Goal: Task Accomplishment & Management: Manage account settings

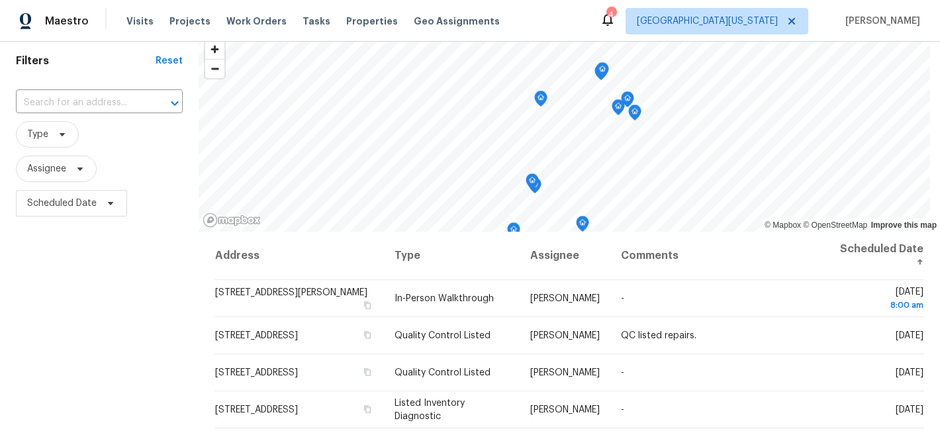
scroll to position [54, 0]
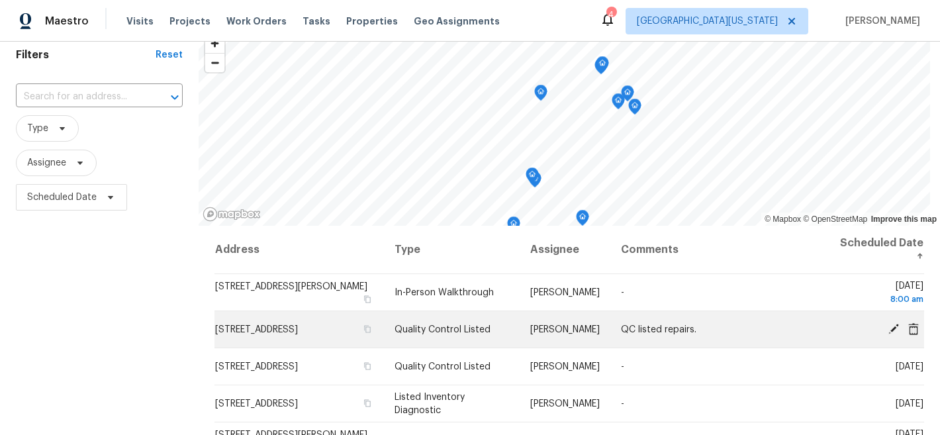
click at [888, 329] on icon at bounding box center [893, 328] width 11 height 11
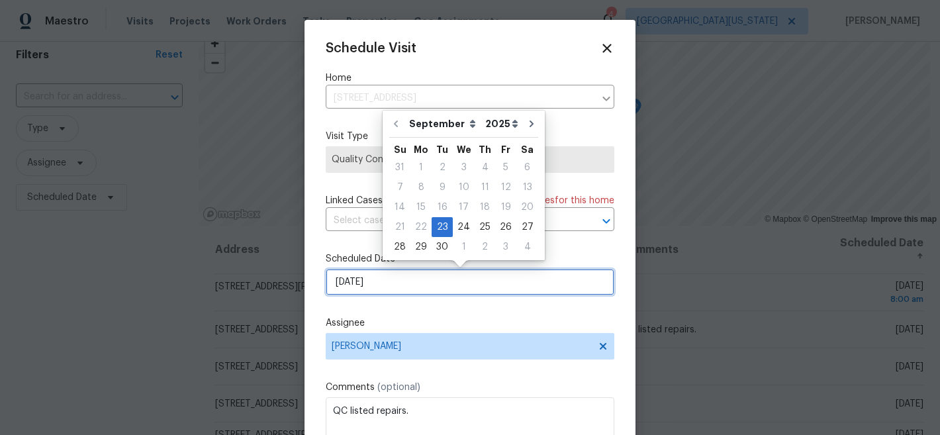
click at [454, 288] on input "9/23/2025" at bounding box center [470, 282] width 288 height 26
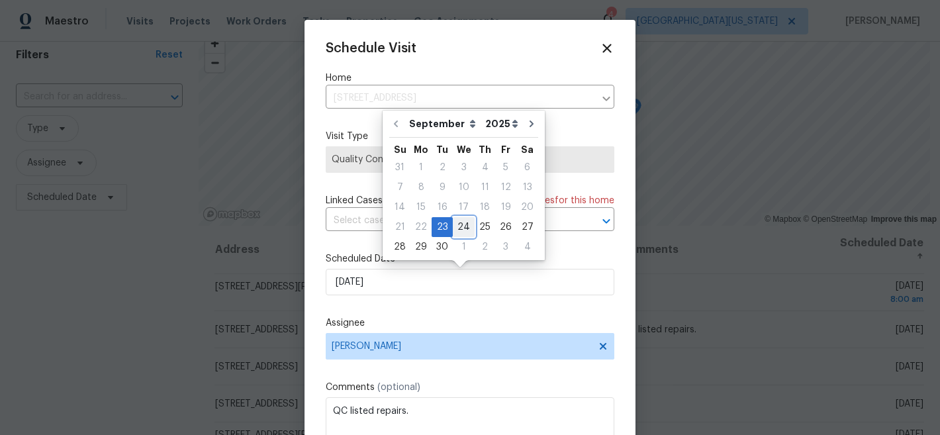
click at [462, 225] on div "24" at bounding box center [464, 227] width 22 height 19
type input "9/24/2025"
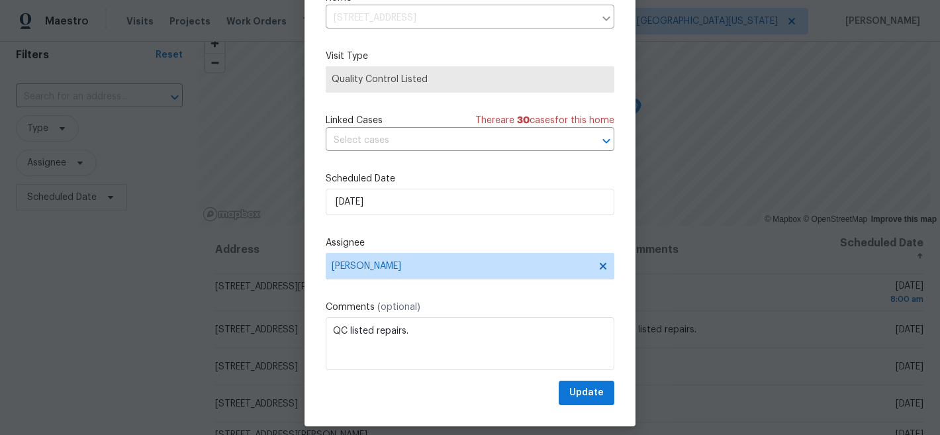
scroll to position [68, 0]
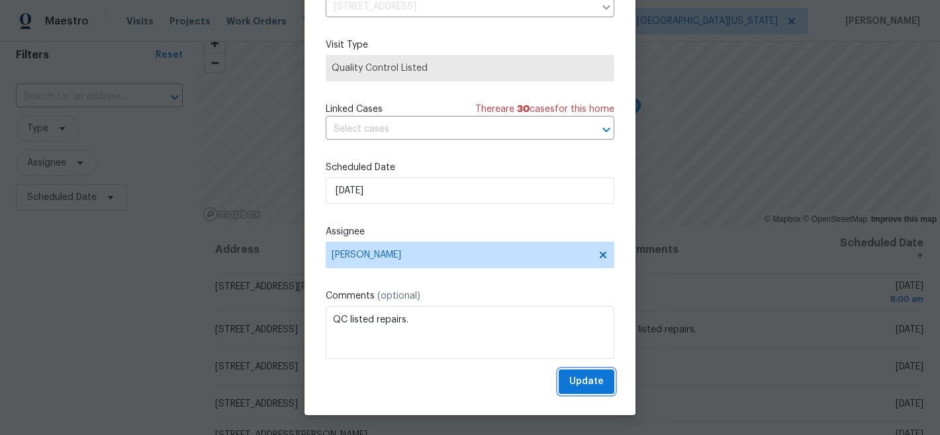
click at [569, 388] on span "Update" at bounding box center [586, 381] width 34 height 17
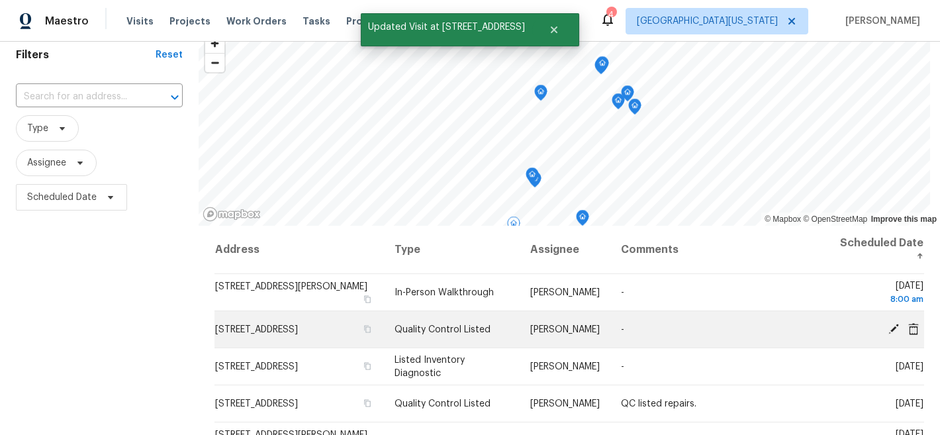
click at [887, 329] on icon at bounding box center [893, 328] width 12 height 12
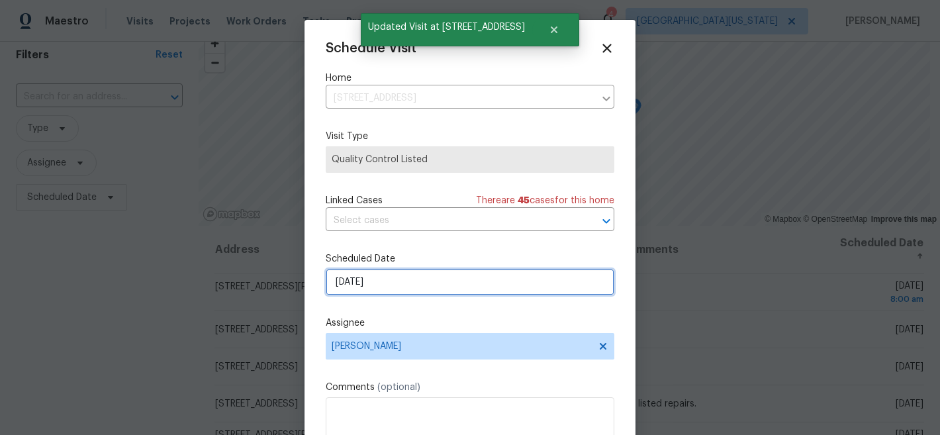
click at [370, 285] on input "9/23/2025" at bounding box center [470, 282] width 288 height 26
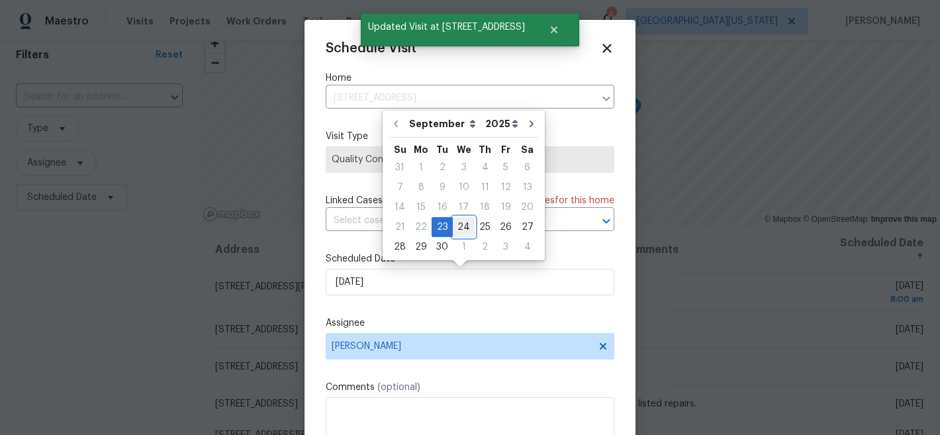
click at [460, 220] on div "24" at bounding box center [464, 227] width 22 height 19
type input "9/24/2025"
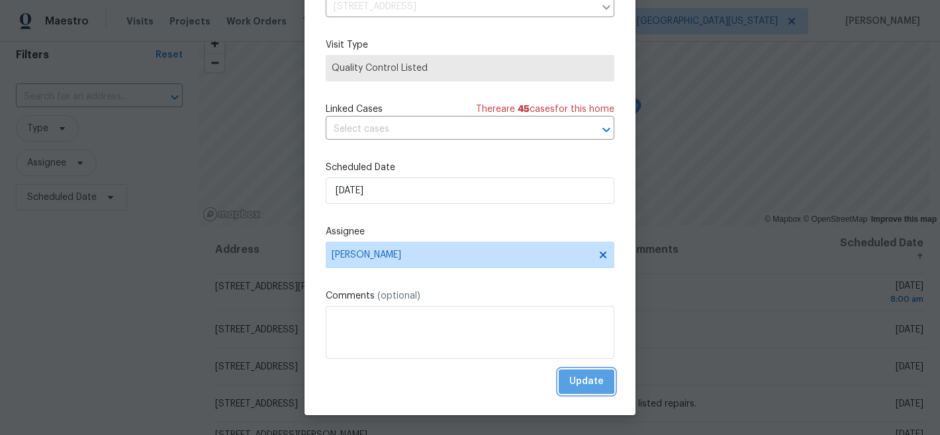
click at [569, 380] on span "Update" at bounding box center [586, 381] width 34 height 17
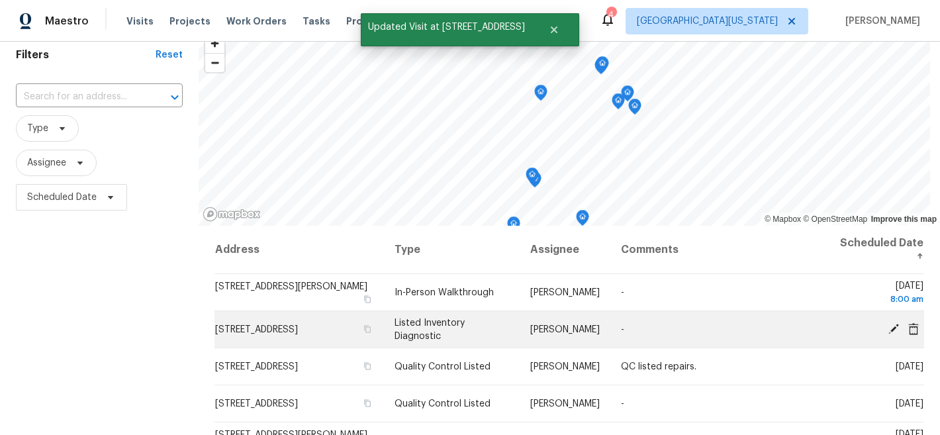
scroll to position [0, 0]
click at [887, 332] on icon at bounding box center [893, 328] width 12 height 12
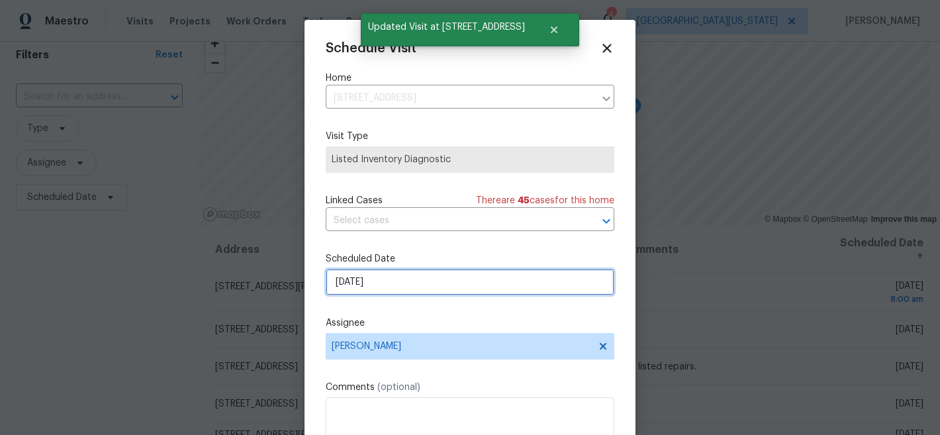
click at [472, 284] on input "9/23/2025" at bounding box center [470, 282] width 288 height 26
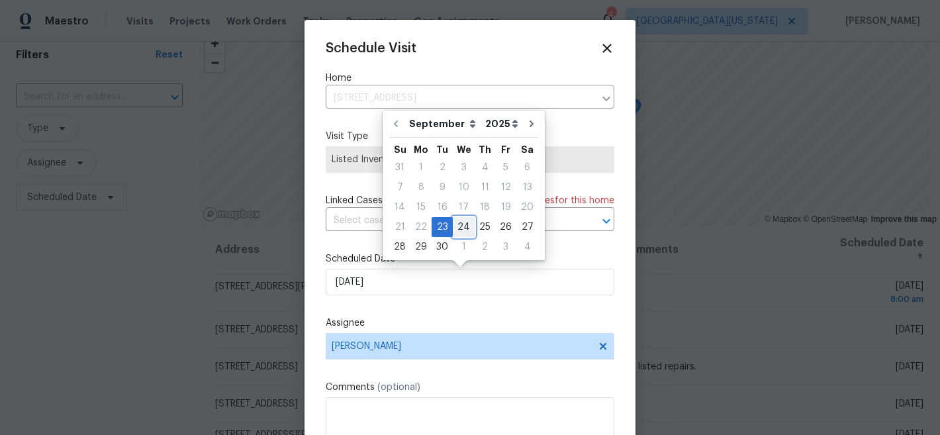
click at [462, 227] on div "24" at bounding box center [464, 227] width 22 height 19
type input "9/24/2025"
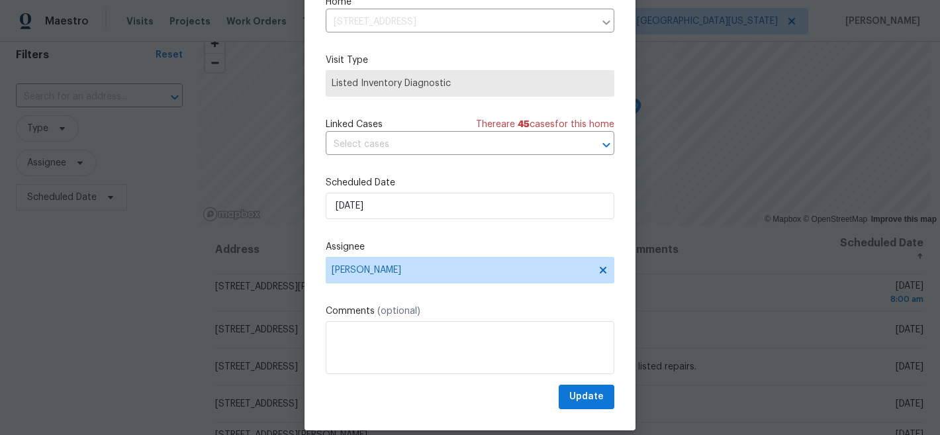
scroll to position [68, 0]
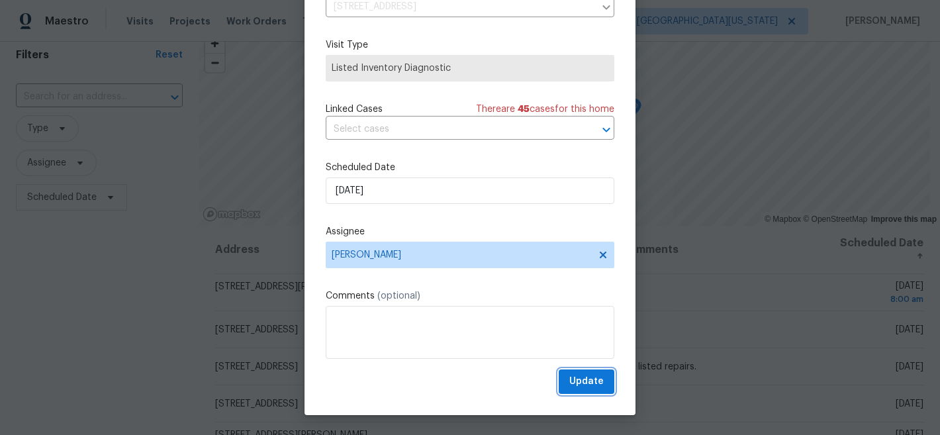
click at [590, 378] on button "Update" at bounding box center [586, 381] width 56 height 24
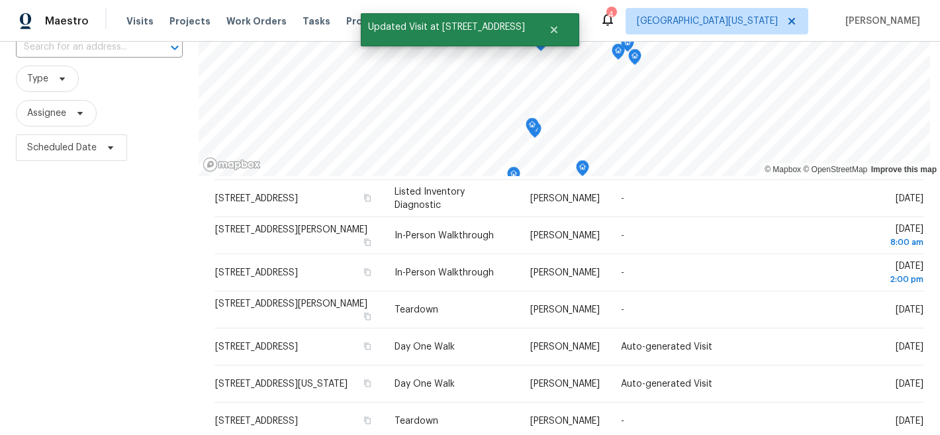
scroll to position [0, 0]
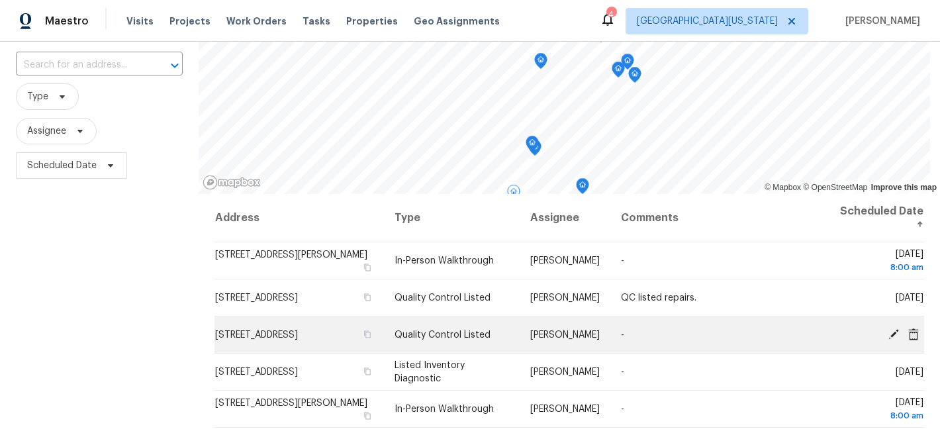
scroll to position [71, 0]
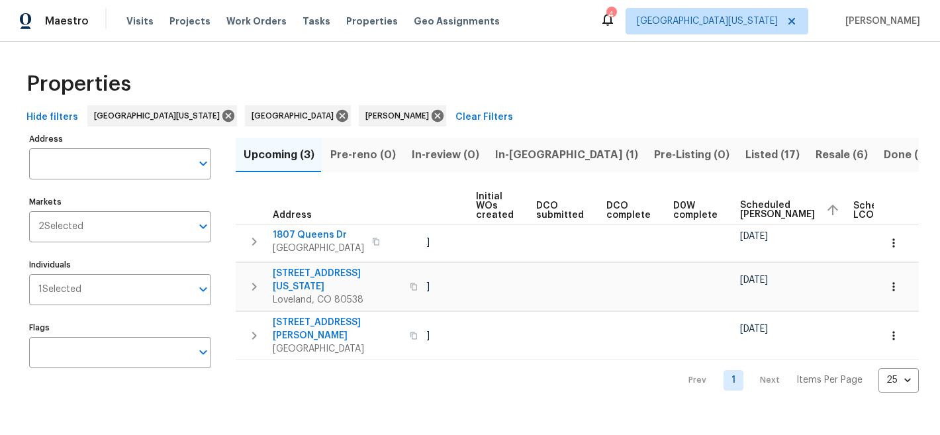
scroll to position [0, 132]
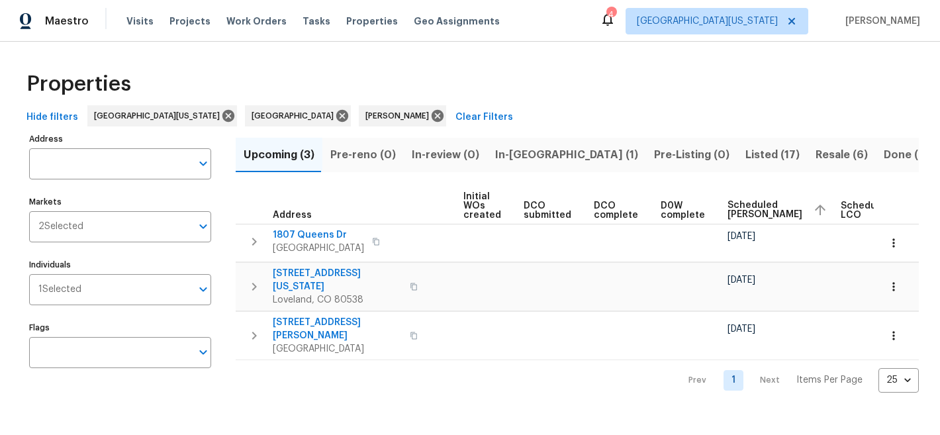
click at [693, 107] on div "Hide filters [GEOGRAPHIC_DATA][US_STATE] [GEOGRAPHIC_DATA] [PERSON_NAME] Clear …" at bounding box center [469, 117] width 897 height 24
click at [815, 158] on span "Resale (6)" at bounding box center [841, 155] width 52 height 19
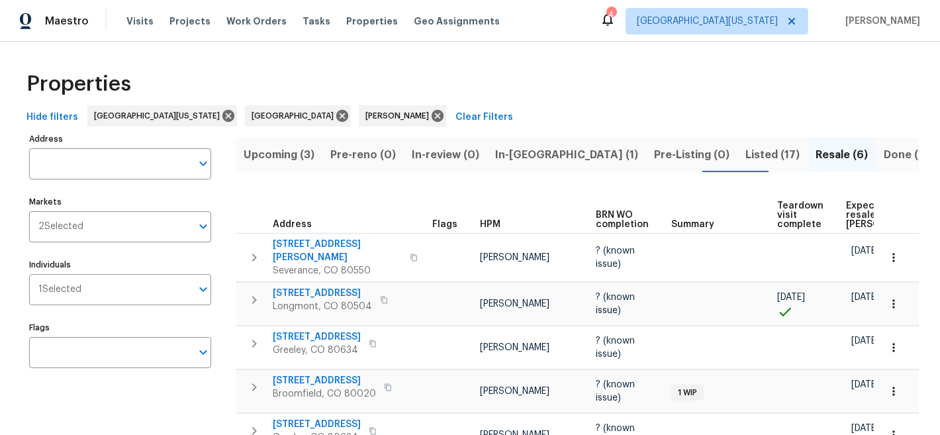
click at [846, 205] on span "Expected resale [PERSON_NAME]" at bounding box center [883, 215] width 75 height 28
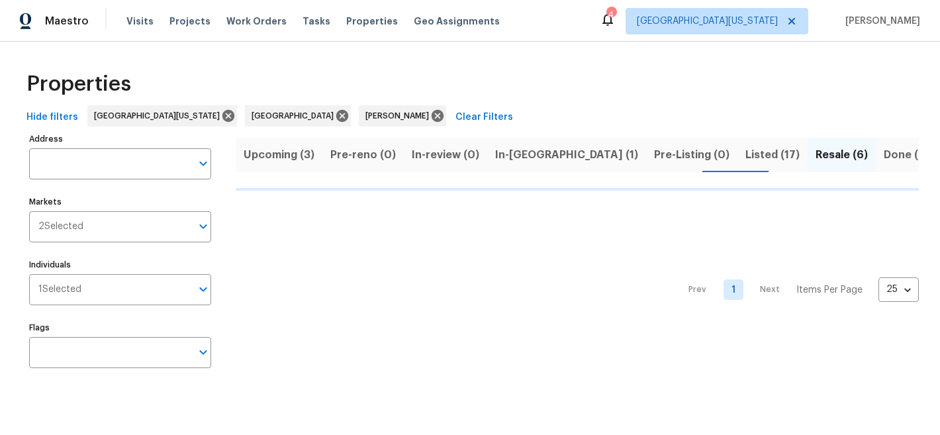
click at [846, 205] on nav "Prev 1 Next Items Per Page 25 25 ​" at bounding box center [797, 289] width 243 height 183
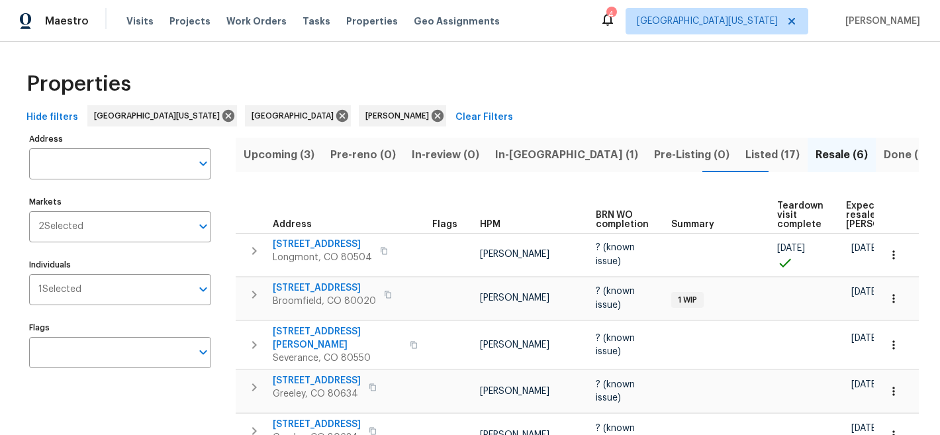
click at [652, 105] on div "Hide filters [GEOGRAPHIC_DATA][US_STATE] [GEOGRAPHIC_DATA] [PERSON_NAME] Clear …" at bounding box center [469, 117] width 897 height 24
click at [511, 157] on span "In-[GEOGRAPHIC_DATA] (1)" at bounding box center [566, 155] width 143 height 19
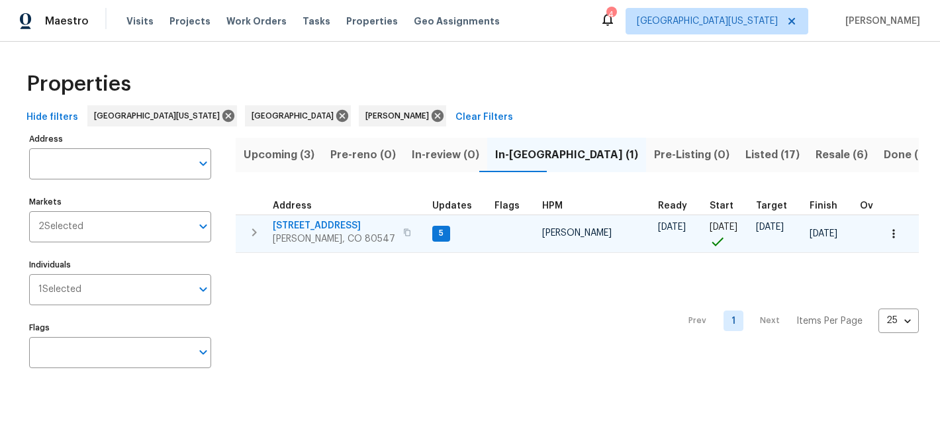
click at [331, 228] on span "[STREET_ADDRESS]" at bounding box center [334, 225] width 122 height 13
click at [326, 226] on span "[STREET_ADDRESS]" at bounding box center [334, 225] width 122 height 13
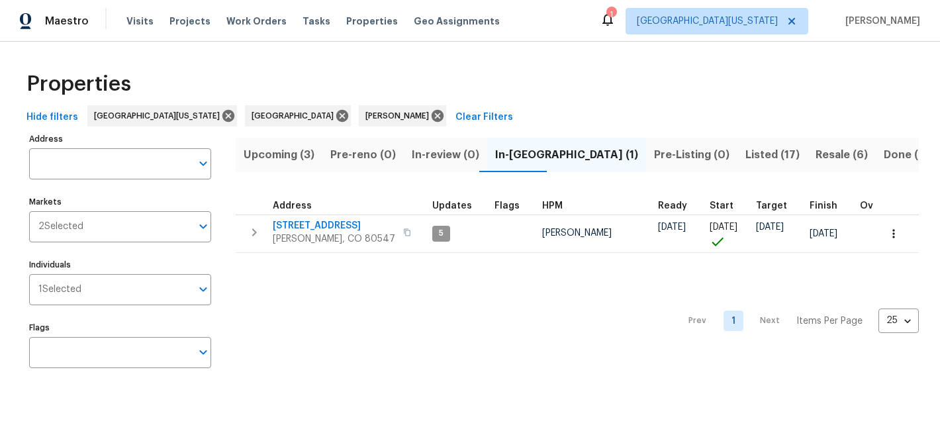
click at [502, 41] on div "Maestro Visits Projects Work Orders Tasks Properties Geo Assignments 1 Northern…" at bounding box center [470, 21] width 940 height 42
click at [815, 157] on span "Resale (6)" at bounding box center [841, 155] width 52 height 19
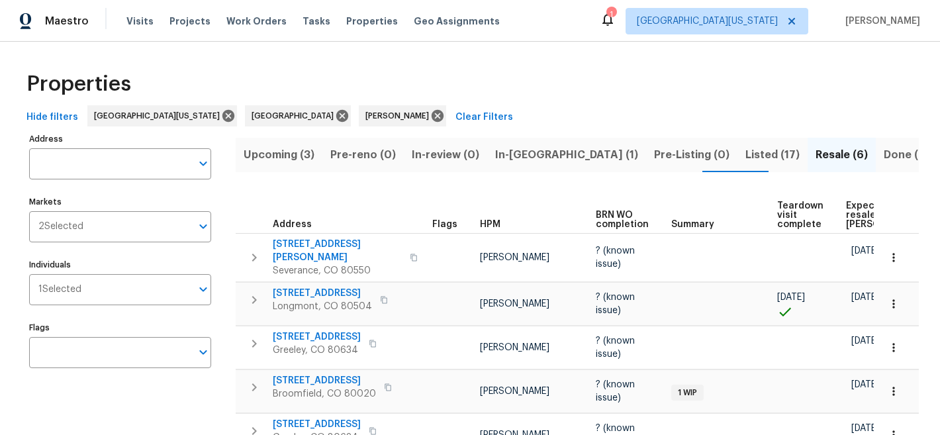
click at [846, 201] on span "Expected resale COE" at bounding box center [883, 215] width 75 height 28
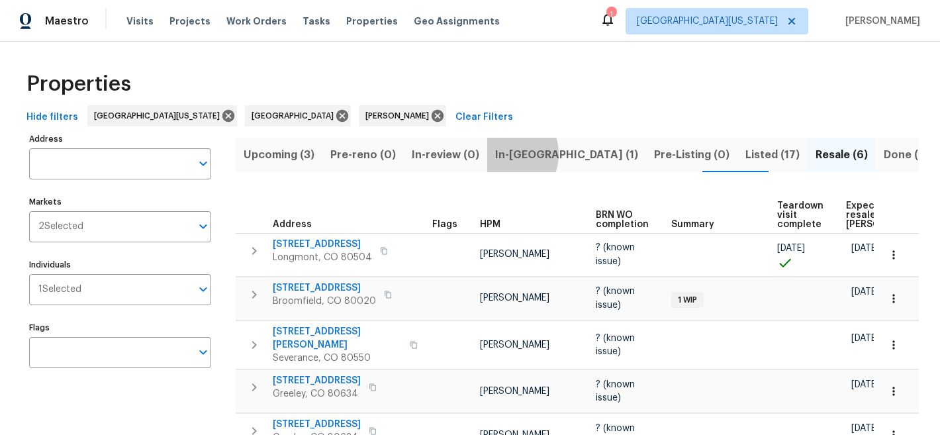
drag, startPoint x: 492, startPoint y: 153, endPoint x: 493, endPoint y: 144, distance: 10.0
click at [495, 153] on span "In-reno (1)" at bounding box center [566, 155] width 143 height 19
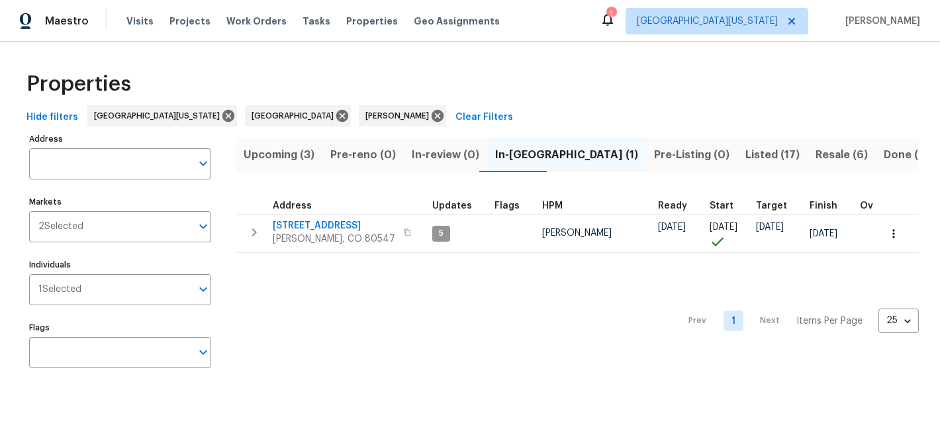
click at [547, 74] on div "Properties" at bounding box center [469, 84] width 897 height 42
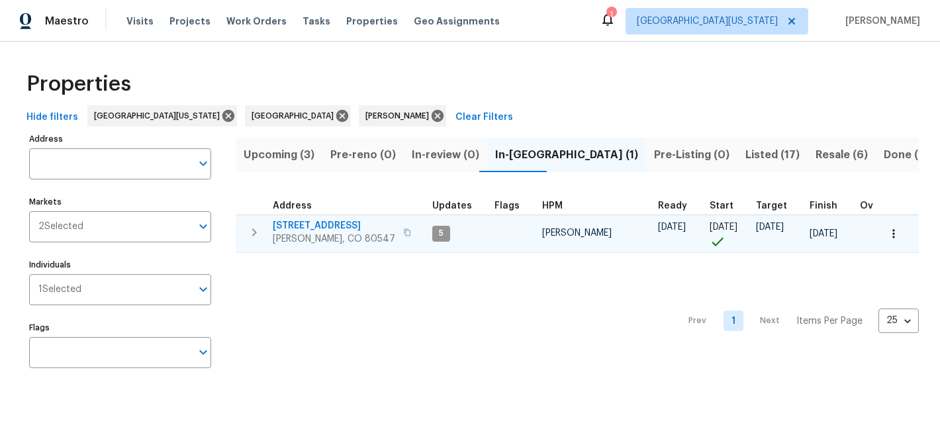
click at [314, 229] on span "[STREET_ADDRESS]" at bounding box center [334, 225] width 122 height 13
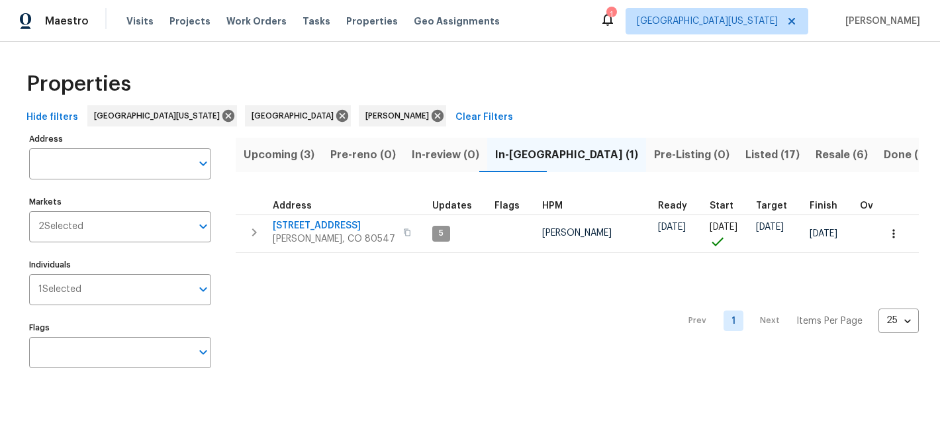
click at [581, 61] on div "Properties Hide filters Northern Colorado Denver John Gonzalez Clear Filters Ad…" at bounding box center [470, 222] width 940 height 361
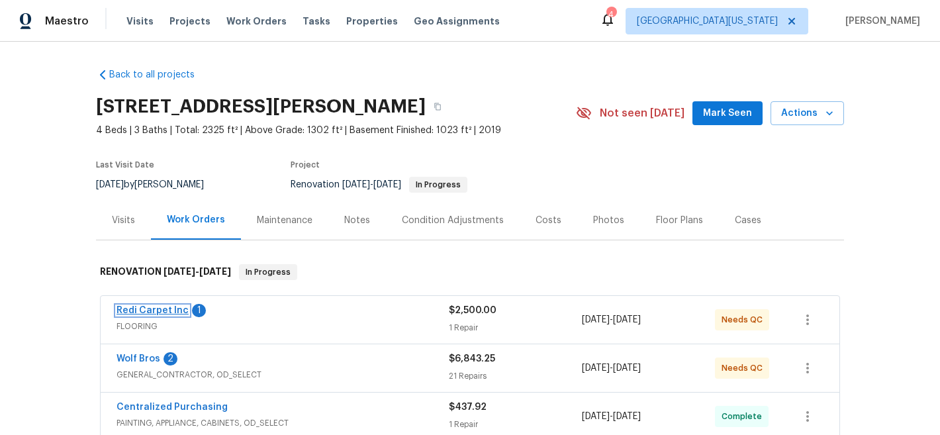
click at [168, 306] on link "Redi Carpet Inc" at bounding box center [152, 310] width 72 height 9
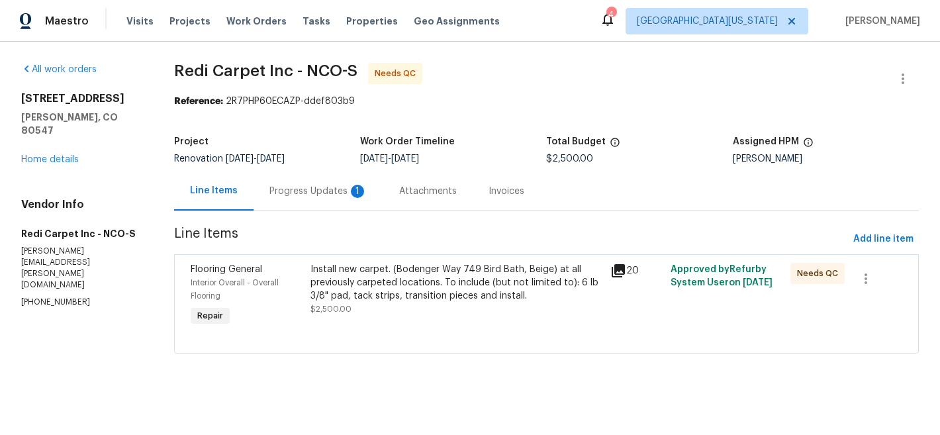
click at [320, 195] on div "Progress Updates 1" at bounding box center [318, 191] width 98 height 13
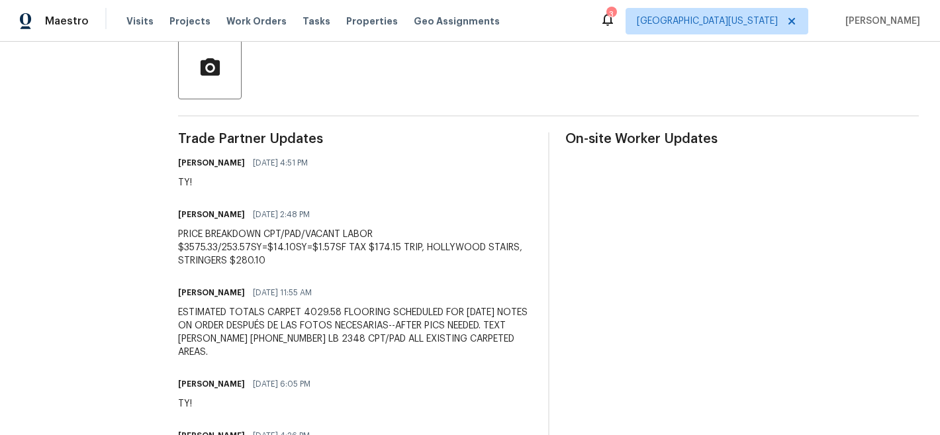
scroll to position [380, 0]
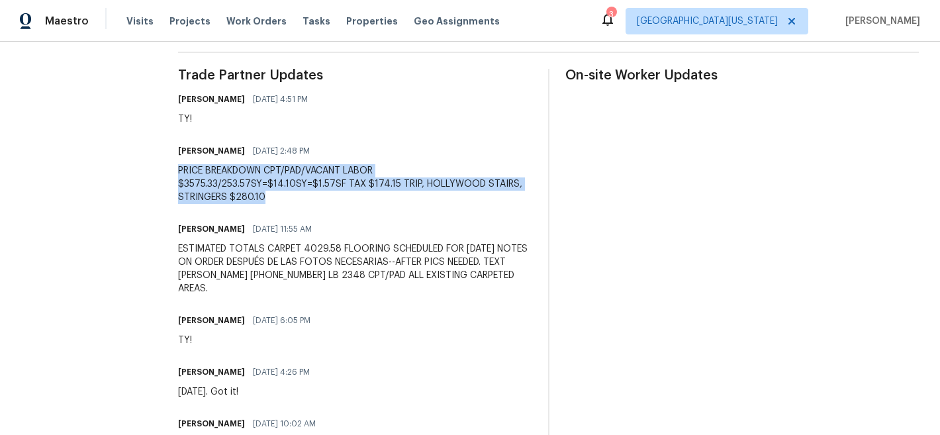
drag, startPoint x: 175, startPoint y: 167, endPoint x: 285, endPoint y: 208, distance: 118.1
click at [285, 208] on div "All work orders 5510 Homeward Dr Timnath, CO 80547 Home details Vendor Info Red…" at bounding box center [470, 80] width 940 height 839
copy div "PRICE BREAKDOWN CPT/PAD/VACANT LABOR $3575.33/253.57SY=$14.10SY=$1.57SF TAX $17…"
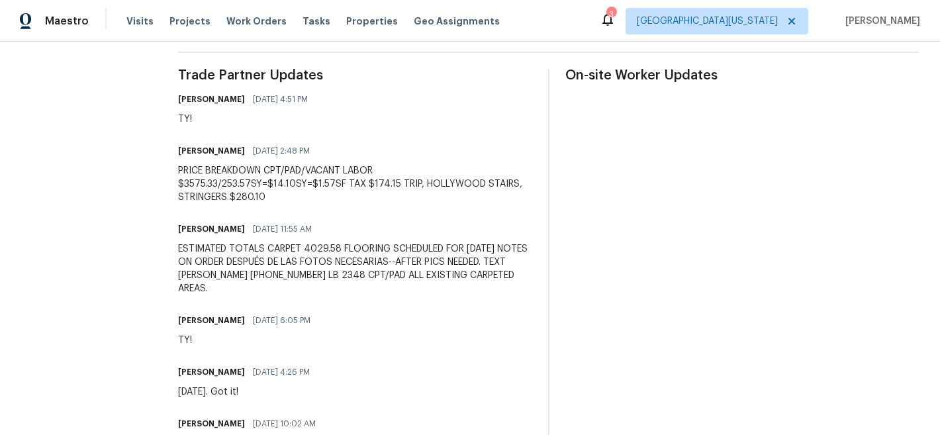
click at [464, 265] on div "ESTIMATED TOTALS CARPET 4029.58 FLOORING SCHEDULED FOR MONDAY 9/22 NOTES ON ORD…" at bounding box center [354, 268] width 353 height 53
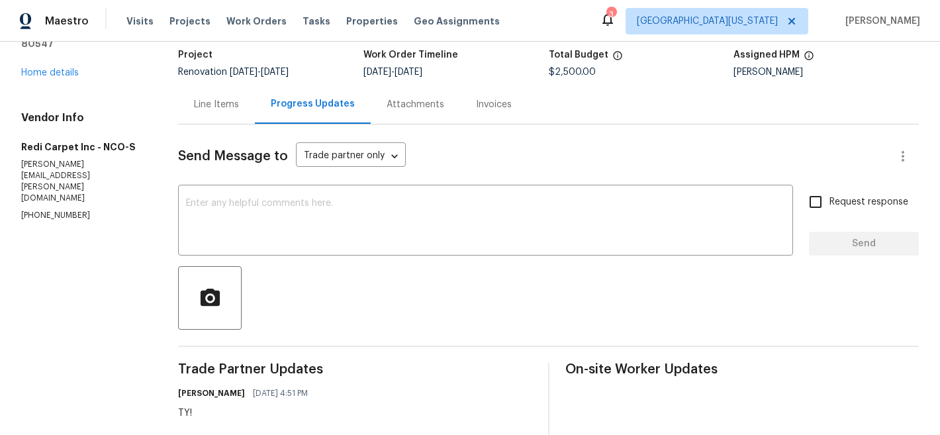
scroll to position [86, 0]
click at [220, 99] on div "Line Items" at bounding box center [216, 105] width 45 height 13
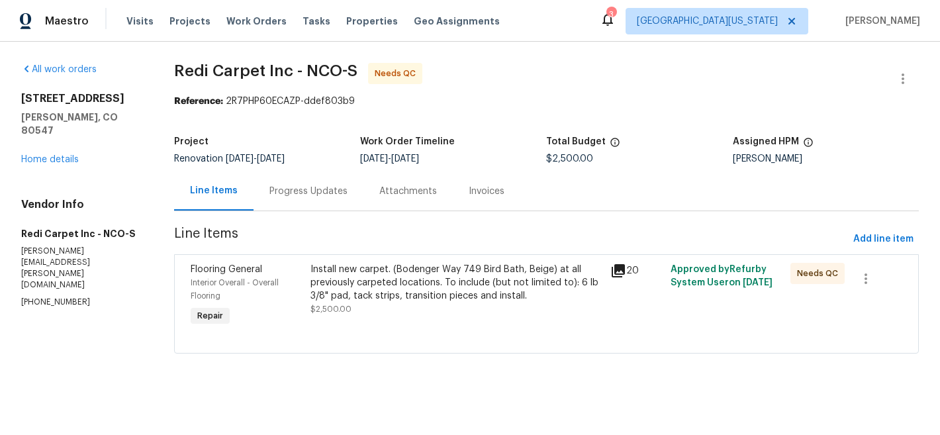
click at [379, 281] on div "Install new carpet. (Bodenger Way 749 Bird Bath, Beige) at all previously carpe…" at bounding box center [456, 283] width 292 height 40
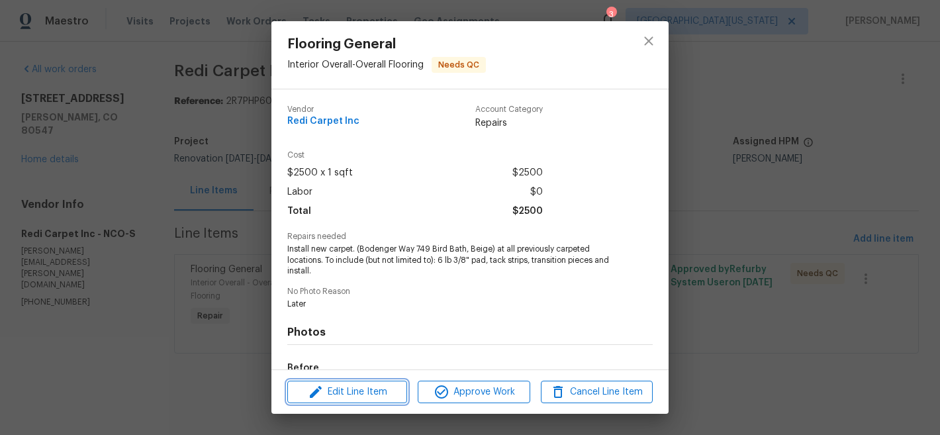
click at [385, 390] on span "Edit Line Item" at bounding box center [347, 392] width 112 height 17
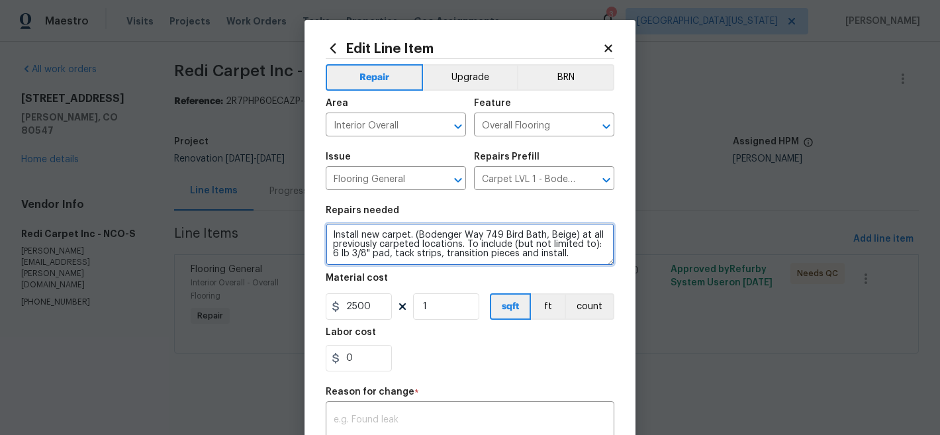
click at [569, 252] on textarea "Install new carpet. (Bodenger Way 749 Bird Bath, Beige) at all previously carpe…" at bounding box center [470, 244] width 288 height 42
paste textarea "PRICE BREAKDOWN CPT/PAD/VACANT LABOR $3575.33/253.57SY=$14.10SY=$1.57SF TAX $17…"
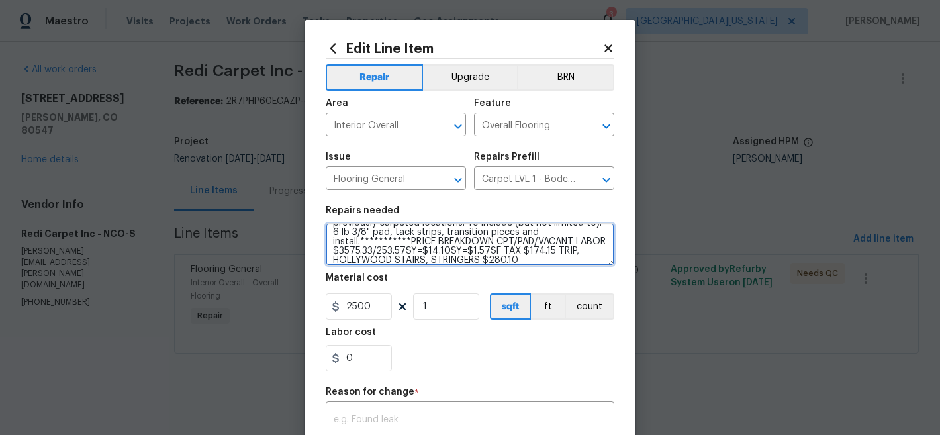
type textarea "**********"
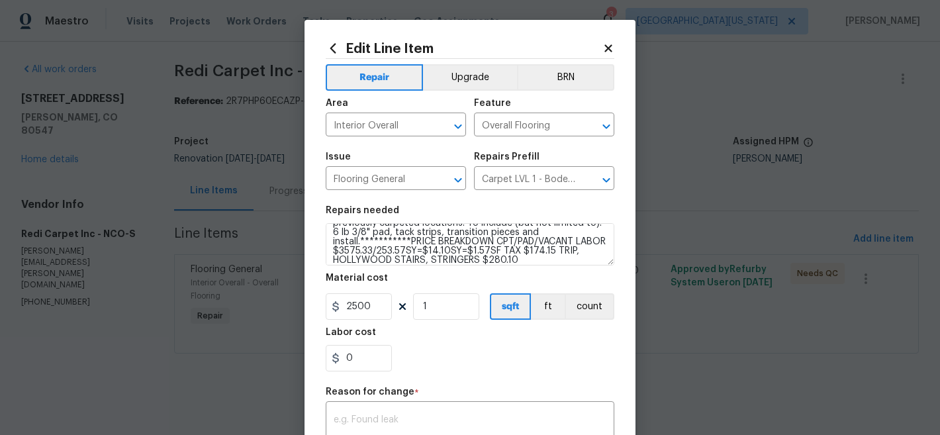
click at [460, 347] on div "0" at bounding box center [470, 358] width 288 height 26
click at [370, 306] on input "2500" at bounding box center [359, 306] width 66 height 26
type input "1.57"
click at [453, 308] on input "1" at bounding box center [446, 306] width 66 height 26
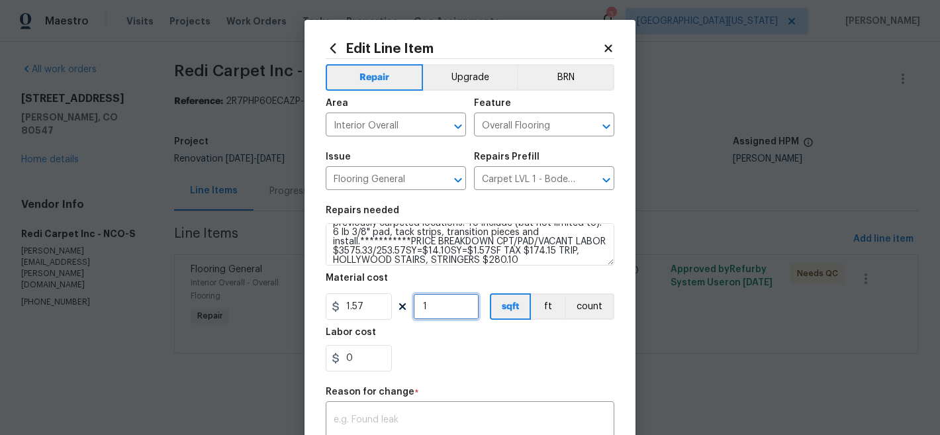
click at [453, 308] on input "1" at bounding box center [446, 306] width 66 height 26
click at [529, 367] on div "0" at bounding box center [470, 358] width 288 height 26
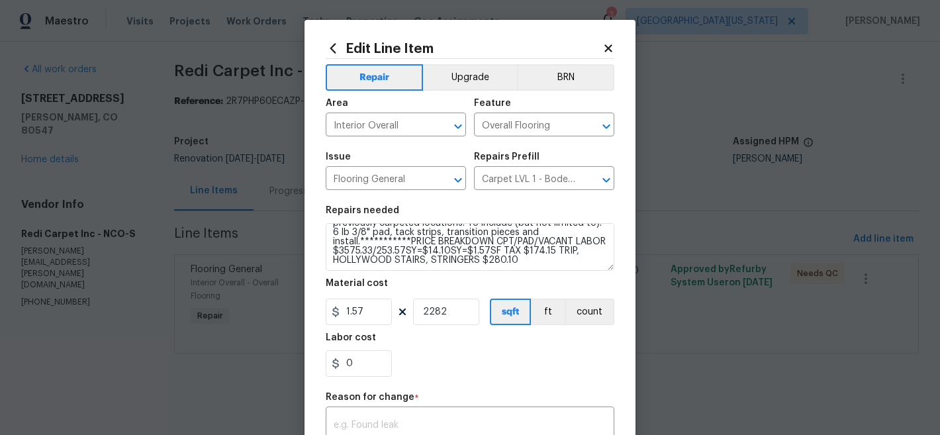
scroll to position [0, 0]
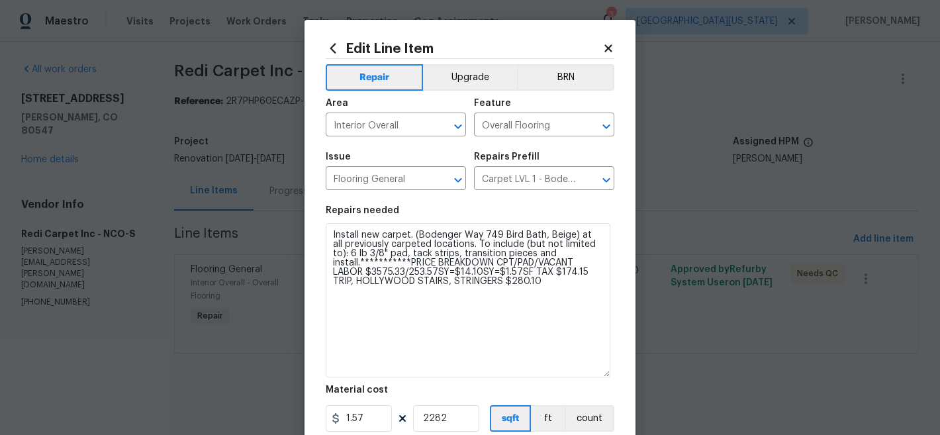
drag, startPoint x: 603, startPoint y: 261, endPoint x: 599, endPoint y: 374, distance: 113.2
click at [599, 374] on textarea "**********" at bounding box center [468, 300] width 284 height 154
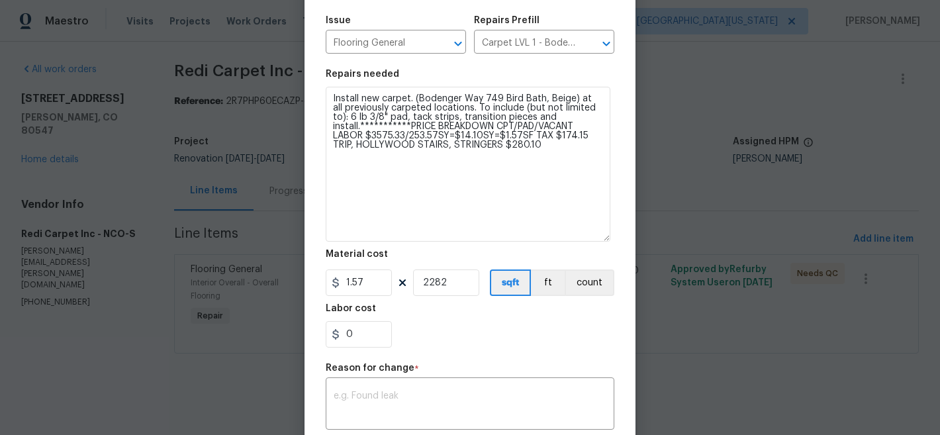
scroll to position [120, 0]
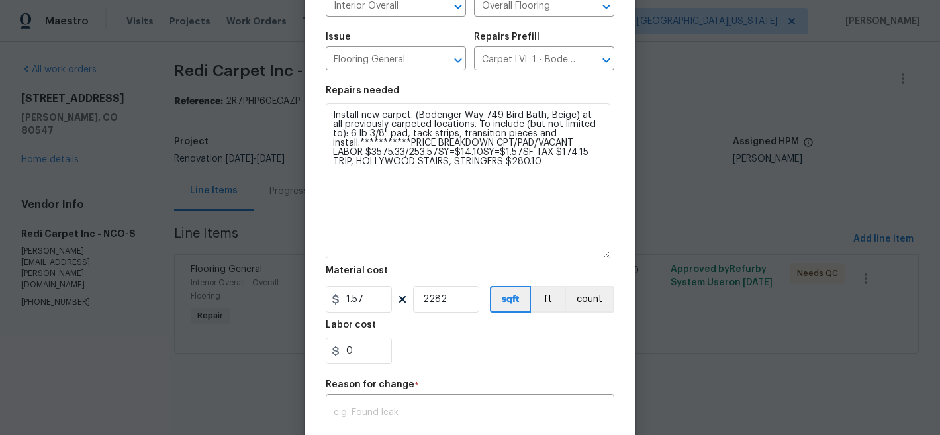
click at [529, 342] on div "0" at bounding box center [470, 350] width 288 height 26
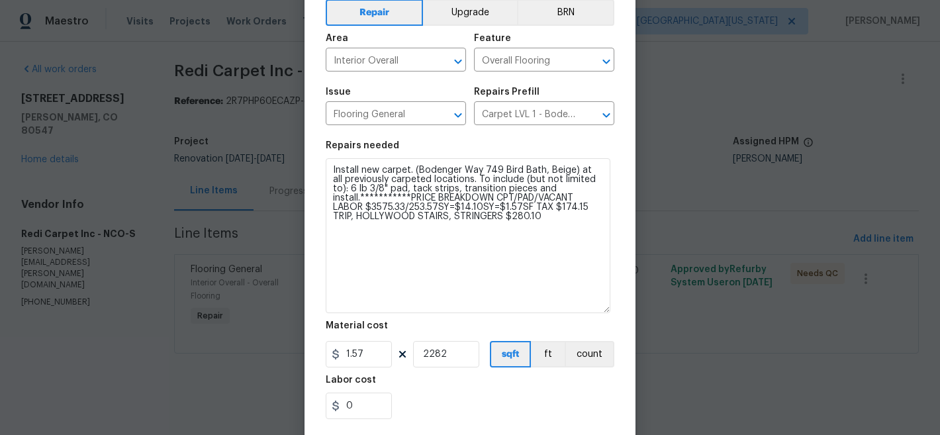
scroll to position [53, 0]
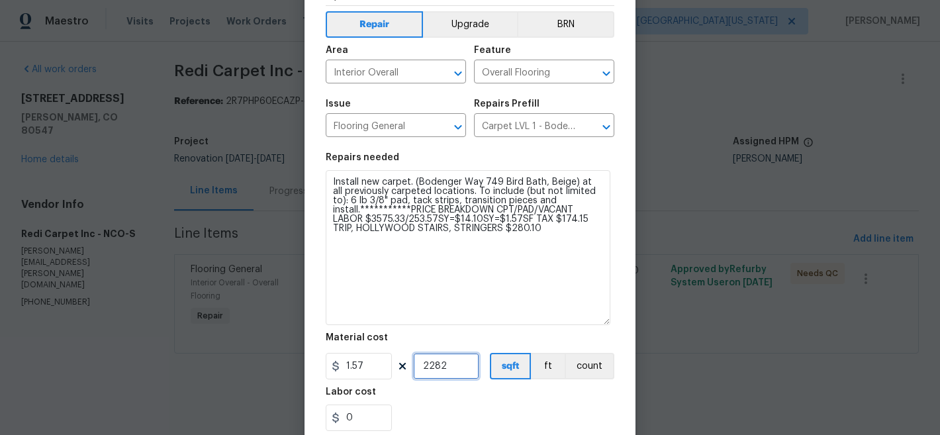
click at [464, 367] on input "2282" at bounding box center [446, 366] width 66 height 26
type input "2282"
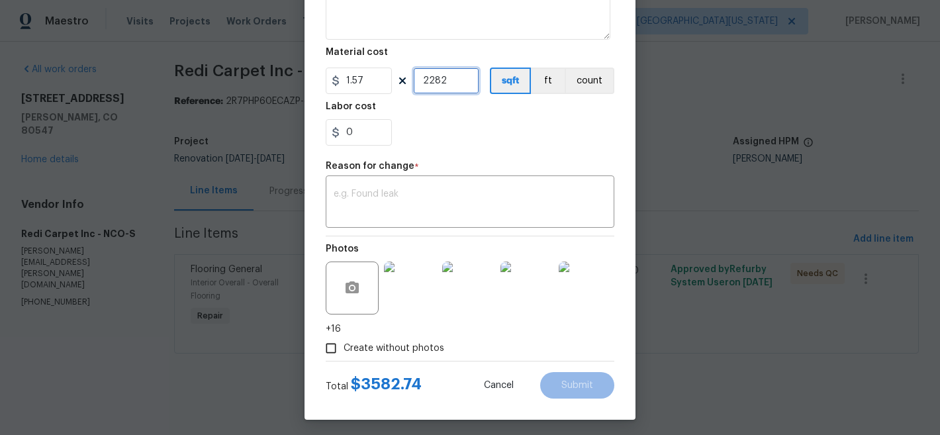
scroll to position [343, 0]
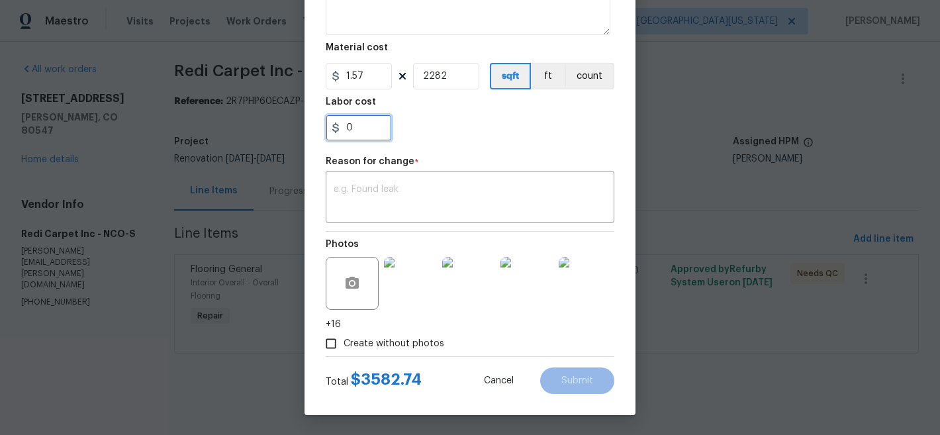
click at [359, 120] on input "0" at bounding box center [359, 127] width 66 height 26
type input "454.25"
click at [528, 122] on div "454.25" at bounding box center [470, 127] width 288 height 26
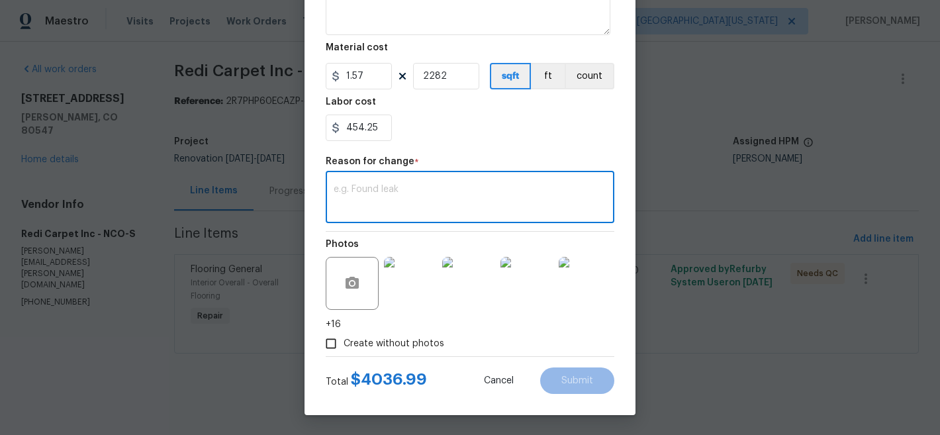
click at [473, 194] on textarea at bounding box center [469, 199] width 273 height 28
type textarea "Final pricing"
click at [590, 376] on button "Submit" at bounding box center [577, 380] width 74 height 26
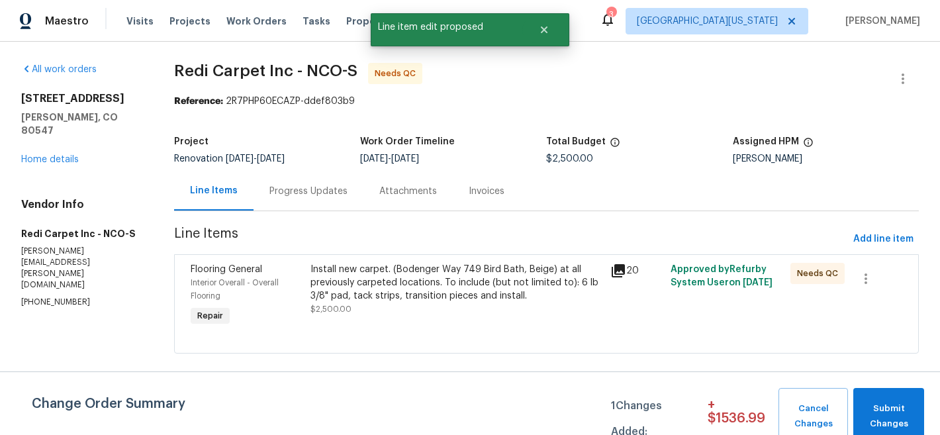
scroll to position [0, 0]
click at [326, 192] on div "Progress Updates" at bounding box center [308, 191] width 78 height 13
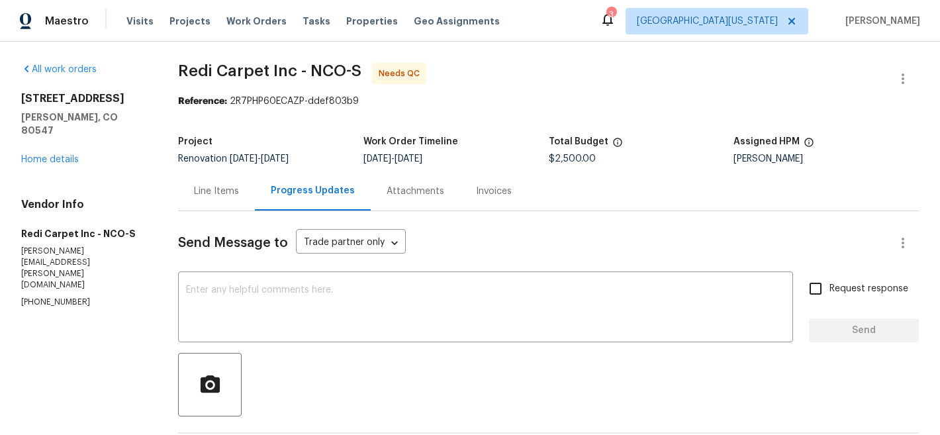
click at [216, 189] on div "Line Items" at bounding box center [216, 191] width 45 height 13
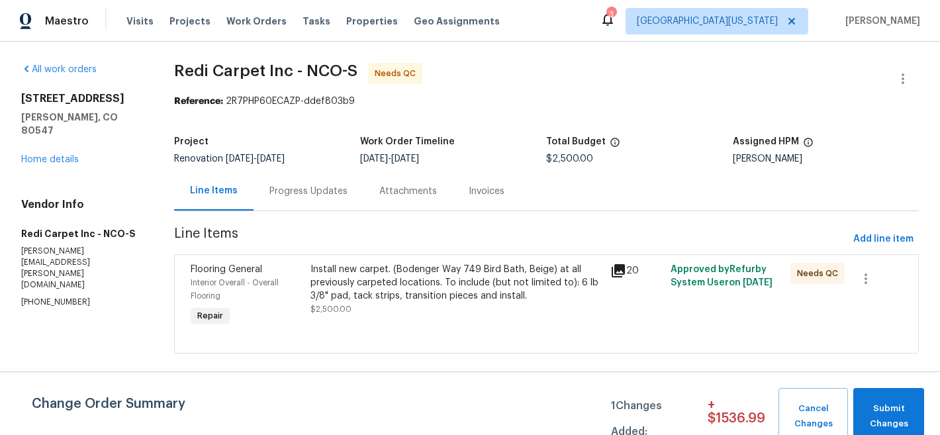
click at [349, 291] on div "Install new carpet. (Bodenger Way 749 Bird Bath, Beige) at all previously carpe…" at bounding box center [456, 283] width 292 height 40
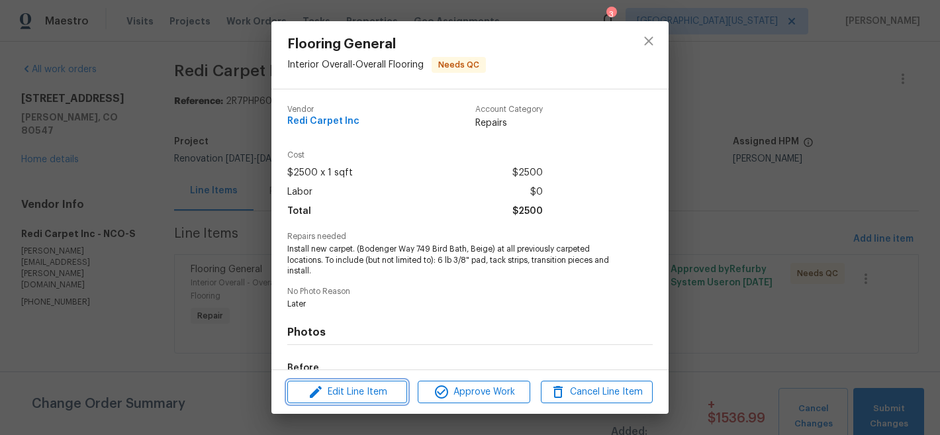
click at [344, 384] on span "Edit Line Item" at bounding box center [347, 392] width 112 height 17
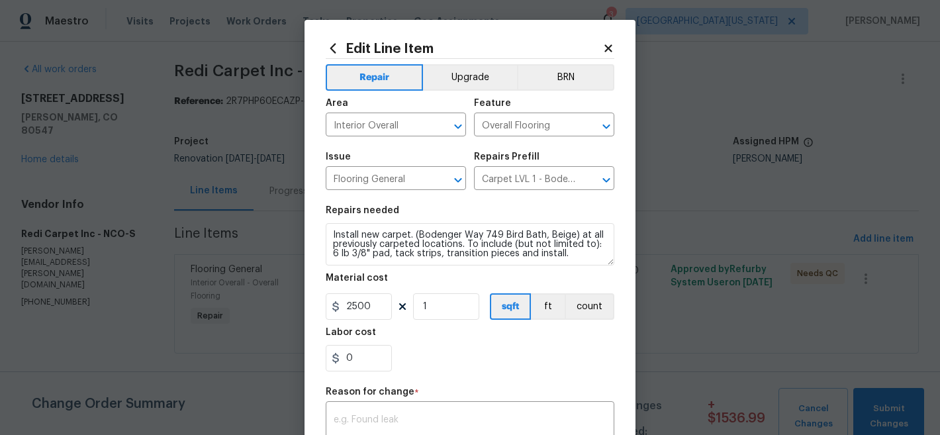
scroll to position [153, 0]
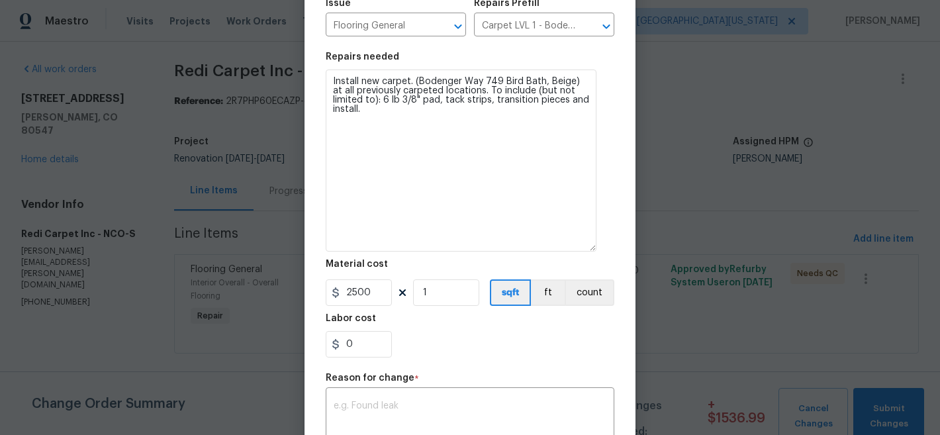
drag, startPoint x: 601, startPoint y: 102, endPoint x: 584, endPoint y: 241, distance: 140.7
click at [584, 241] on textarea "Install new carpet. (Bodenger Way 749 Bird Bath, Beige) at all previously carpe…" at bounding box center [461, 160] width 271 height 182
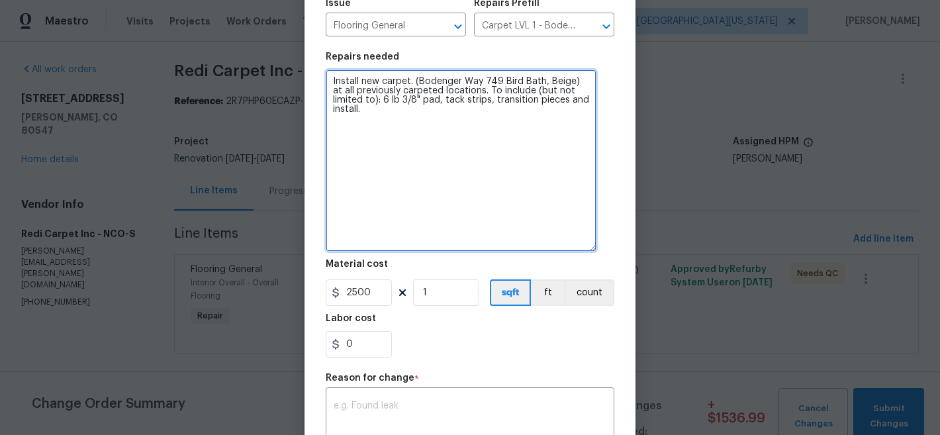
click at [535, 181] on textarea "Install new carpet. (Bodenger Way 749 Bird Bath, Beige) at all previously carpe…" at bounding box center [461, 160] width 271 height 182
click at [522, 174] on textarea "Install new carpet. (Bodenger Way 749 Bird Bath, Beige) at all previously carpe…" at bounding box center [461, 160] width 271 height 182
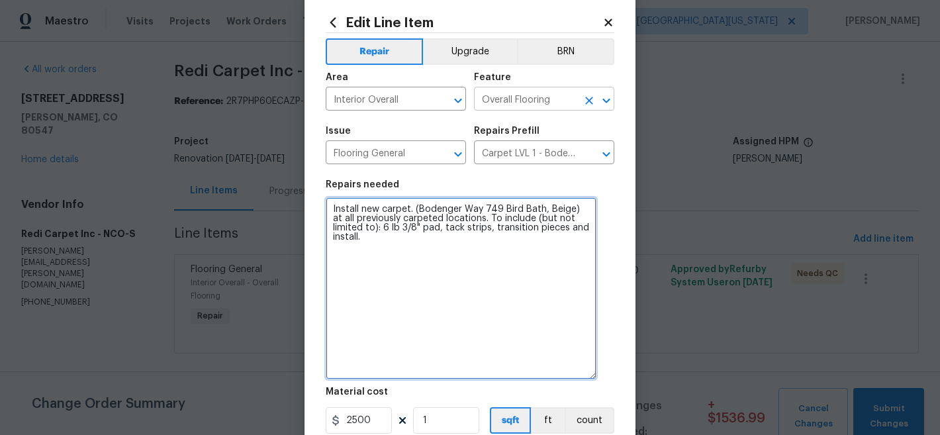
scroll to position [0, 0]
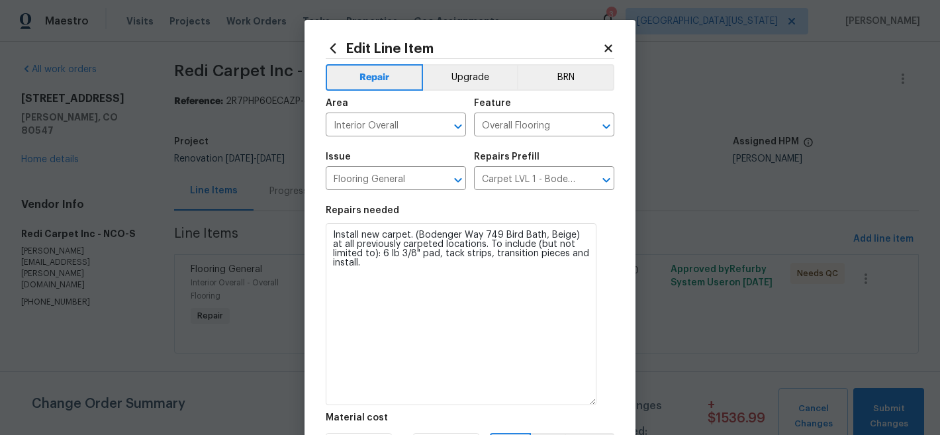
click at [604, 43] on icon at bounding box center [608, 48] width 12 height 12
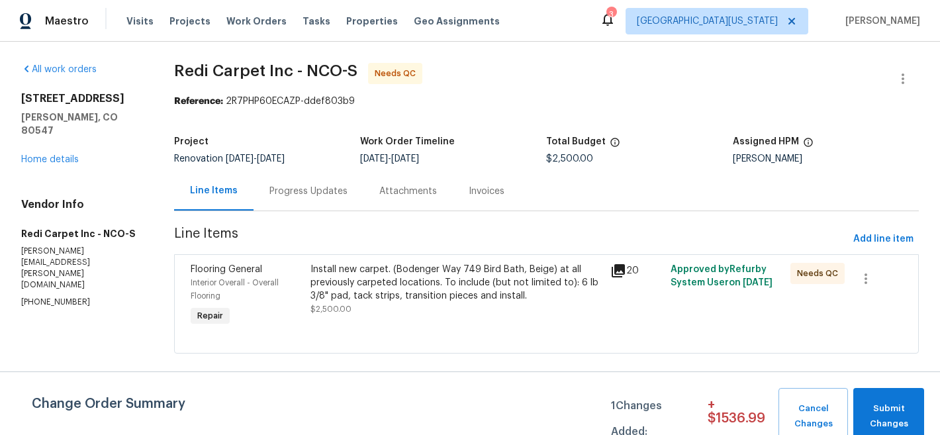
click at [318, 188] on div "Progress Updates" at bounding box center [308, 191] width 78 height 13
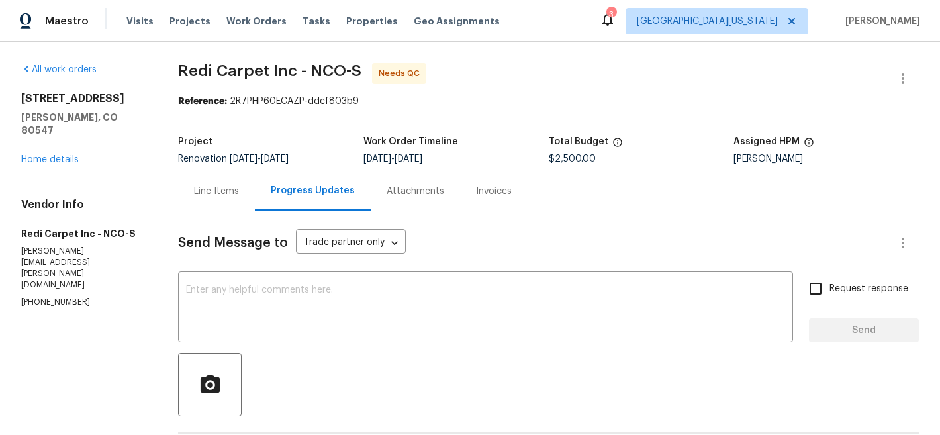
click at [215, 193] on div "Line Items" at bounding box center [216, 191] width 45 height 13
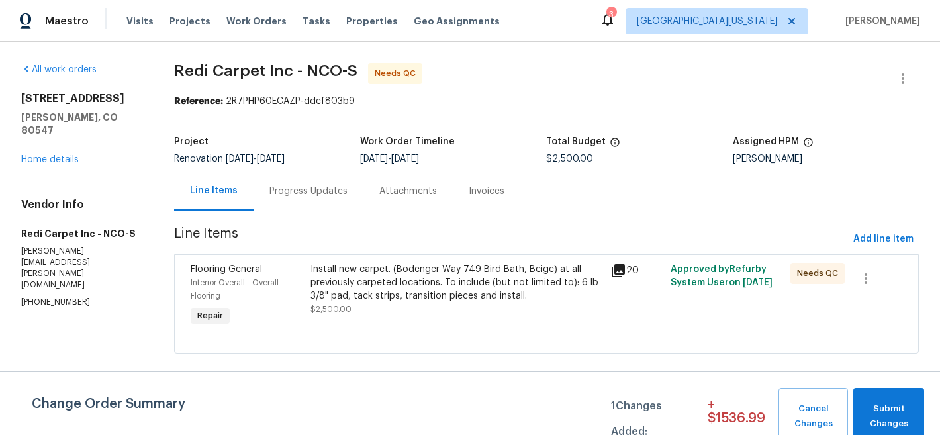
click at [478, 267] on div "Install new carpet. (Bodenger Way 749 Bird Bath, Beige) at all previously carpe…" at bounding box center [456, 283] width 292 height 40
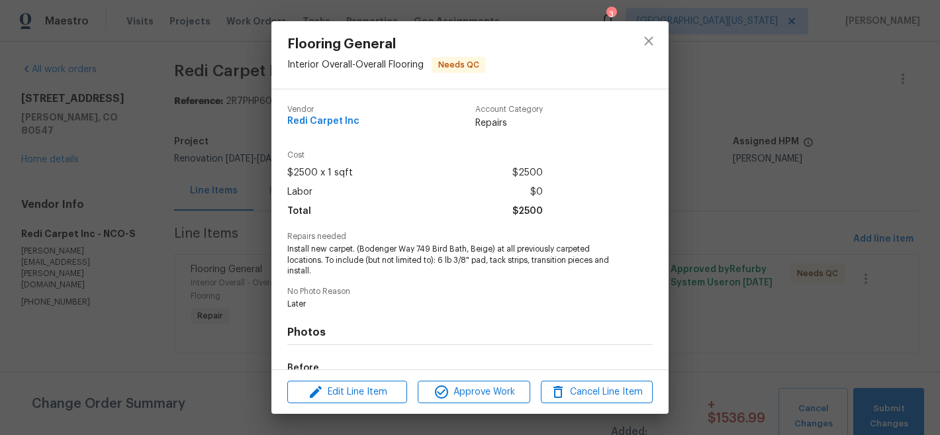
scroll to position [163, 0]
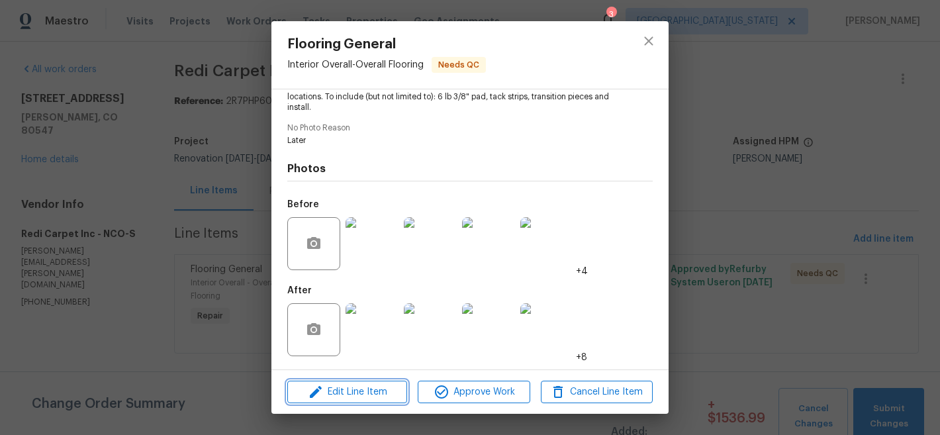
click at [390, 391] on span "Edit Line Item" at bounding box center [347, 392] width 112 height 17
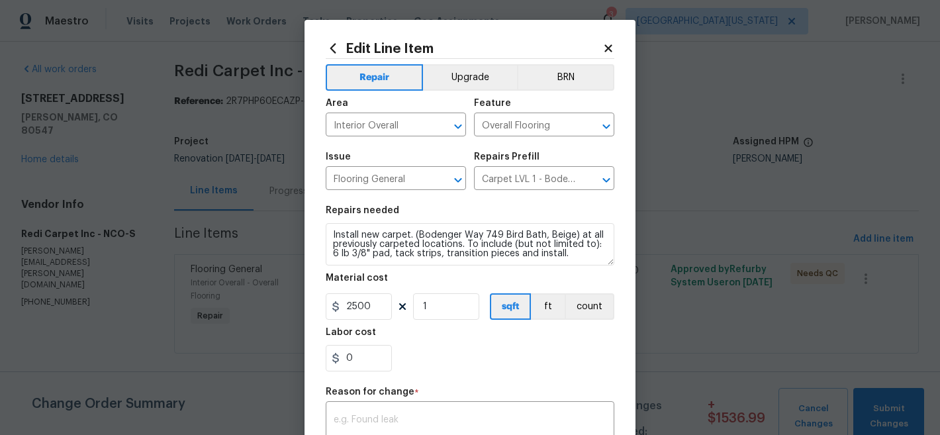
scroll to position [231, 0]
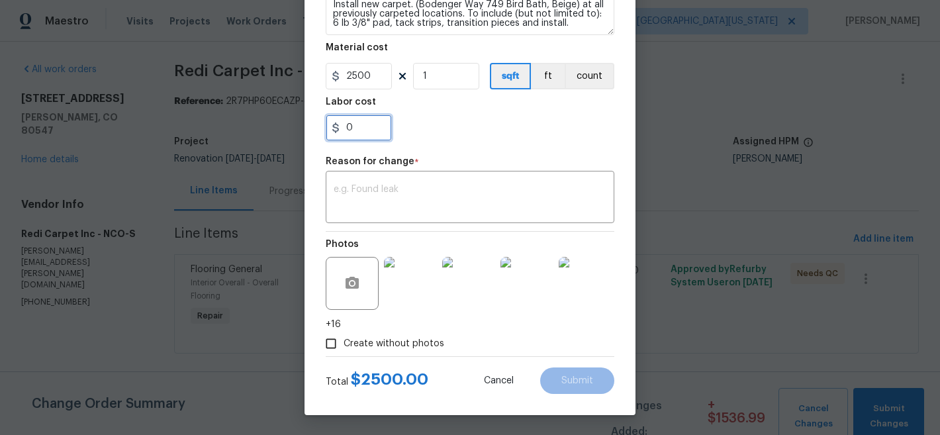
click at [370, 127] on input "0" at bounding box center [359, 127] width 66 height 26
type input "454.25"
click at [355, 77] on input "2500" at bounding box center [359, 76] width 66 height 26
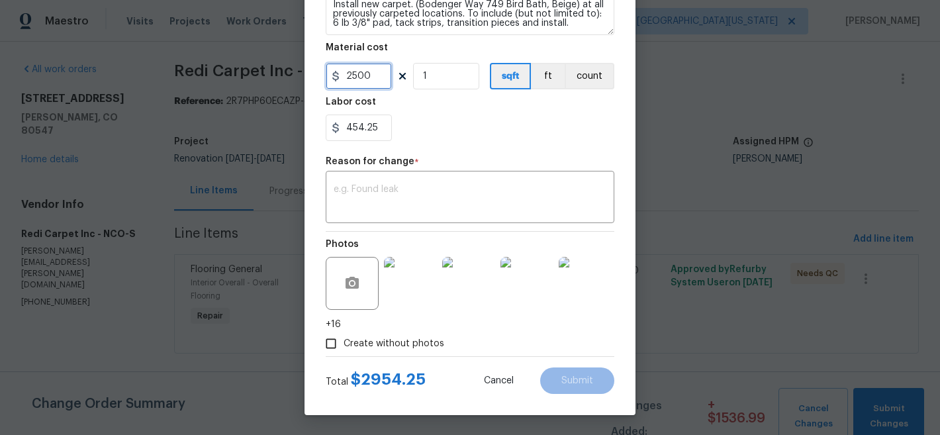
click at [355, 77] on input "2500" at bounding box center [359, 76] width 66 height 26
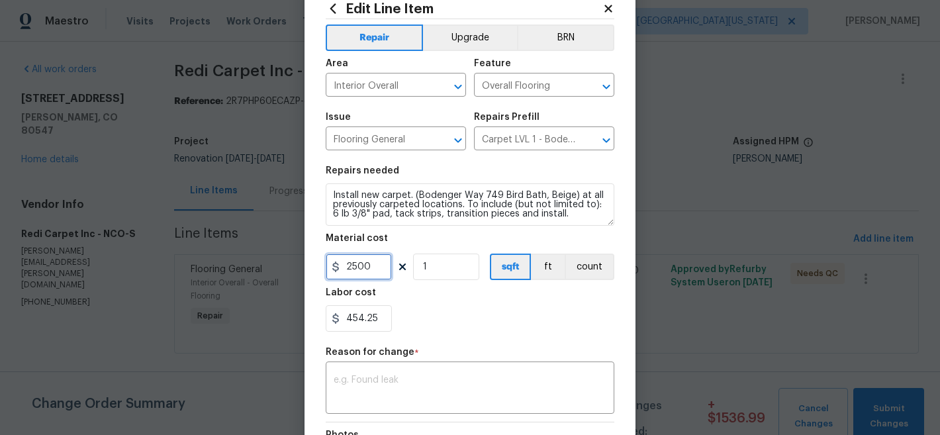
scroll to position [39, 0]
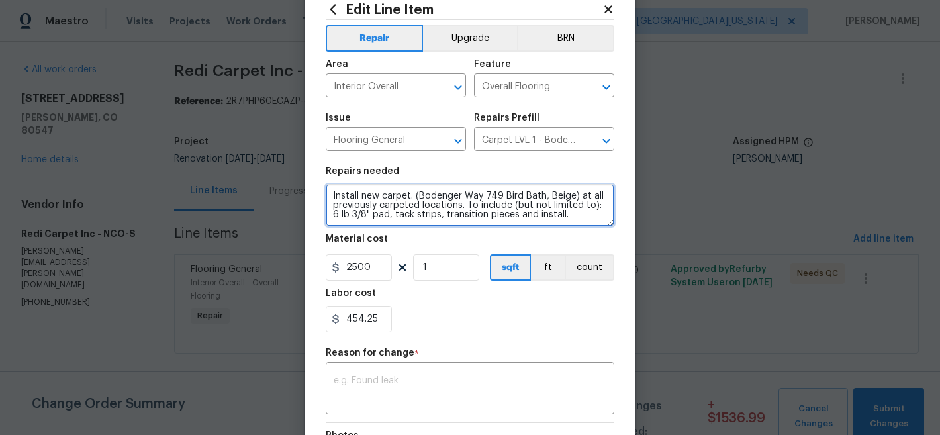
click at [590, 216] on textarea "Install new carpet. (Bodenger Way 749 Bird Bath, Beige) at all previously carpe…" at bounding box center [470, 205] width 288 height 42
paste textarea "PRICE BREAKDOWN CPT/PAD/VACANT LABOR $3575.33/253.57SY=$14.10SY=$1.57SF TAX $17…"
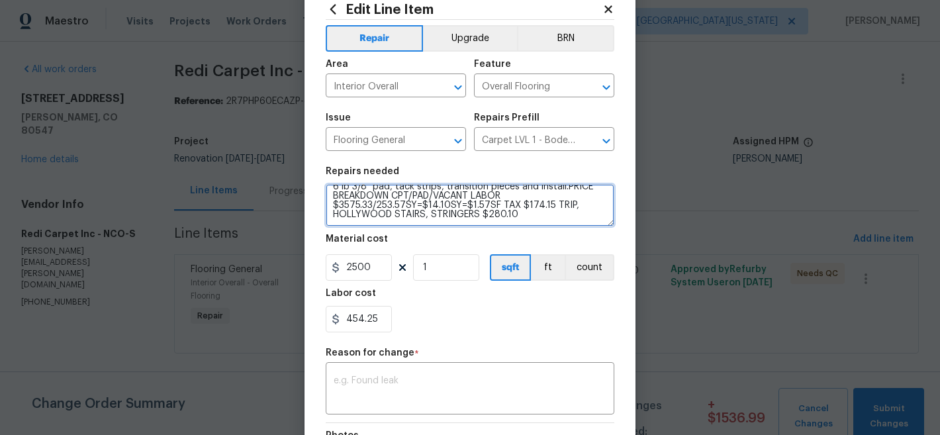
click at [562, 188] on textarea "Install new carpet. (Bodenger Way 749 Bird Bath, Beige) at all previously carpe…" at bounding box center [470, 205] width 288 height 42
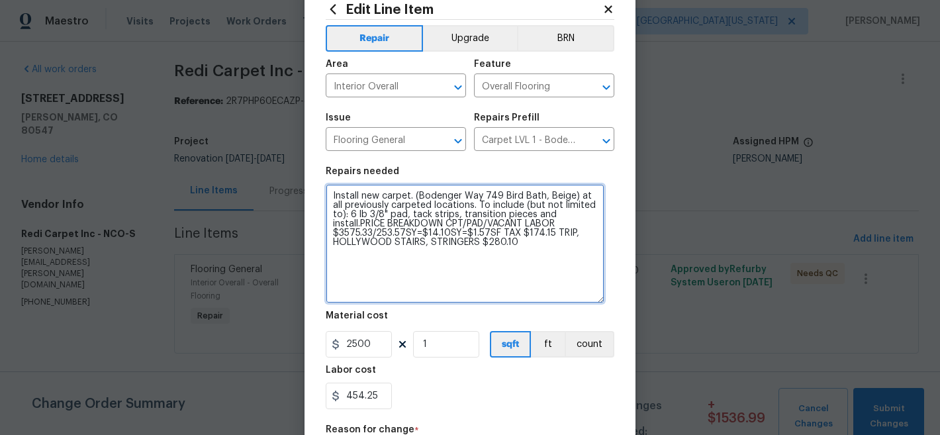
drag, startPoint x: 604, startPoint y: 226, endPoint x: 593, endPoint y: 305, distance: 80.1
click at [594, 303] on textarea "Install new carpet. (Bodenger Way 749 Bird Bath, Beige) at all previously carpe…" at bounding box center [465, 243] width 279 height 119
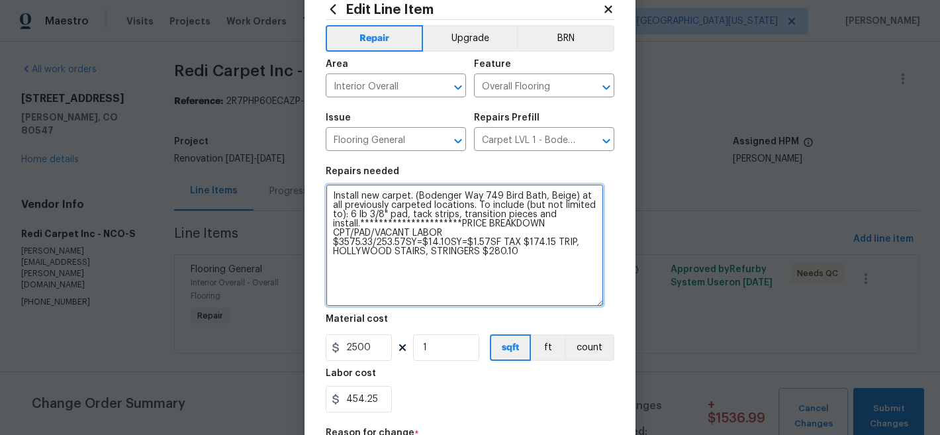
click at [468, 256] on textarea "**********" at bounding box center [465, 245] width 278 height 122
click at [454, 238] on textarea "**********" at bounding box center [465, 245] width 278 height 122
type textarea "**********"
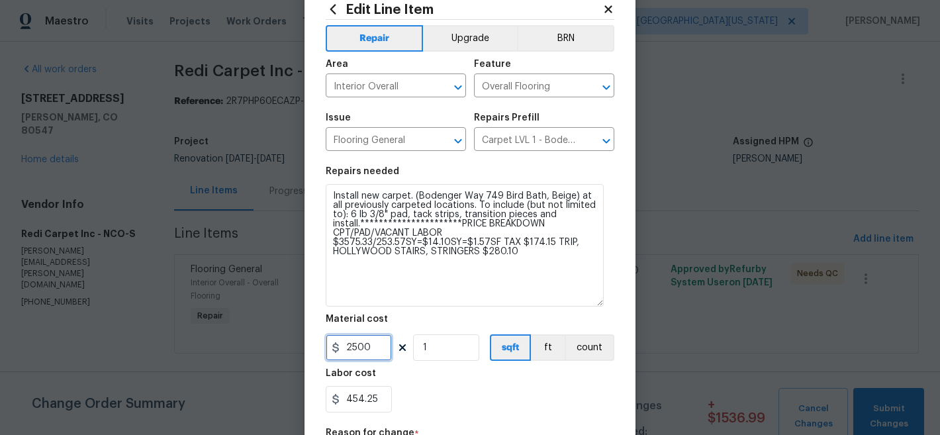
click at [369, 349] on input "2500" at bounding box center [359, 347] width 66 height 26
type input "1.57"
click at [443, 347] on input "1" at bounding box center [446, 347] width 66 height 26
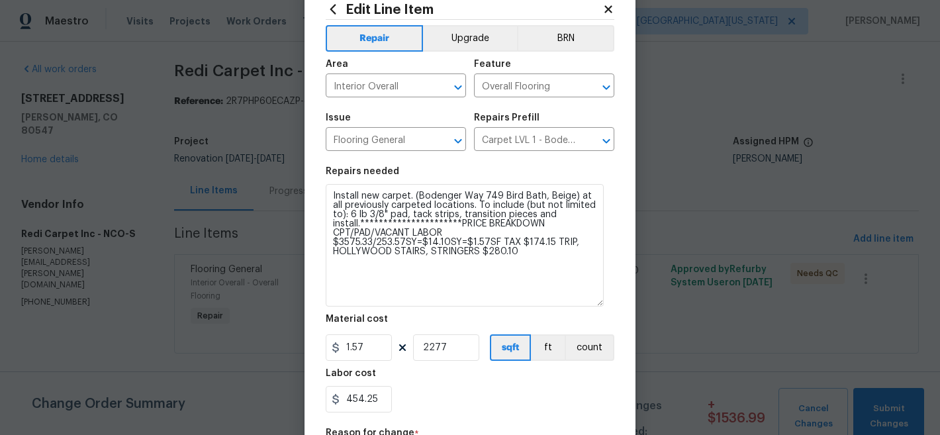
click at [572, 390] on div "454.25" at bounding box center [470, 399] width 288 height 26
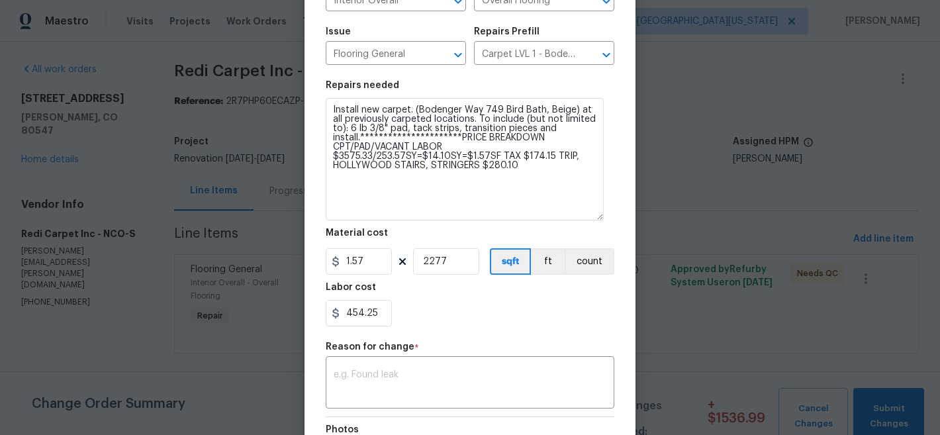
scroll to position [115, 0]
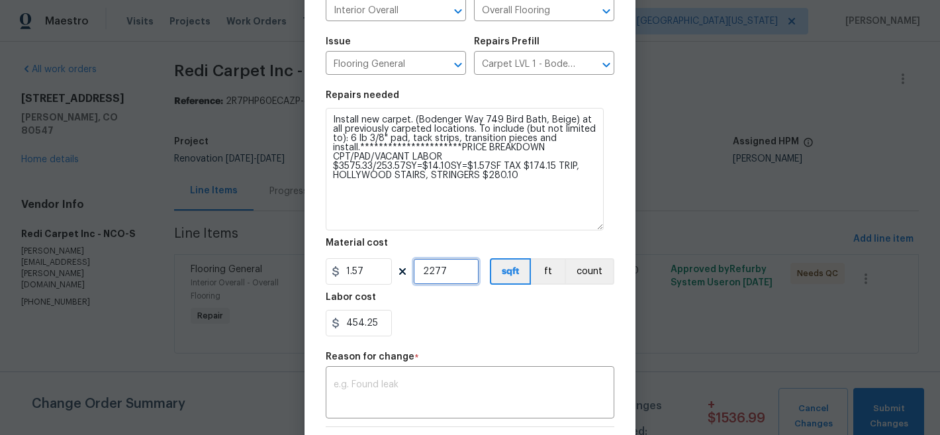
click at [441, 259] on input "2277" at bounding box center [446, 271] width 66 height 26
click at [442, 260] on input "2277" at bounding box center [446, 271] width 66 height 26
click at [479, 314] on div "454.25" at bounding box center [470, 323] width 288 height 26
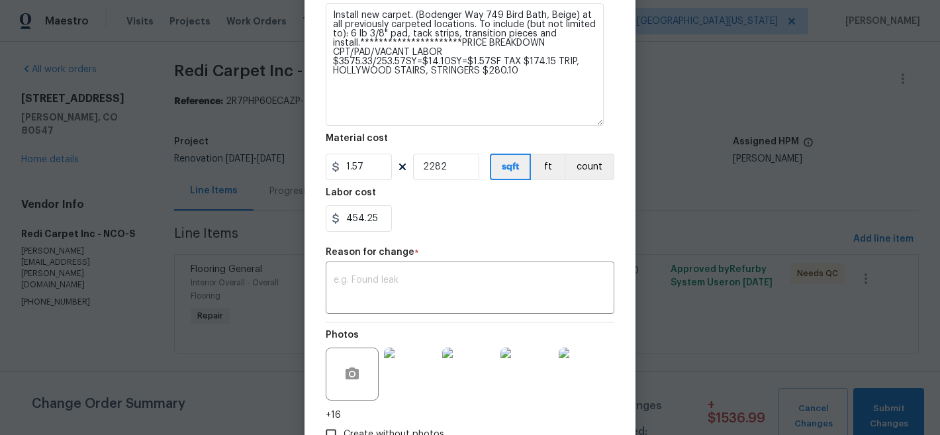
scroll to position [311, 0]
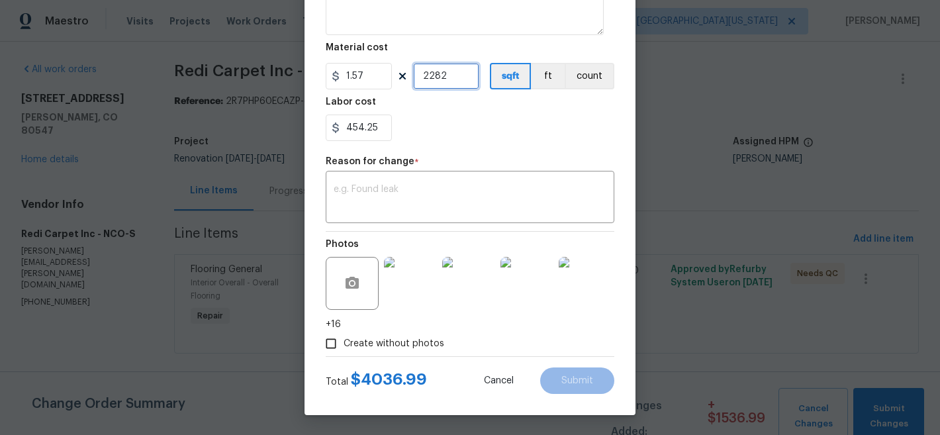
click at [443, 77] on input "2282" at bounding box center [446, 76] width 66 height 26
type input "2277"
click at [519, 132] on div "454.25" at bounding box center [470, 127] width 288 height 26
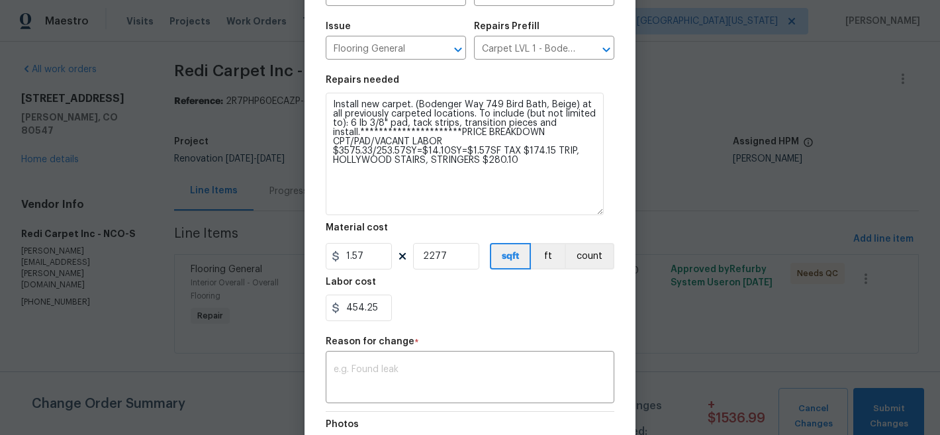
scroll to position [128, 0]
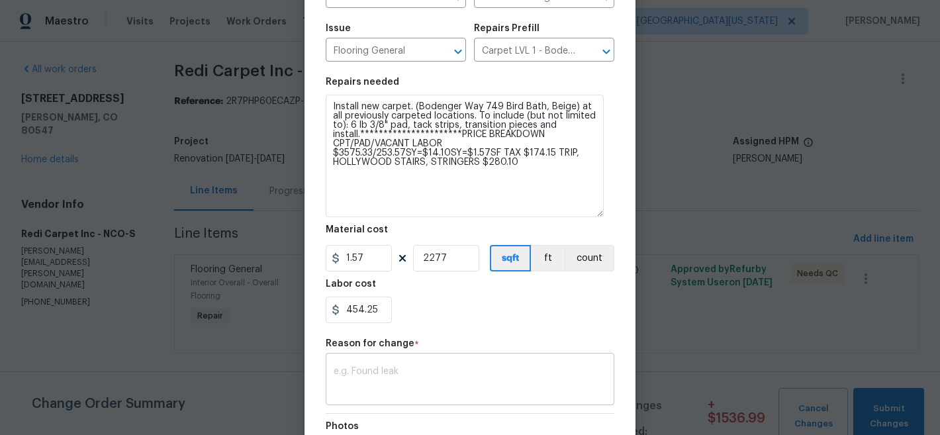
click at [435, 368] on textarea at bounding box center [469, 381] width 273 height 28
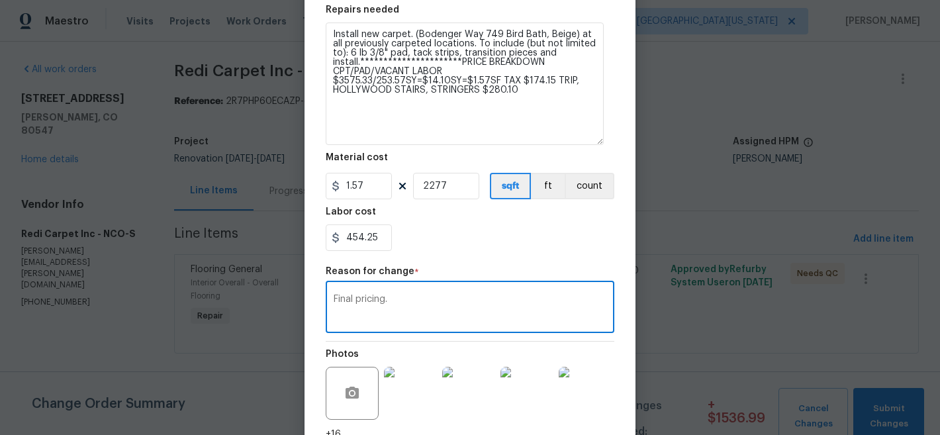
scroll to position [311, 0]
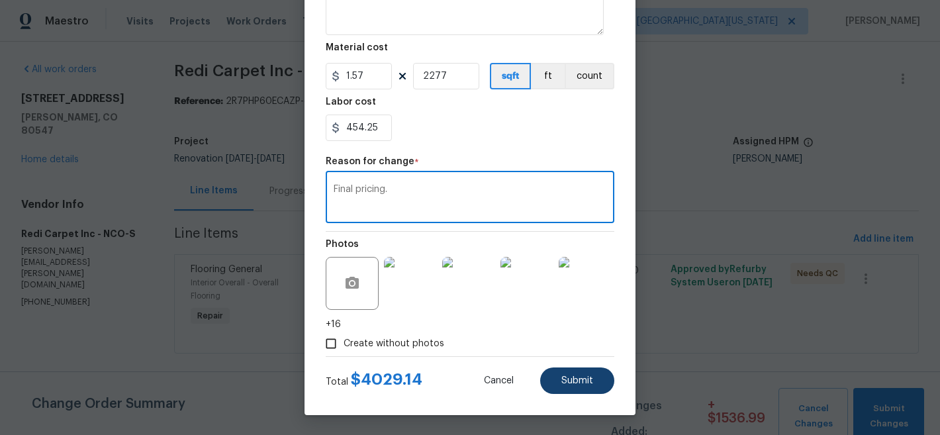
type textarea "Final pricing."
click at [562, 380] on span "Submit" at bounding box center [577, 381] width 32 height 10
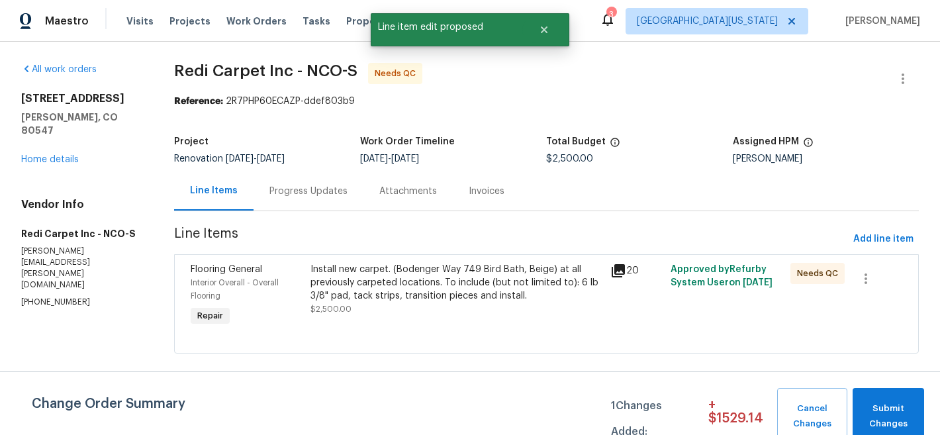
scroll to position [0, 0]
click at [902, 410] on span "Submit Changes" at bounding box center [888, 416] width 58 height 30
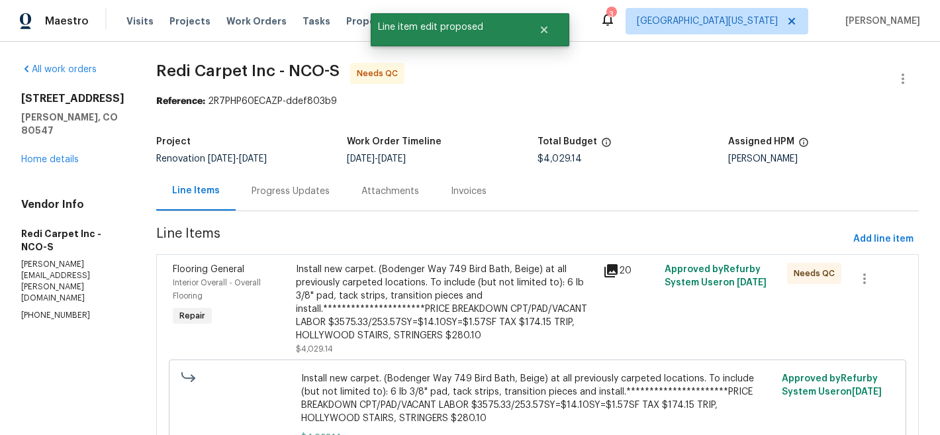
click at [453, 279] on div "**********" at bounding box center [445, 302] width 299 height 79
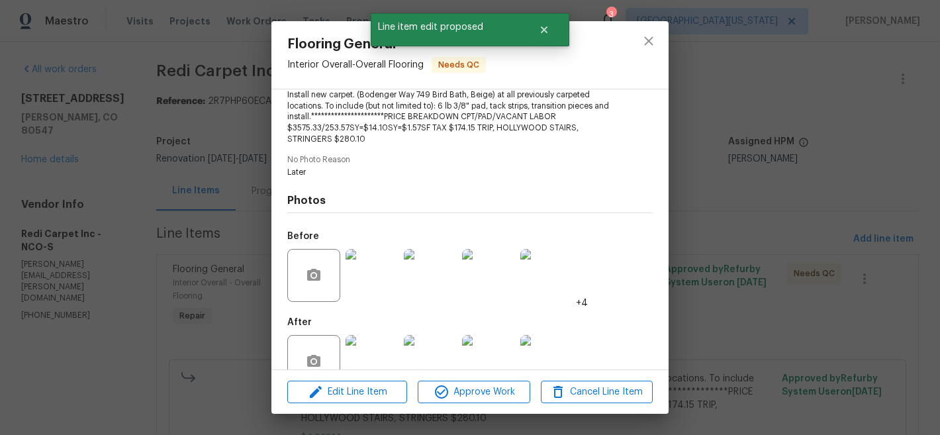
scroll to position [185, 0]
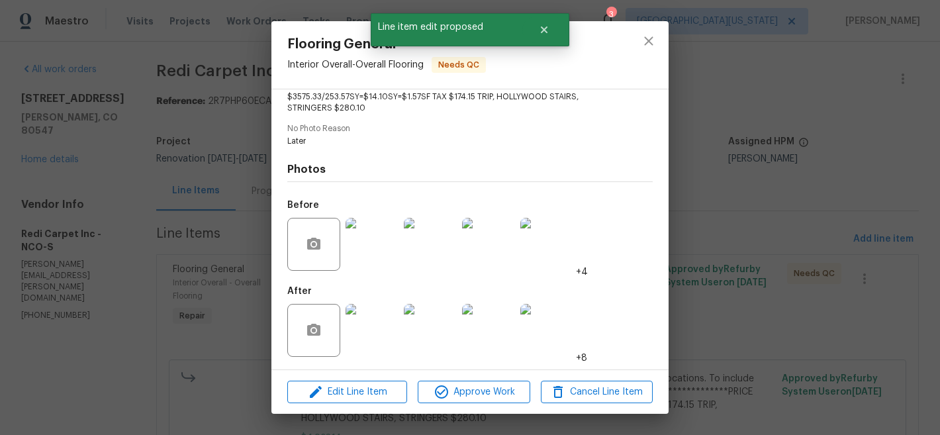
click at [374, 330] on img at bounding box center [371, 330] width 53 height 53
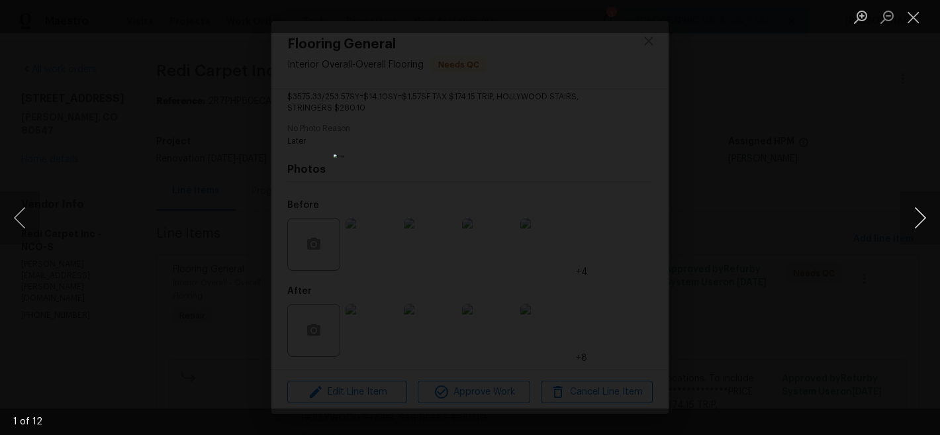
click at [918, 221] on button "Next image" at bounding box center [920, 217] width 40 height 53
click at [918, 222] on button "Next image" at bounding box center [920, 217] width 40 height 53
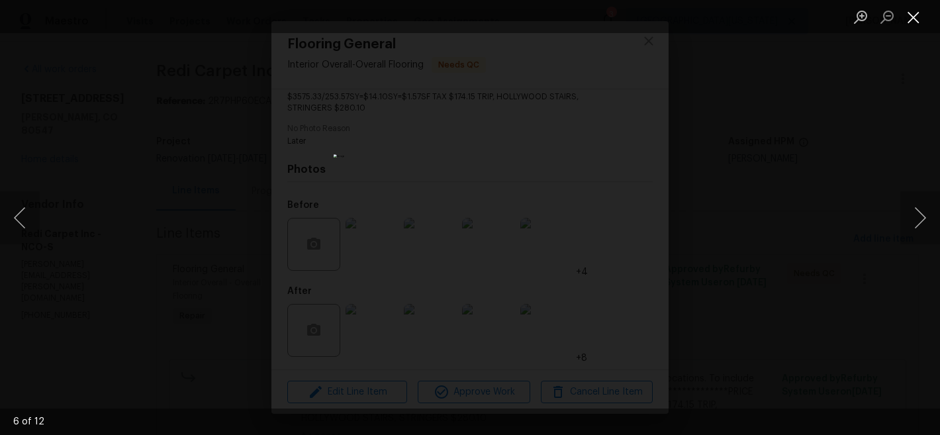
click at [913, 17] on button "Close lightbox" at bounding box center [913, 16] width 26 height 23
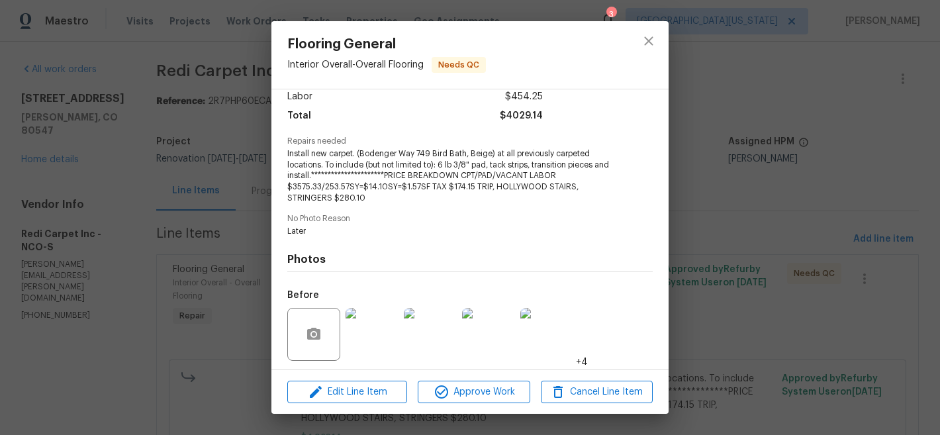
scroll to position [0, 0]
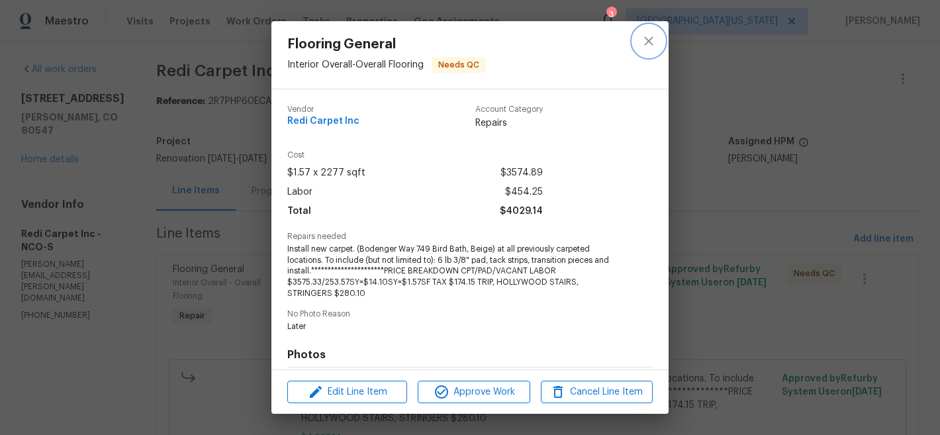
click at [644, 44] on icon "close" at bounding box center [648, 40] width 9 height 9
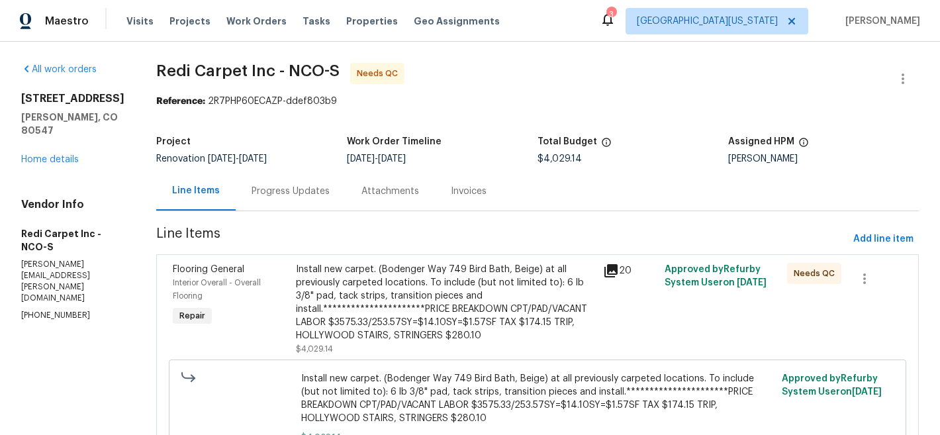
click at [448, 293] on div "**********" at bounding box center [445, 302] width 299 height 79
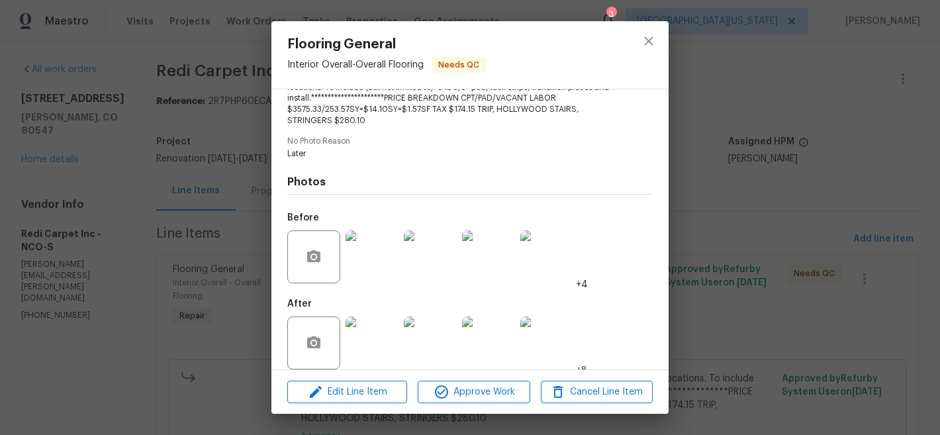
scroll to position [185, 0]
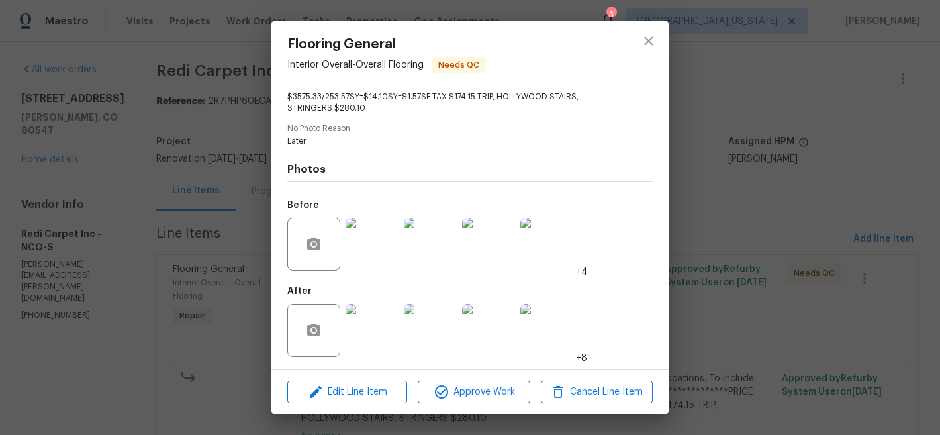
click at [461, 404] on div "Edit Line Item Approve Work Cancel Line Item" at bounding box center [469, 392] width 397 height 44
click at [466, 392] on span "Approve Work" at bounding box center [473, 392] width 104 height 17
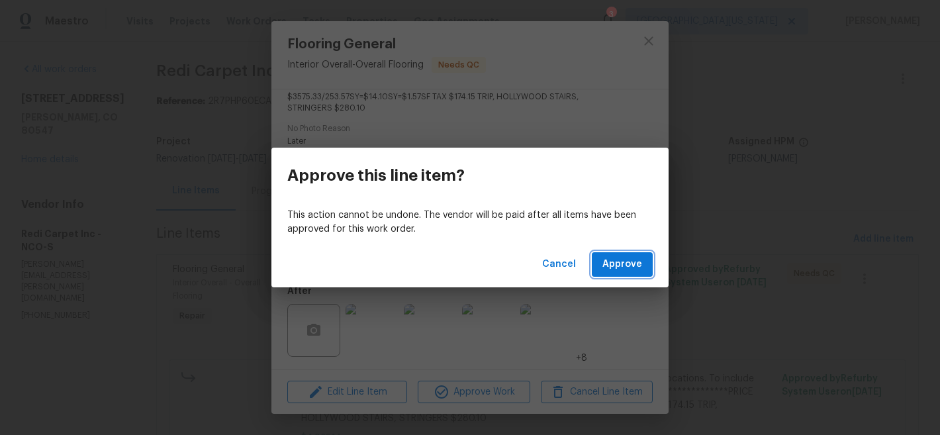
click at [646, 263] on button "Approve" at bounding box center [621, 264] width 61 height 24
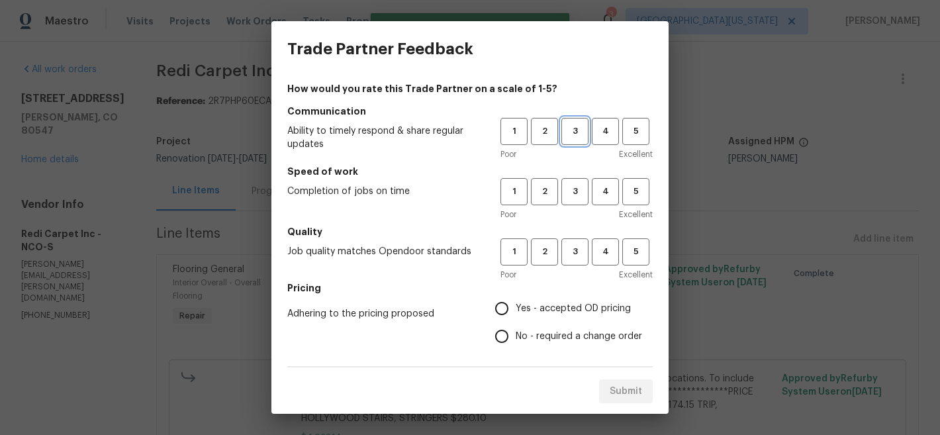
drag, startPoint x: 561, startPoint y: 122, endPoint x: 563, endPoint y: 142, distance: 19.3
click at [562, 124] on button "3" at bounding box center [574, 131] width 27 height 27
click at [562, 187] on span "3" at bounding box center [574, 191] width 24 height 15
click at [562, 249] on span "3" at bounding box center [574, 251] width 24 height 15
click at [529, 310] on span "Yes - accepted OD pricing" at bounding box center [572, 309] width 115 height 14
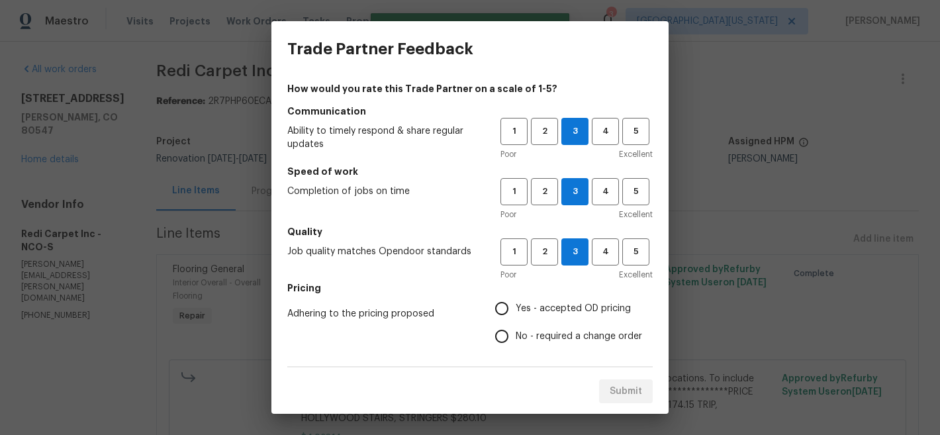
click at [515, 310] on input "Yes - accepted OD pricing" at bounding box center [502, 308] width 28 height 28
radio input "true"
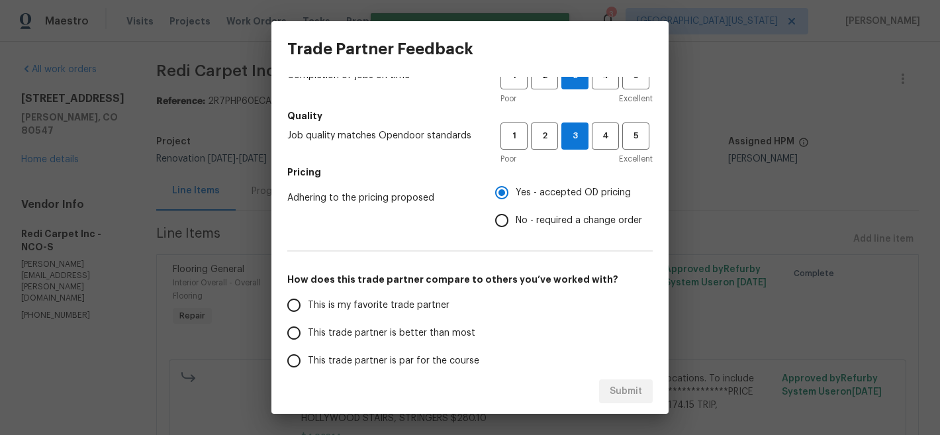
scroll to position [237, 0]
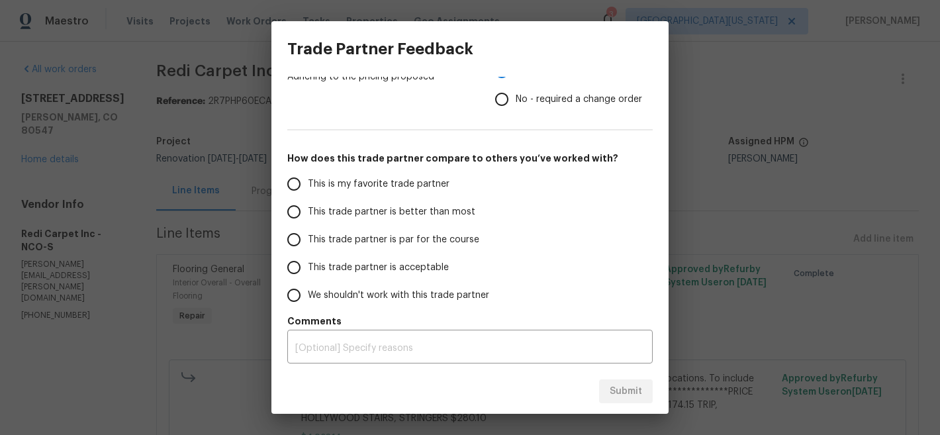
click at [318, 177] on span "This is my favorite trade partner" at bounding box center [379, 184] width 142 height 14
click at [308, 177] on input "This is my favorite trade partner" at bounding box center [294, 184] width 28 height 28
click at [613, 390] on span "Submit" at bounding box center [625, 391] width 32 height 17
radio input "true"
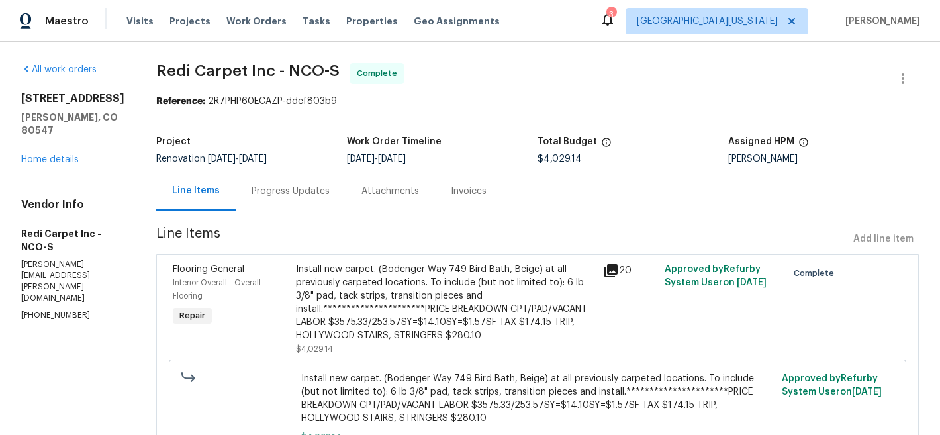
click at [53, 140] on div "5510 Homeward Dr Timnath, CO 80547 Home details" at bounding box center [72, 129] width 103 height 74
click at [53, 155] on link "Home details" at bounding box center [50, 159] width 58 height 9
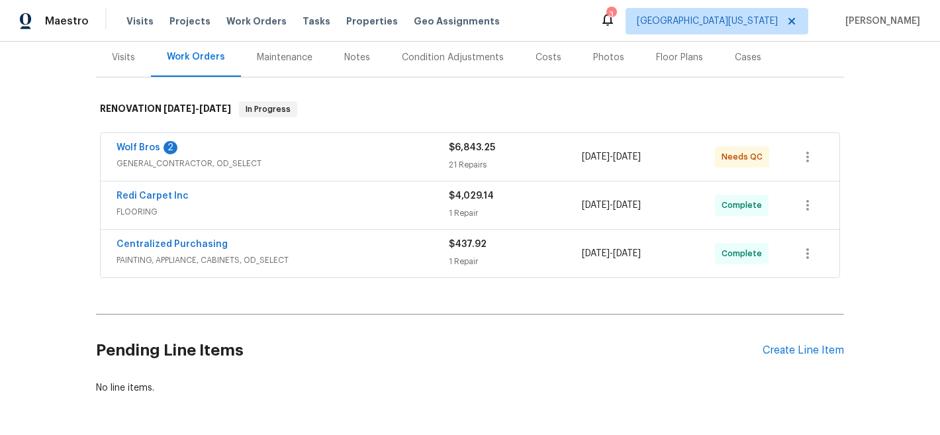
scroll to position [73, 0]
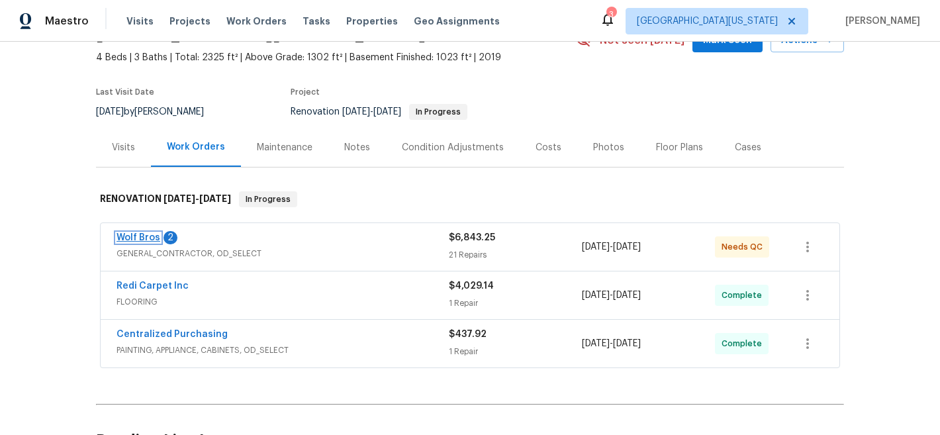
click at [140, 235] on link "Wolf Bros" at bounding box center [138, 237] width 44 height 9
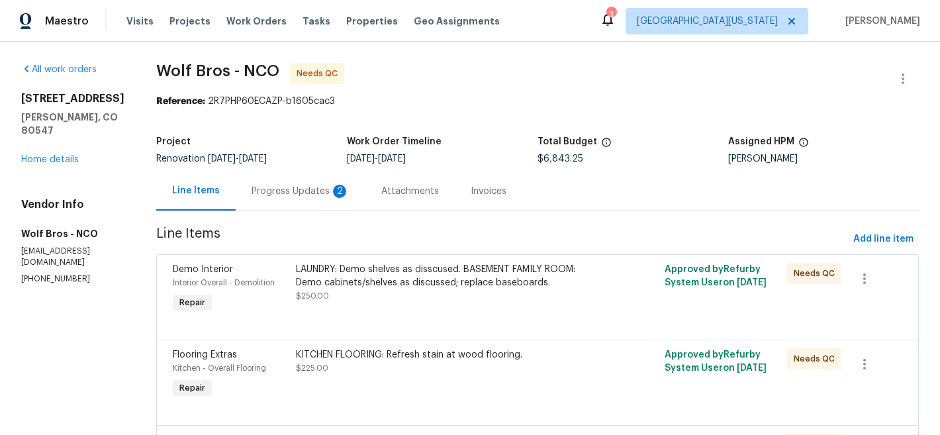
click at [288, 191] on div "Progress Updates 2" at bounding box center [300, 191] width 98 height 13
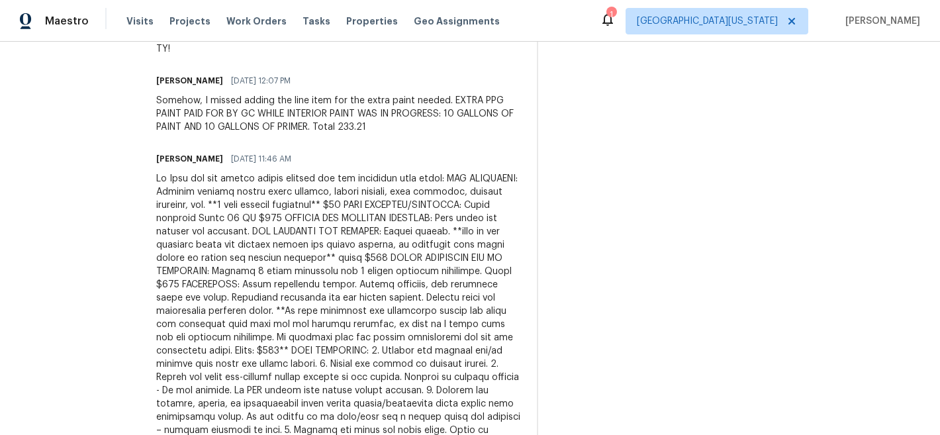
scroll to position [450, 0]
click at [156, 180] on div at bounding box center [338, 365] width 365 height 384
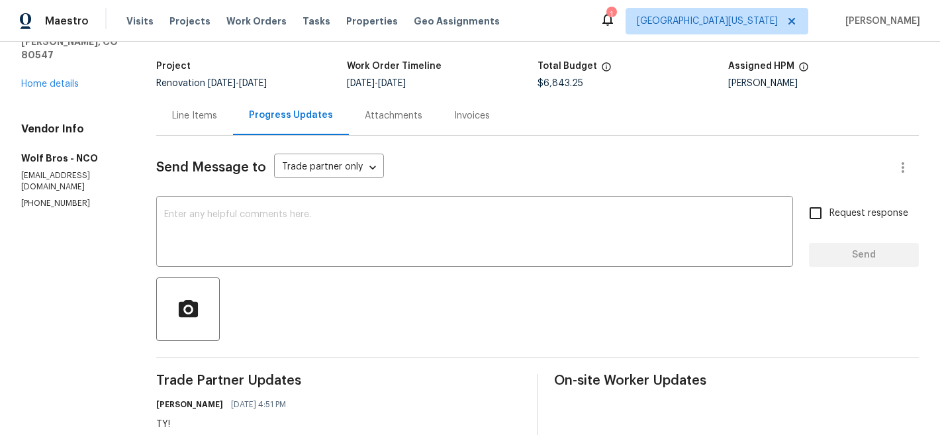
scroll to position [0, 0]
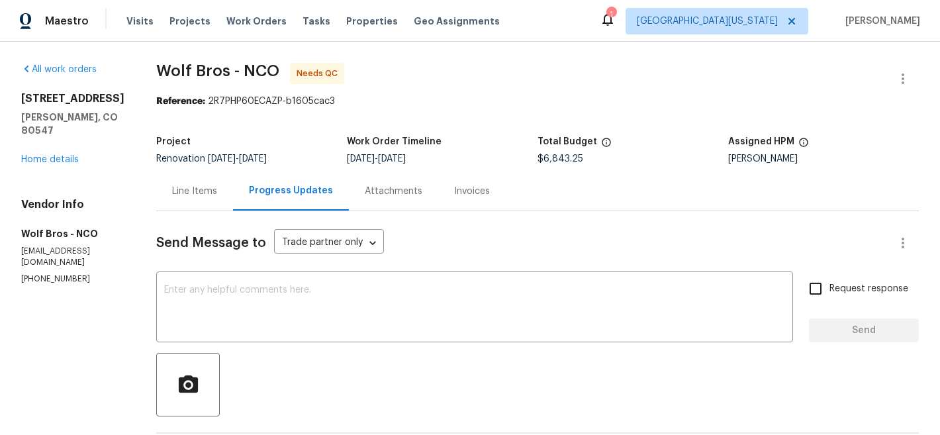
click at [197, 191] on div "Line Items" at bounding box center [194, 191] width 45 height 13
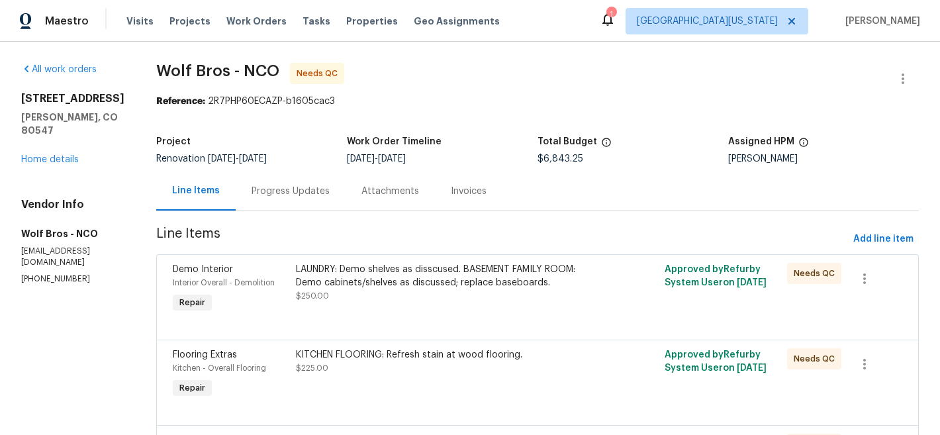
scroll to position [709, 0]
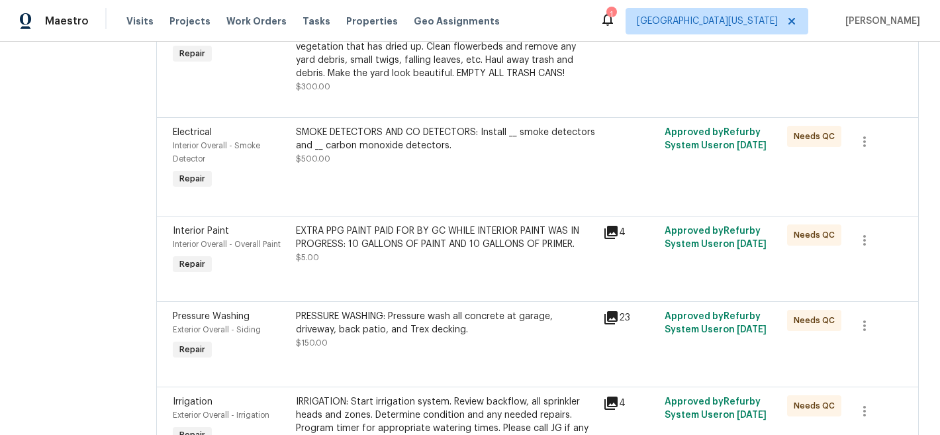
click at [420, 228] on div "EXTRA PPG PAINT PAID FOR BY GC WHILE INTERIOR PAINT WAS IN PROGRESS: 10 GALLONS…" at bounding box center [445, 237] width 299 height 26
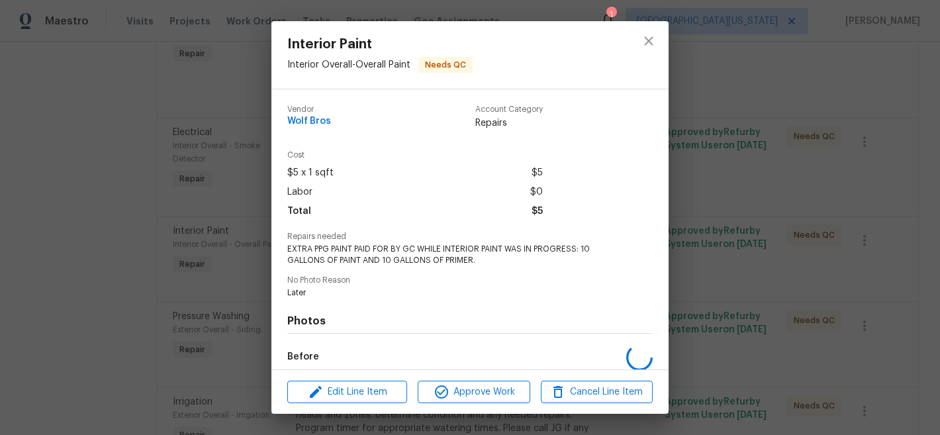
click at [421, 228] on div "Cost $5 x 1 sqft $5 Labor $0 Total $5" at bounding box center [469, 191] width 365 height 81
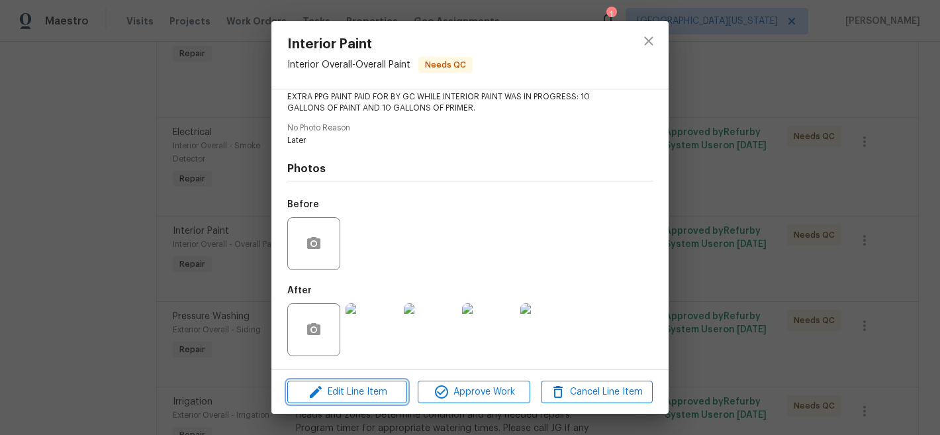
click at [355, 389] on span "Edit Line Item" at bounding box center [347, 392] width 112 height 17
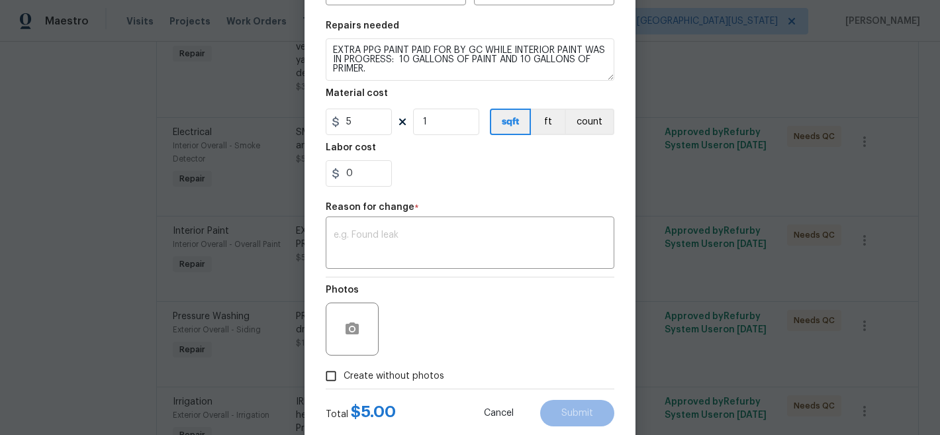
scroll to position [218, 0]
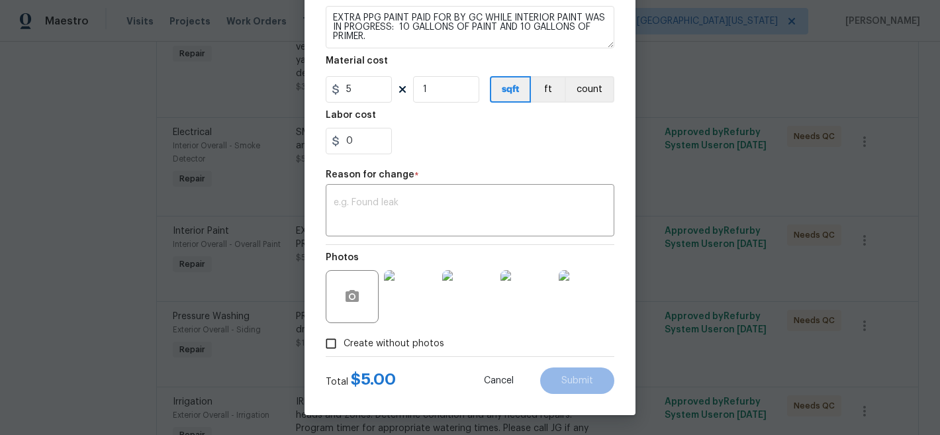
click at [403, 303] on img at bounding box center [410, 296] width 53 height 53
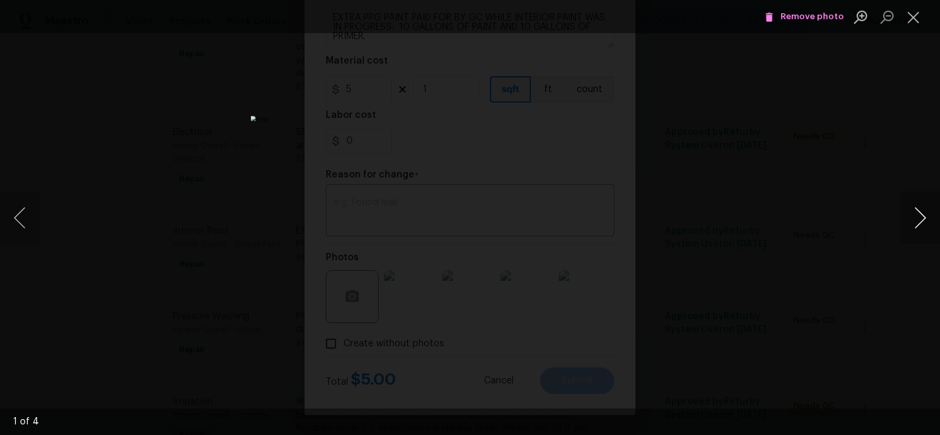
click at [924, 216] on button "Next image" at bounding box center [920, 217] width 40 height 53
click at [923, 216] on button "Next image" at bounding box center [920, 217] width 40 height 53
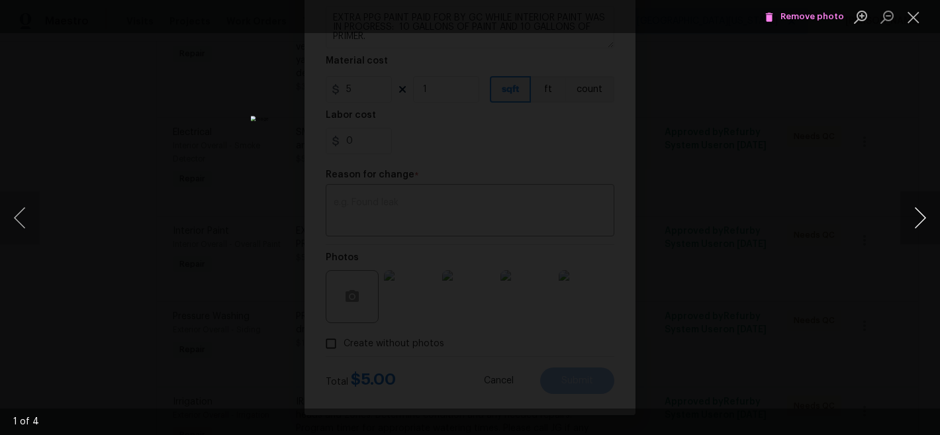
click at [920, 223] on button "Next image" at bounding box center [920, 217] width 40 height 53
click at [920, 228] on button "Next image" at bounding box center [920, 217] width 40 height 53
click at [918, 226] on button "Next image" at bounding box center [920, 217] width 40 height 53
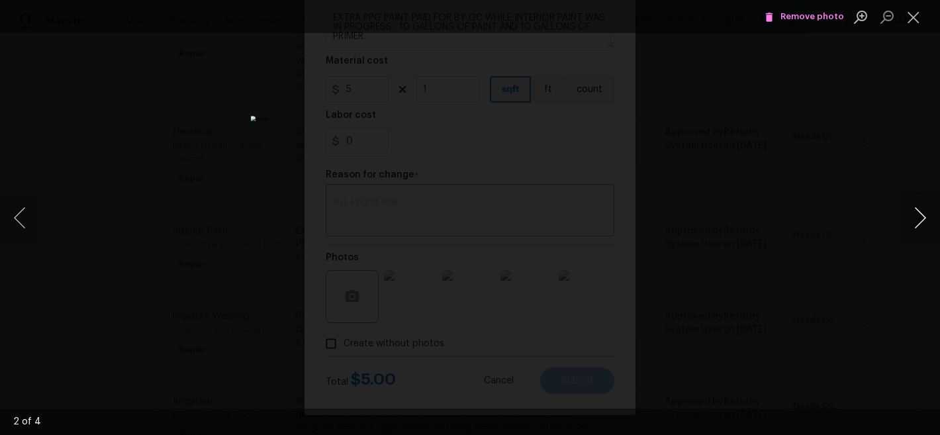
click at [918, 226] on button "Next image" at bounding box center [920, 217] width 40 height 53
click at [922, 217] on button "Next image" at bounding box center [920, 217] width 40 height 53
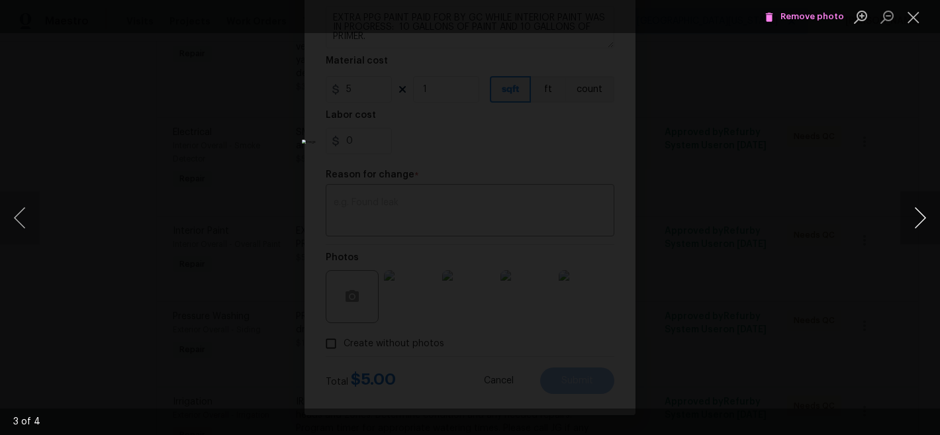
click at [922, 217] on button "Next image" at bounding box center [920, 217] width 40 height 53
click at [912, 21] on button "Close lightbox" at bounding box center [913, 16] width 26 height 23
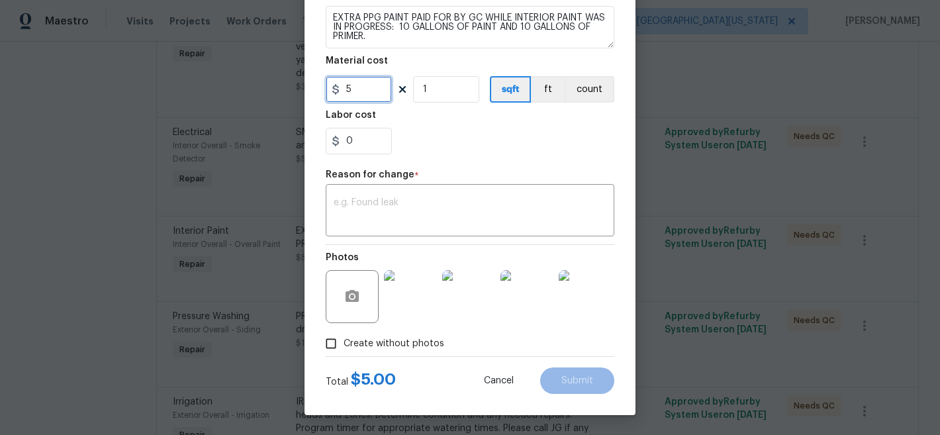
click at [361, 89] on input "5" at bounding box center [359, 89] width 66 height 26
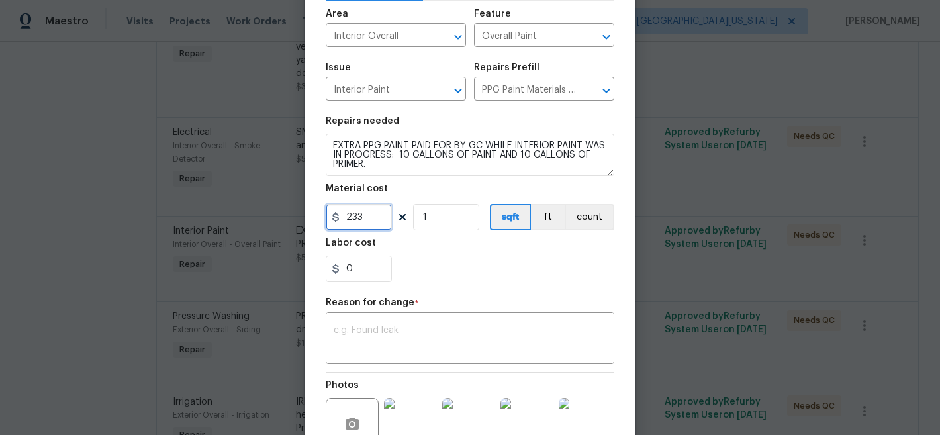
scroll to position [0, 0]
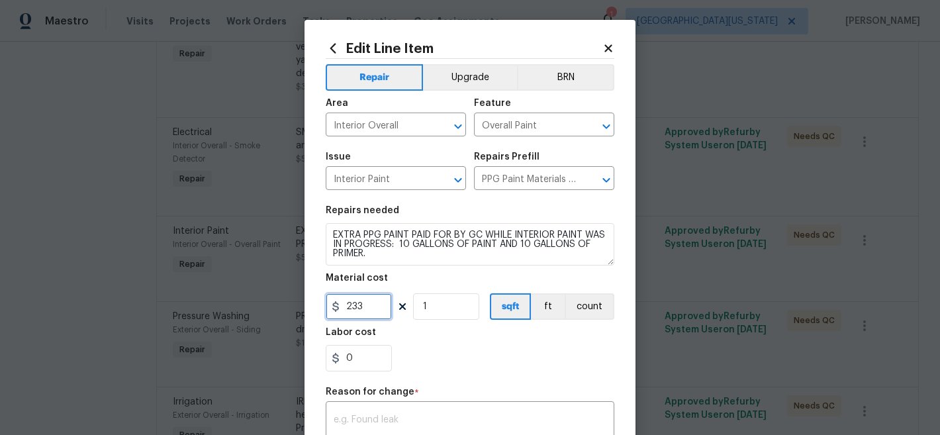
type input "233"
click at [604, 51] on icon at bounding box center [608, 48] width 12 height 12
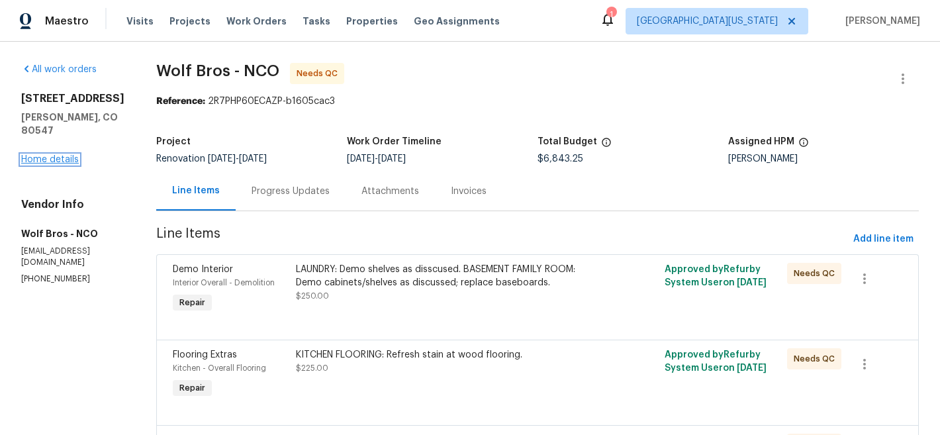
click at [51, 161] on link "Home details" at bounding box center [50, 159] width 58 height 9
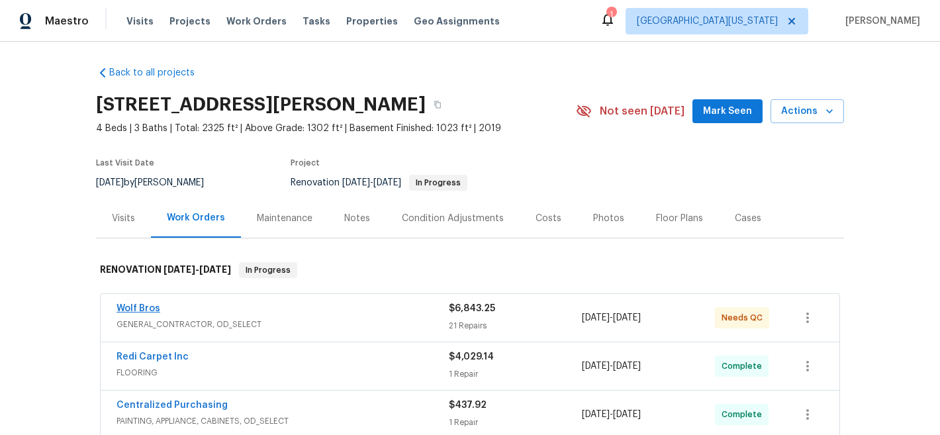
scroll to position [3, 0]
click at [116, 309] on link "Wolf Bros" at bounding box center [138, 307] width 44 height 9
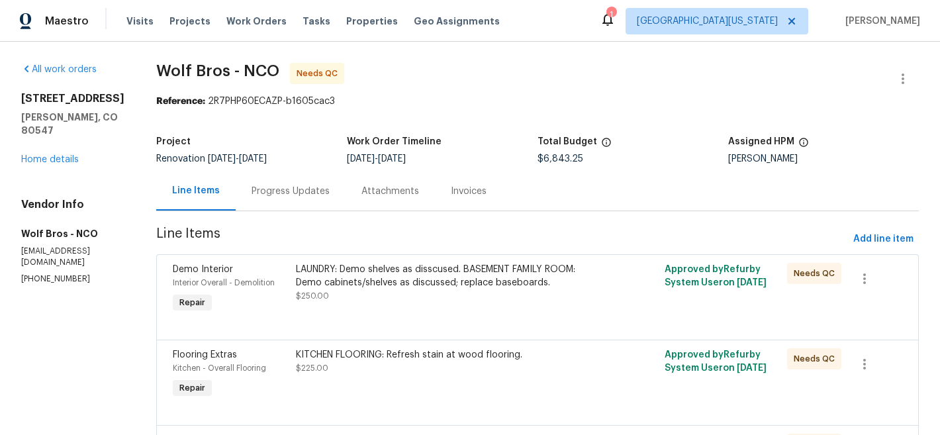
click at [293, 190] on div "Progress Updates" at bounding box center [290, 191] width 78 height 13
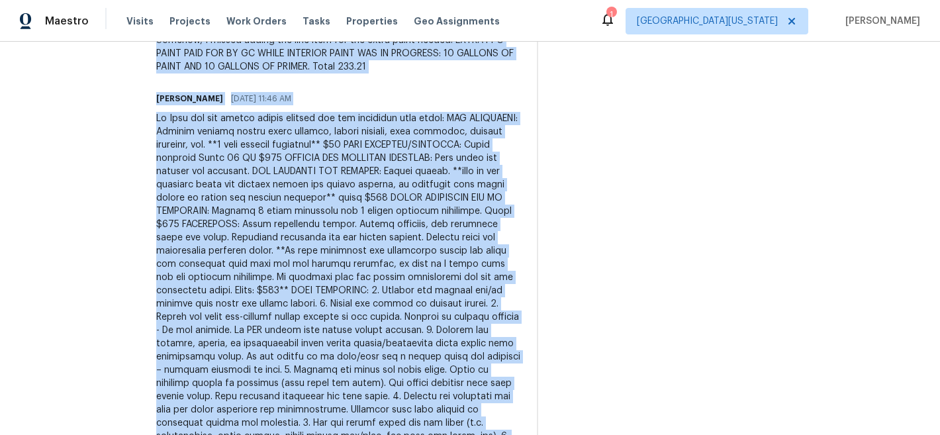
scroll to position [605, 0]
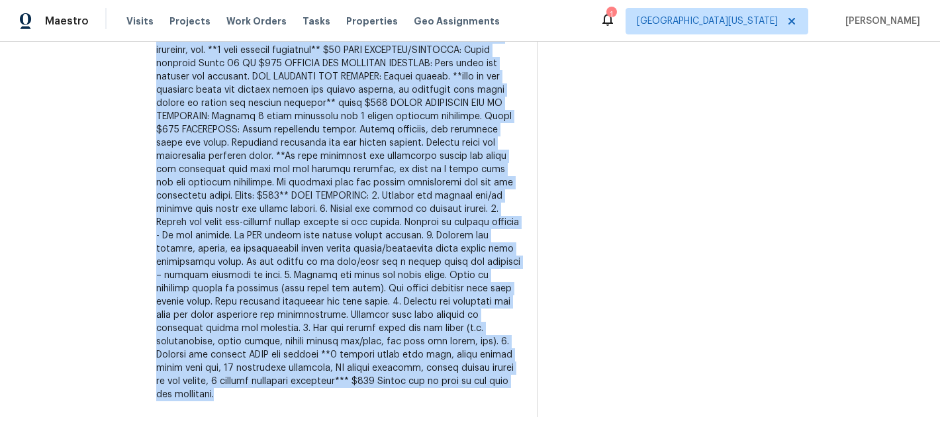
drag, startPoint x: 139, startPoint y: 158, endPoint x: 407, endPoint y: 468, distance: 409.5
click at [407, 434] on html "Maestro Visits Projects Work Orders Tasks Properties Geo Assignments 1 Northern…" at bounding box center [470, 217] width 940 height 435
copy div "Somehow, I missed adding the line item for the extra paint needed. EXTRA PPG PA…"
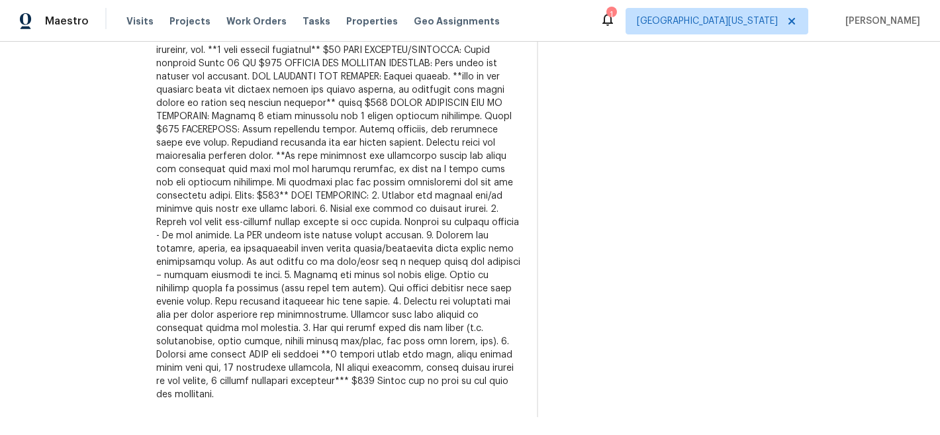
click at [441, 324] on div at bounding box center [338, 209] width 365 height 384
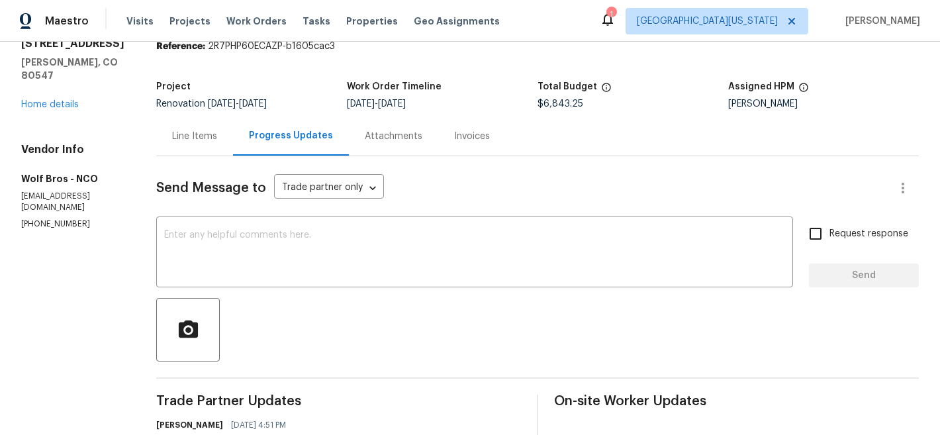
scroll to position [0, 0]
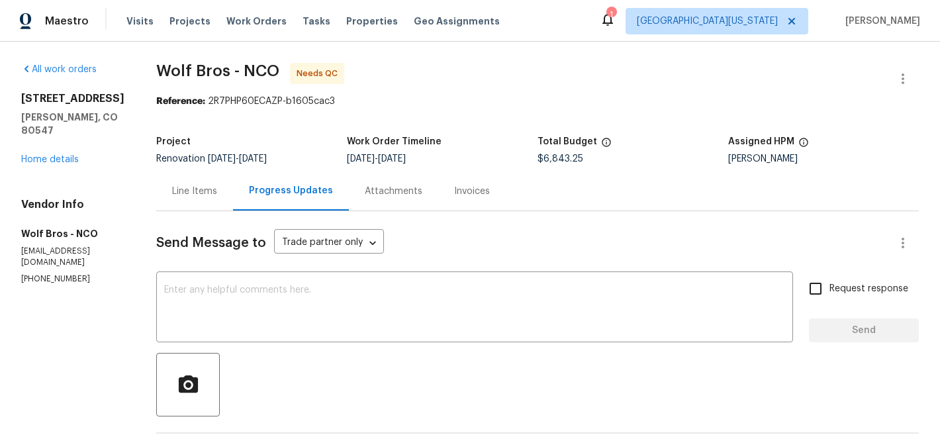
click at [179, 198] on div "Line Items" at bounding box center [194, 190] width 77 height 39
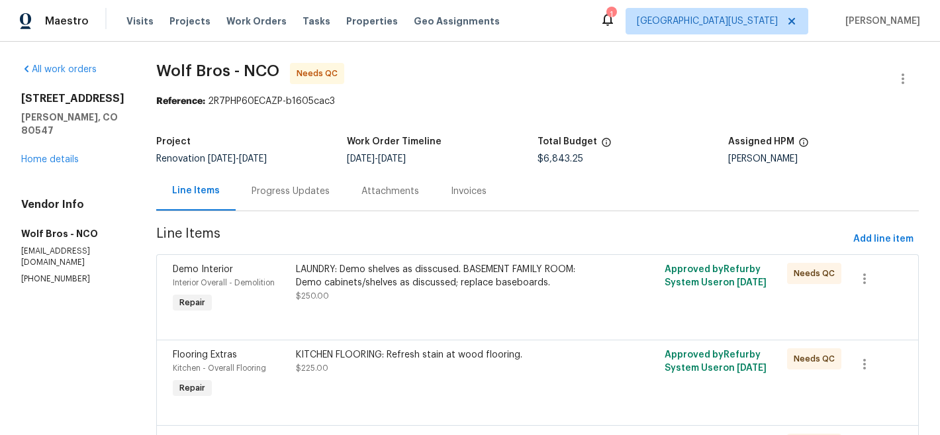
click at [281, 193] on div "Progress Updates" at bounding box center [290, 191] width 78 height 13
click at [220, 193] on div "Line Items" at bounding box center [196, 190] width 48 height 13
click at [275, 185] on div "Progress Updates" at bounding box center [290, 191] width 78 height 13
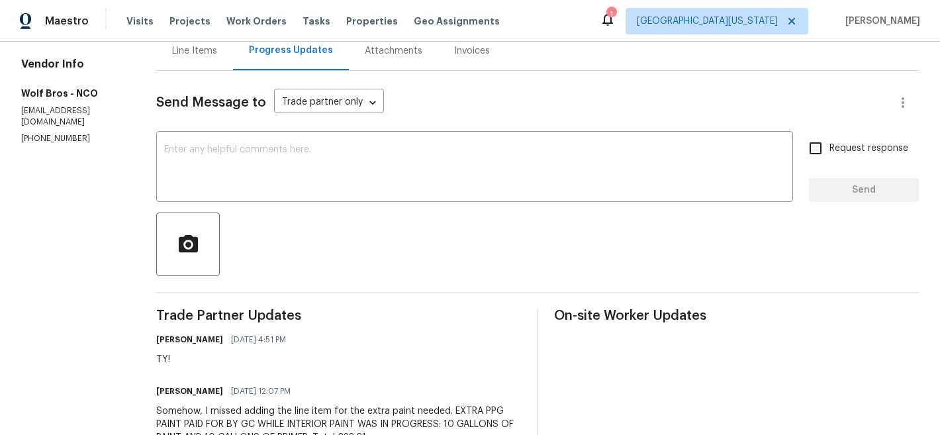
scroll to position [138, 0]
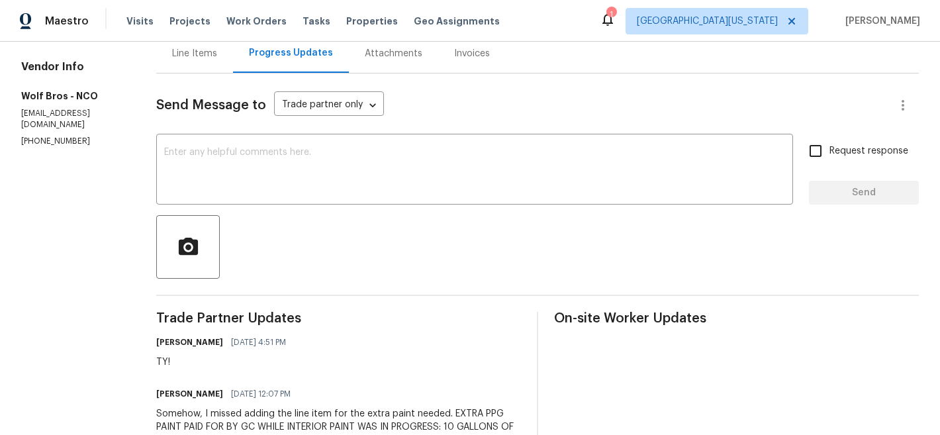
click at [196, 50] on div "Line Items" at bounding box center [194, 53] width 45 height 13
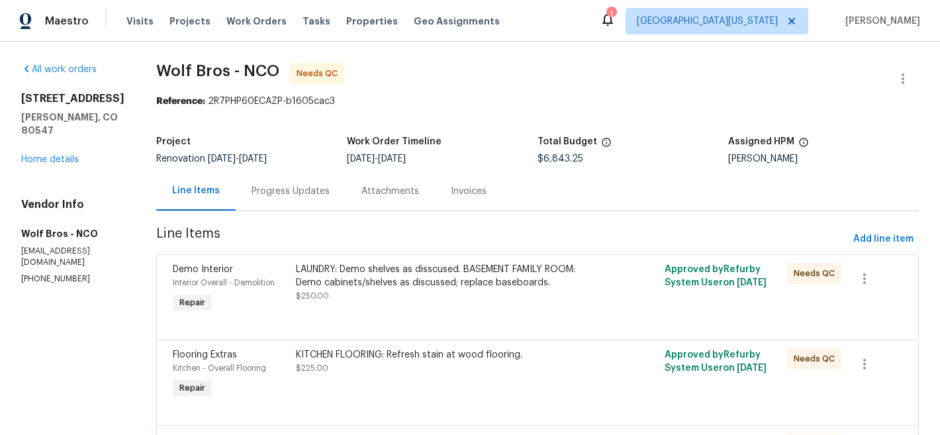
scroll to position [709, 0]
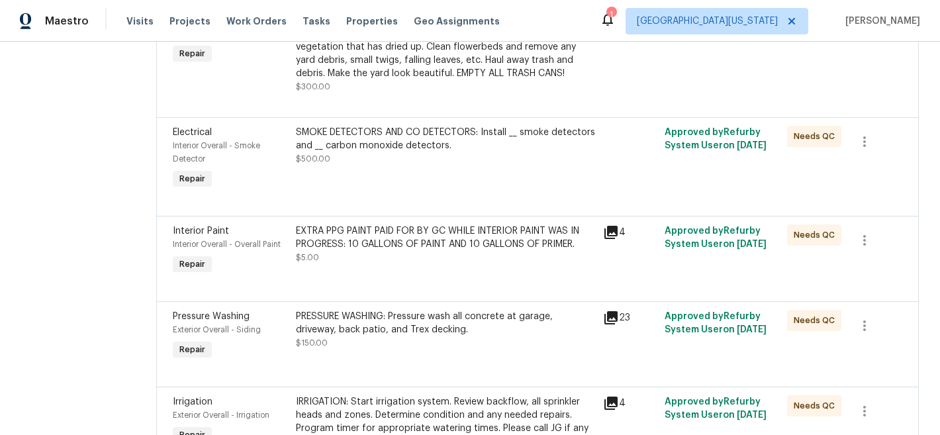
click at [472, 226] on div "EXTRA PPG PAINT PAID FOR BY GC WHILE INTERIOR PAINT WAS IN PROGRESS: 10 GALLONS…" at bounding box center [445, 250] width 307 height 61
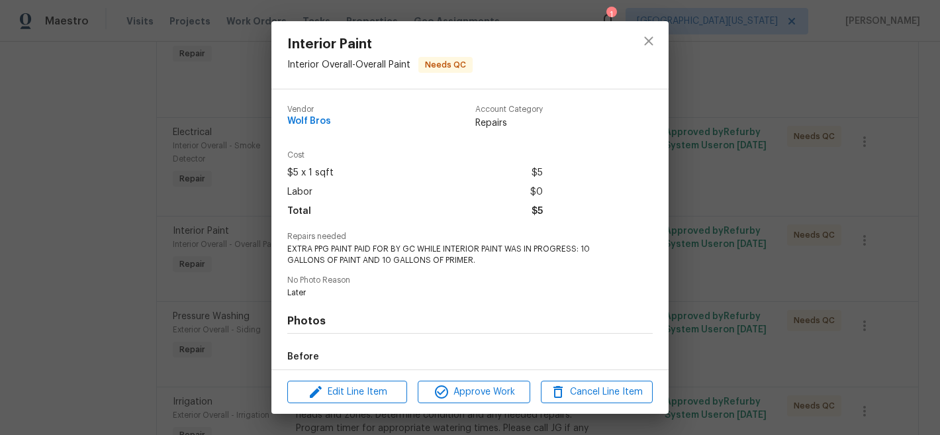
scroll to position [152, 0]
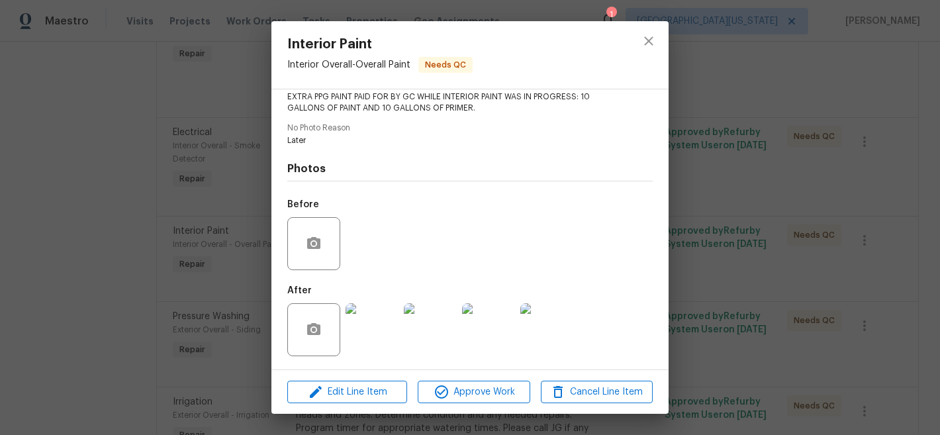
click at [372, 335] on img at bounding box center [371, 329] width 53 height 53
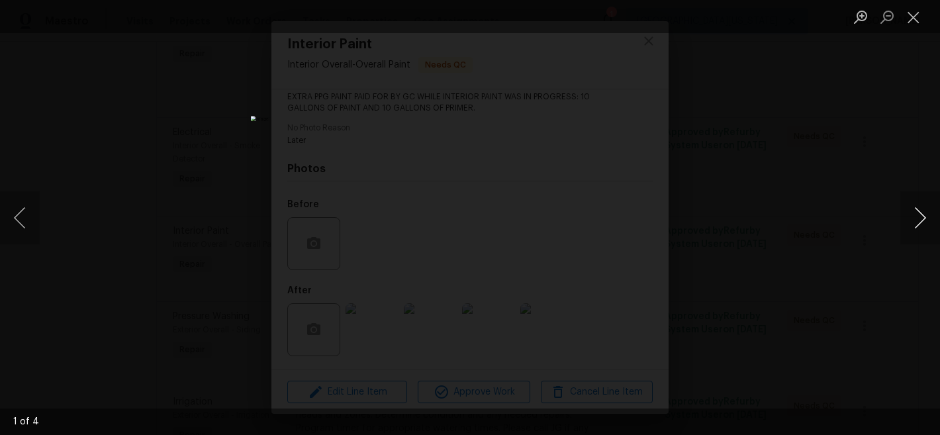
click at [920, 218] on button "Next image" at bounding box center [920, 217] width 40 height 53
click at [910, 19] on button "Close lightbox" at bounding box center [913, 16] width 26 height 23
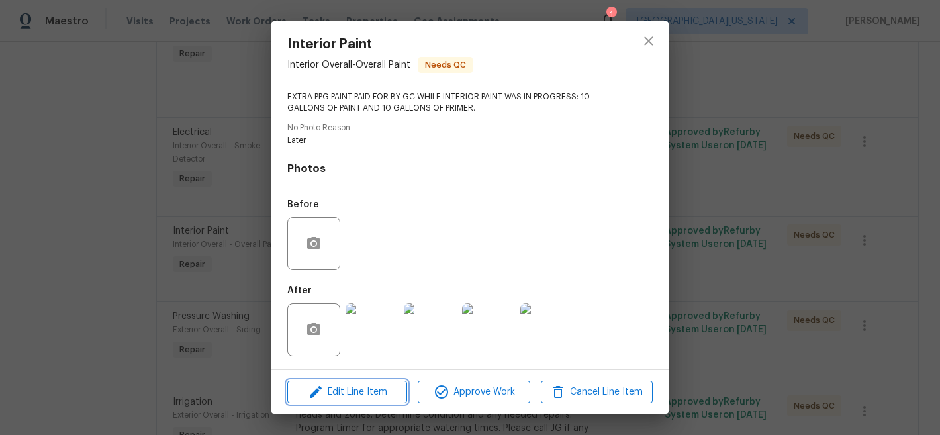
click at [346, 386] on span "Edit Line Item" at bounding box center [347, 392] width 112 height 17
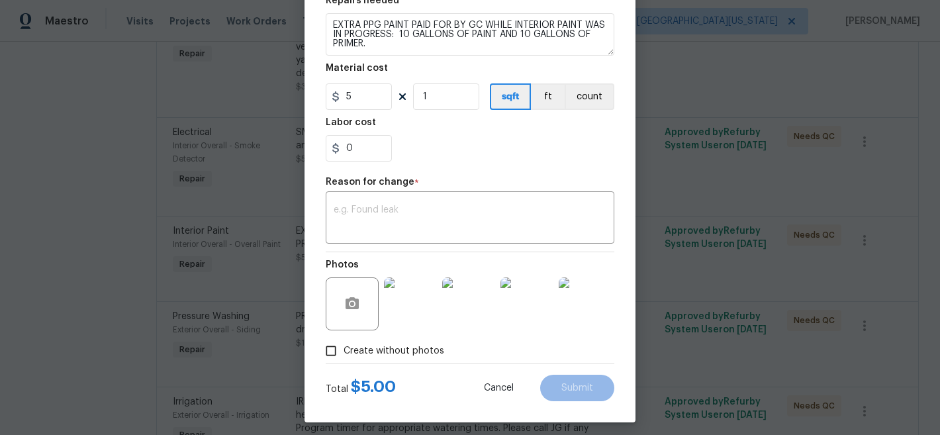
scroll to position [218, 0]
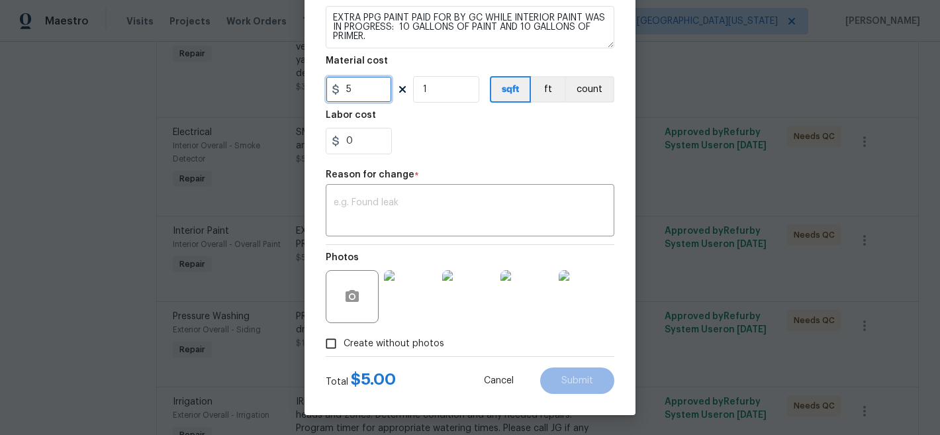
click at [359, 94] on input "5" at bounding box center [359, 89] width 66 height 26
type input "233.21"
click at [509, 195] on div "x ​" at bounding box center [470, 211] width 288 height 49
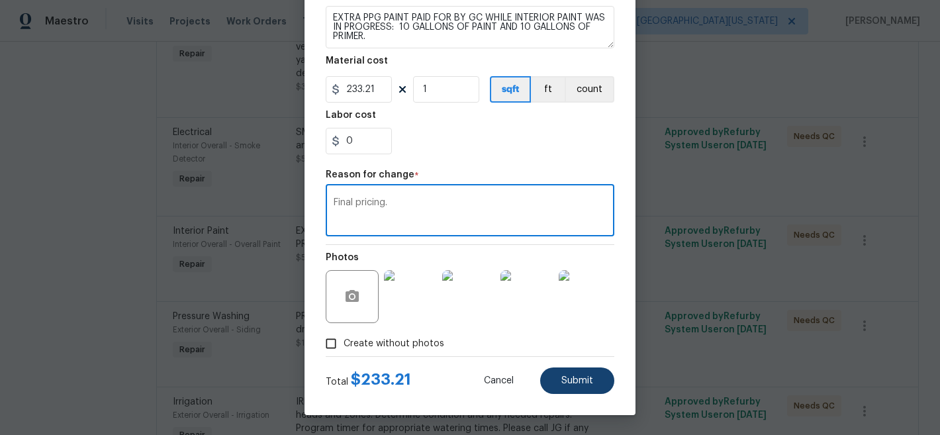
type textarea "Final pricing."
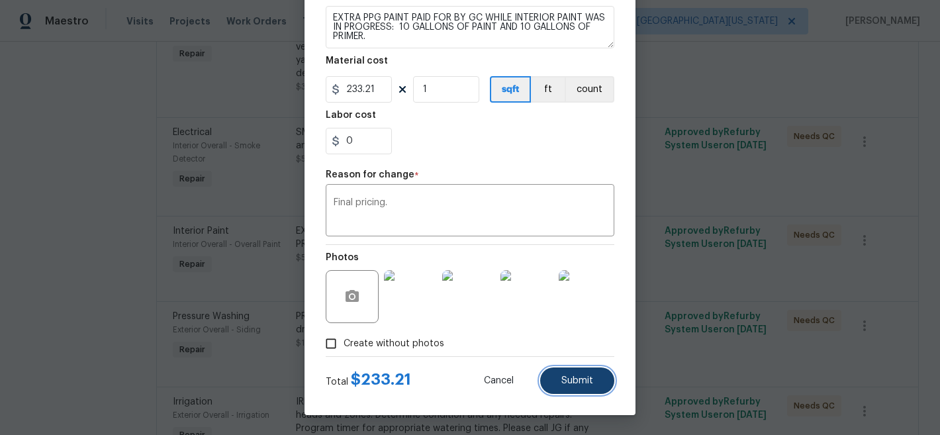
click at [593, 381] on button "Submit" at bounding box center [577, 380] width 74 height 26
type input "5"
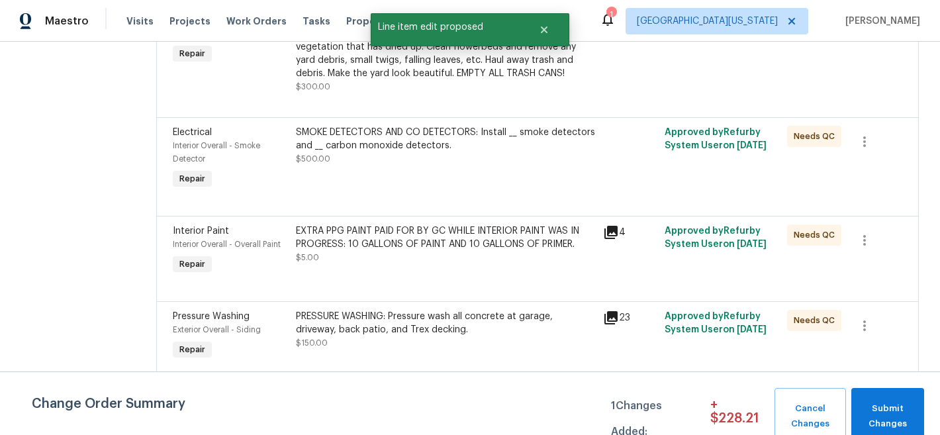
scroll to position [0, 0]
click at [891, 410] on span "Submit Changes" at bounding box center [887, 416] width 60 height 30
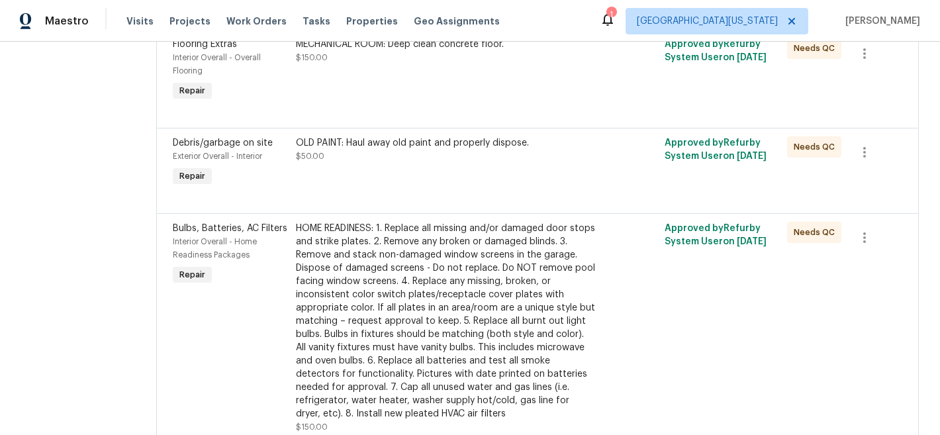
scroll to position [1773, 0]
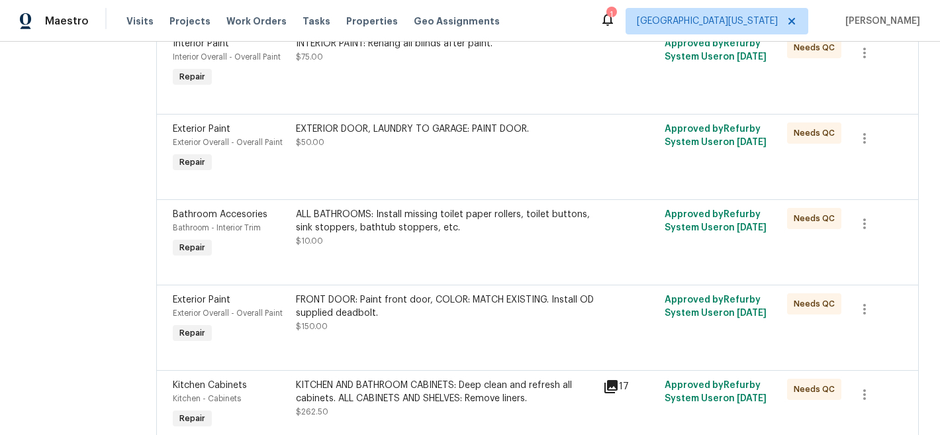
click at [329, 230] on div "ALL BATHROOMS: Install missing toilet paper rollers, toilet buttons, sink stopp…" at bounding box center [445, 221] width 299 height 26
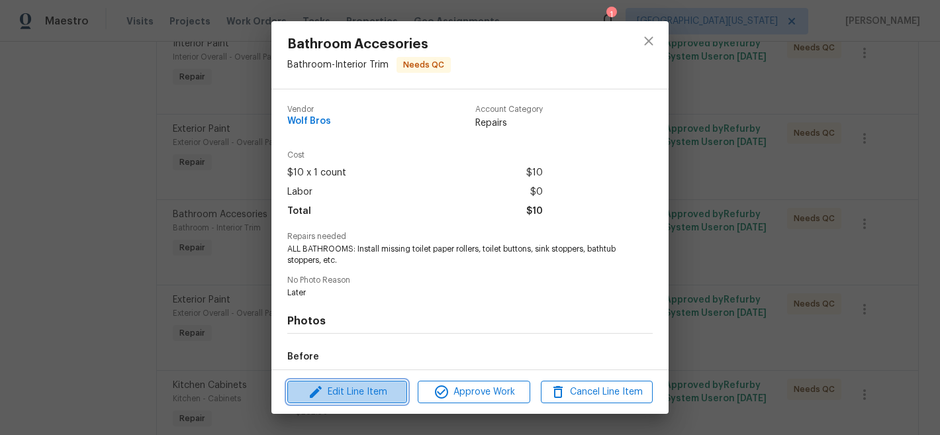
click at [332, 393] on span "Edit Line Item" at bounding box center [347, 392] width 112 height 17
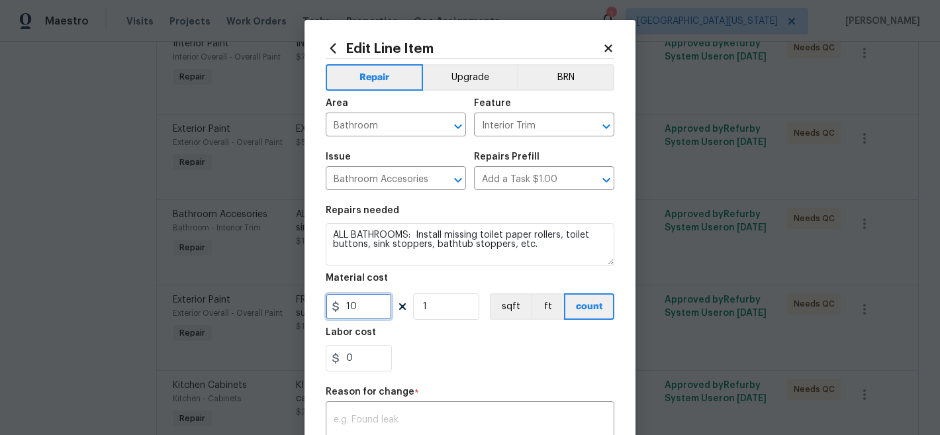
click at [352, 313] on input "10" at bounding box center [359, 306] width 66 height 26
type input "45"
click at [412, 341] on div "Labor cost" at bounding box center [470, 336] width 288 height 17
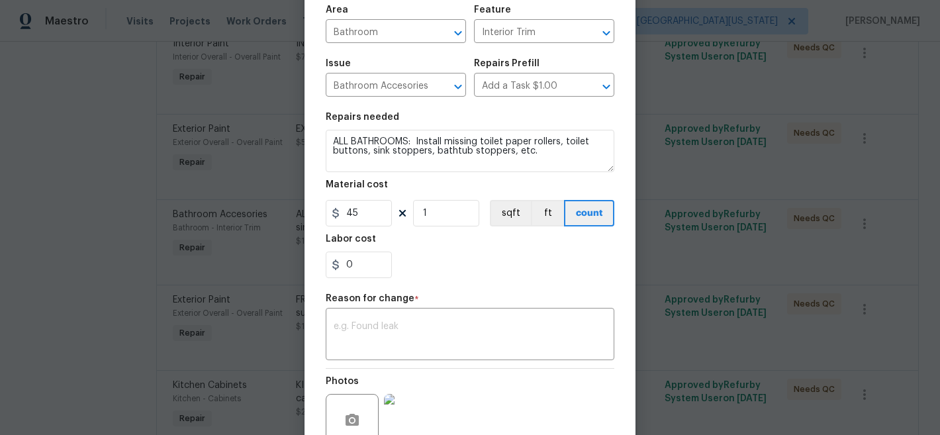
scroll to position [218, 0]
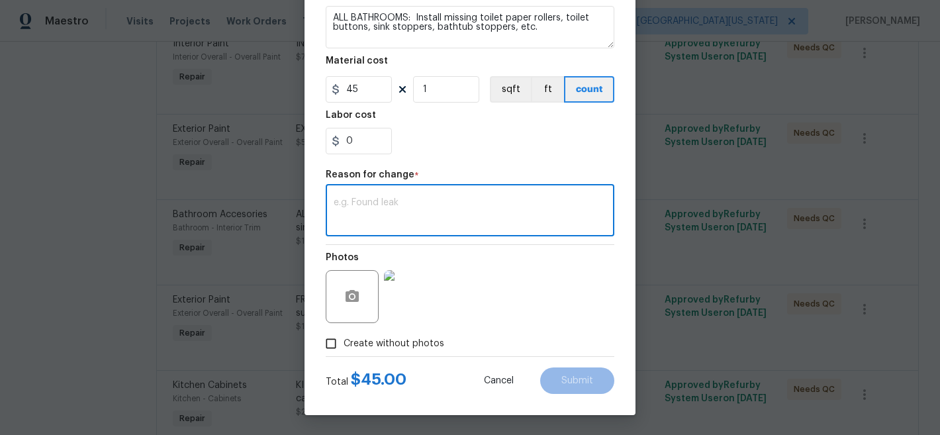
click at [505, 215] on textarea at bounding box center [469, 212] width 273 height 28
type textarea "Final count"
click at [559, 370] on button "Submit" at bounding box center [577, 380] width 74 height 26
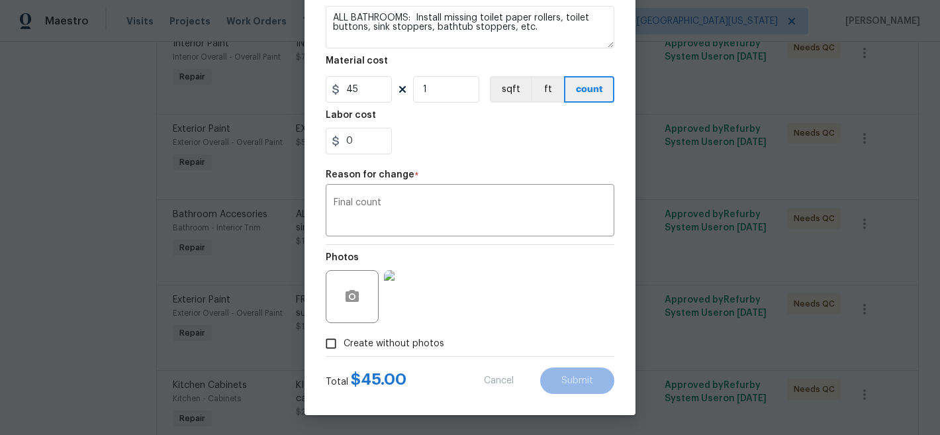
type input "10"
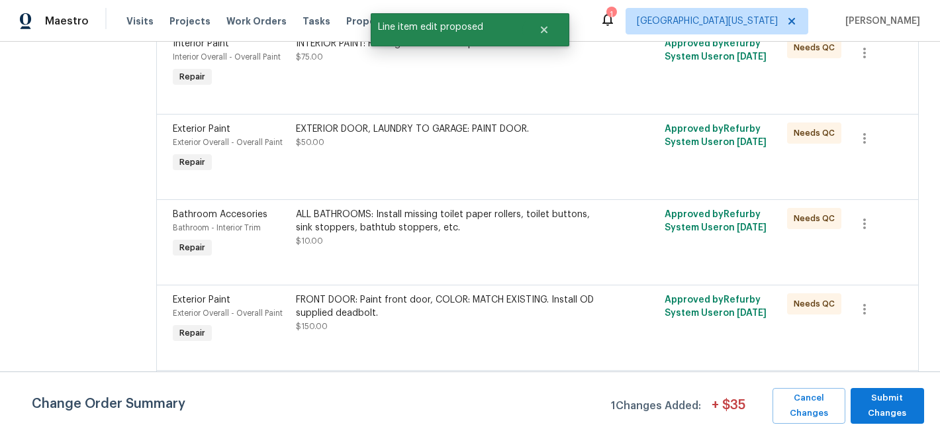
scroll to position [0, 0]
click at [875, 410] on span "Submit Changes" at bounding box center [887, 405] width 60 height 30
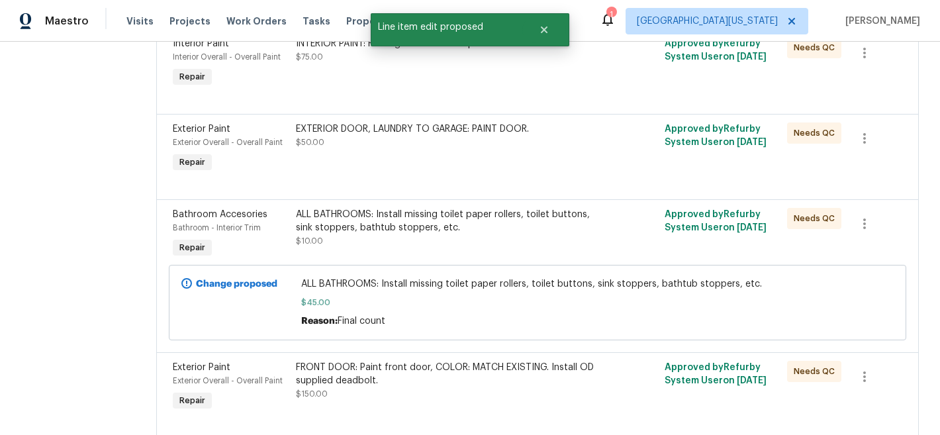
click at [441, 220] on div "ALL BATHROOMS: Install missing toilet paper rollers, toilet buttons, sink stopp…" at bounding box center [445, 221] width 299 height 26
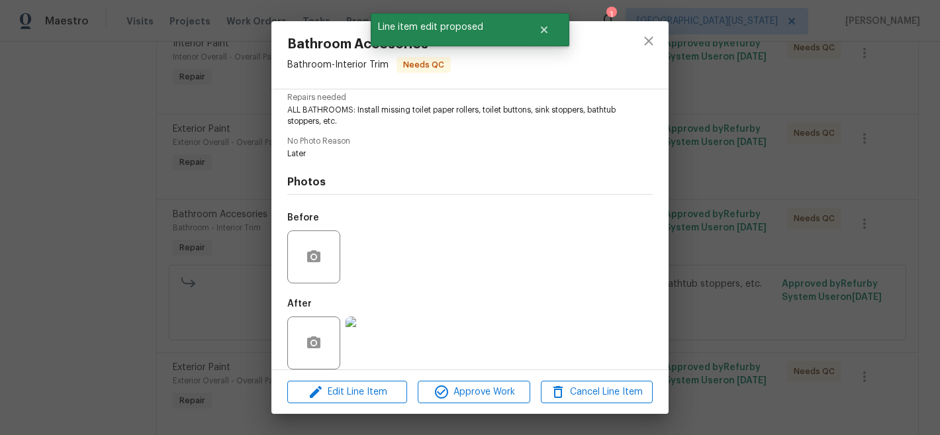
scroll to position [152, 0]
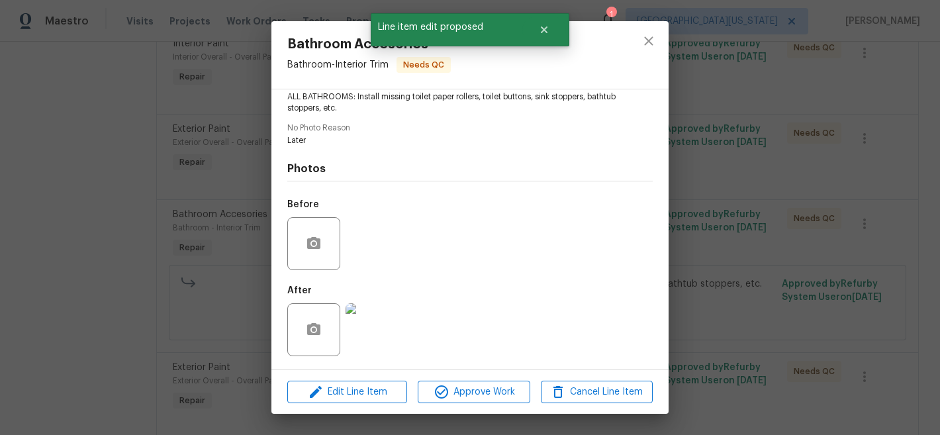
click at [384, 322] on img at bounding box center [371, 329] width 53 height 53
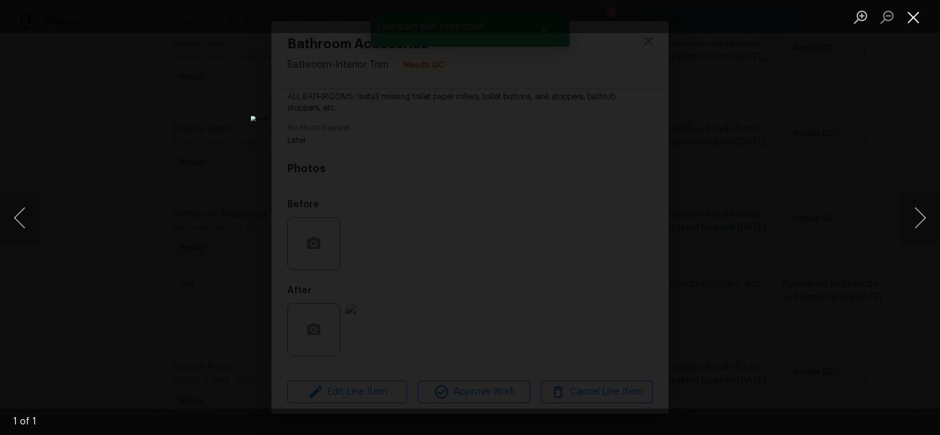
click at [918, 19] on button "Close lightbox" at bounding box center [913, 16] width 26 height 23
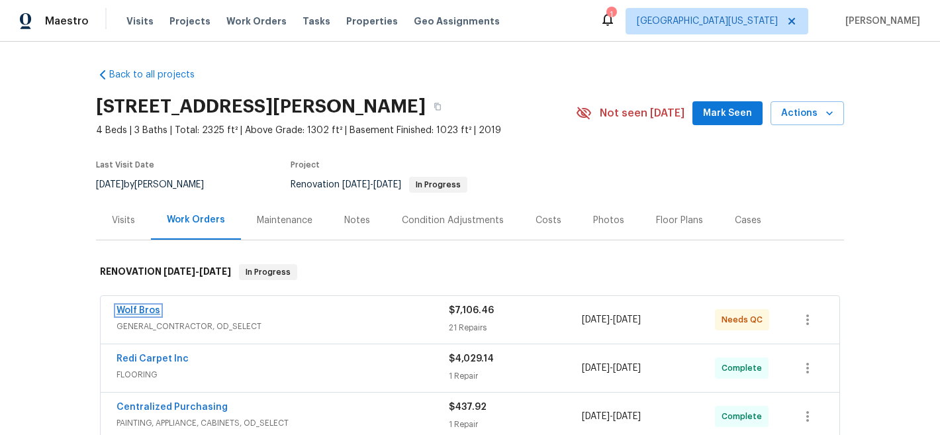
click at [139, 307] on link "Wolf Bros" at bounding box center [138, 310] width 44 height 9
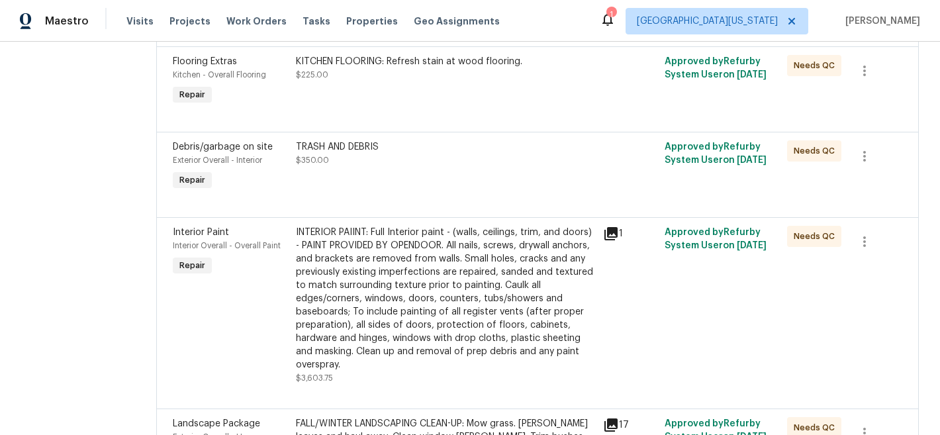
scroll to position [2823, 0]
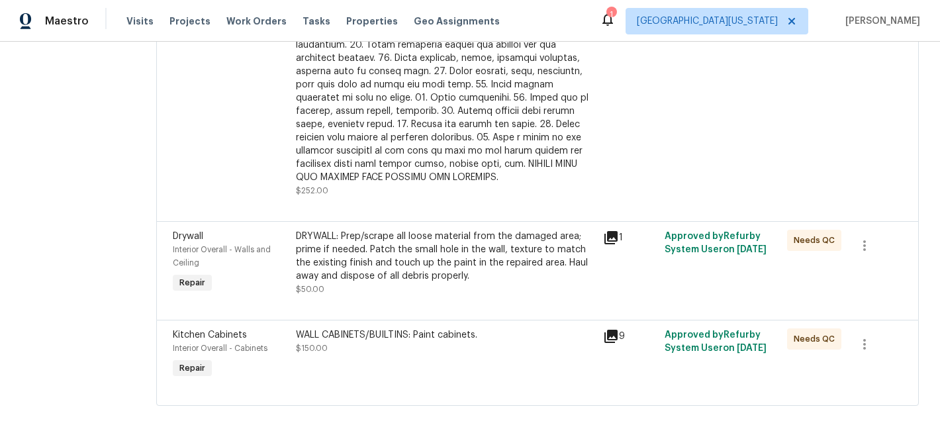
click at [370, 300] on div "Drywall Interior Overall - Walls and Ceiling Repair DRYWALL: Prep/scrape all lo…" at bounding box center [537, 270] width 762 height 99
click at [372, 328] on div "WALL CABINETS/BUILTINS: Paint cabinets." at bounding box center [445, 334] width 299 height 13
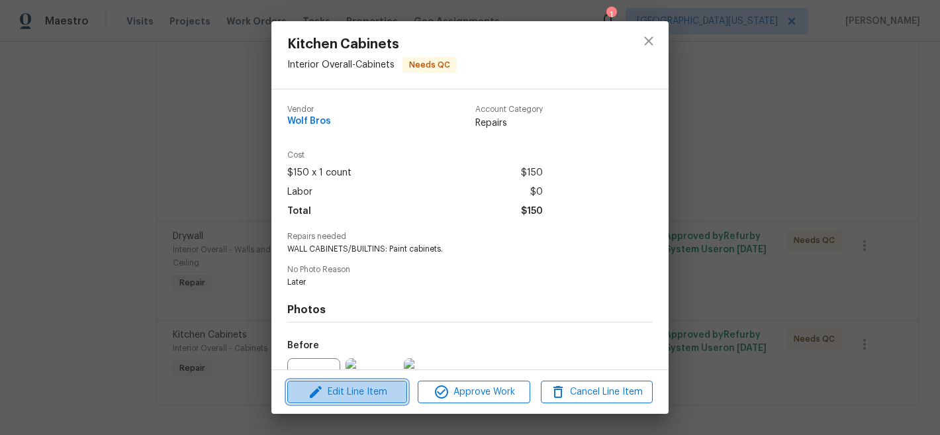
click at [385, 388] on span "Edit Line Item" at bounding box center [347, 392] width 112 height 17
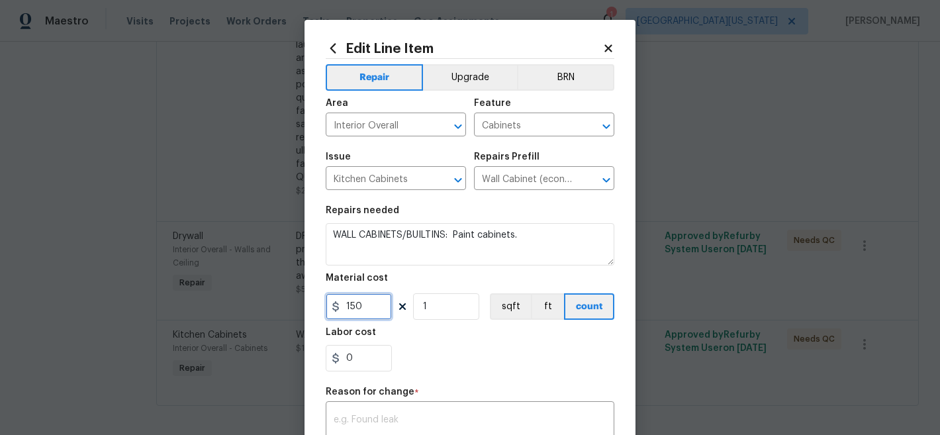
click at [365, 309] on input "150" at bounding box center [359, 306] width 66 height 26
type input "55"
click at [464, 312] on input "1" at bounding box center [446, 306] width 66 height 26
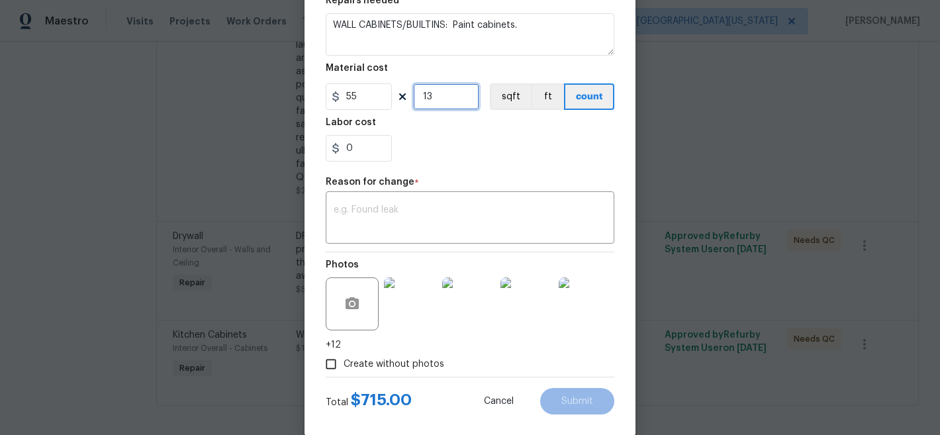
scroll to position [231, 0]
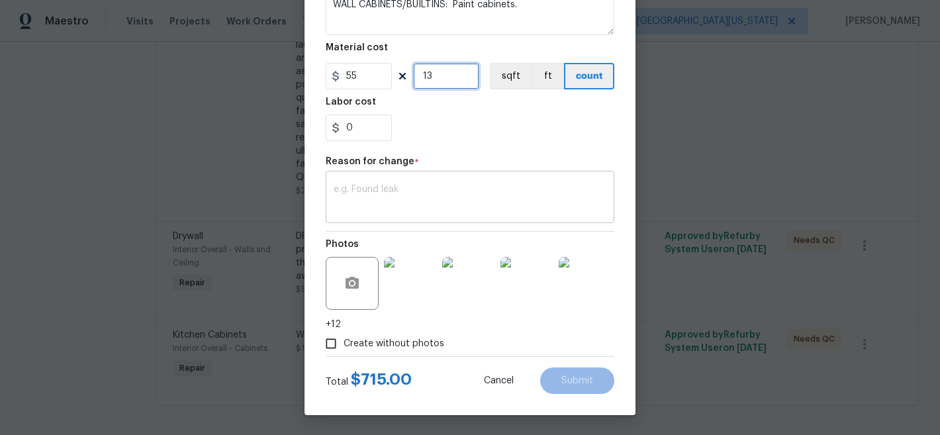
type input "13"
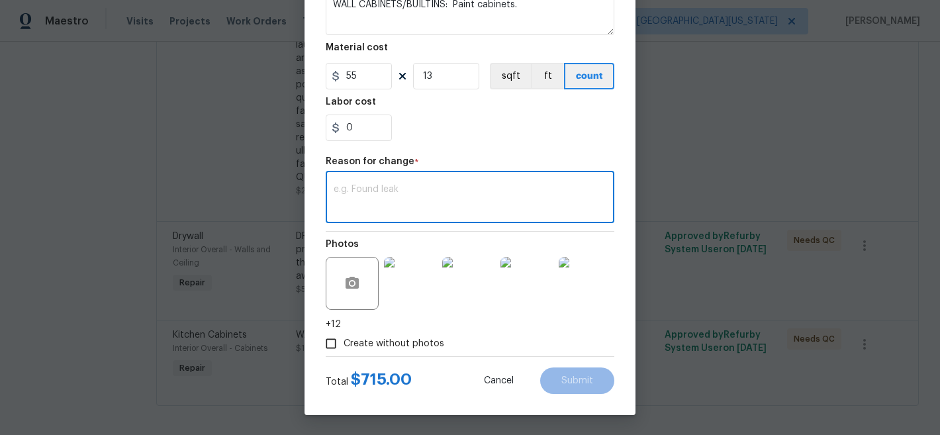
click at [400, 199] on textarea at bounding box center [469, 199] width 273 height 28
type textarea "Fina pricing"
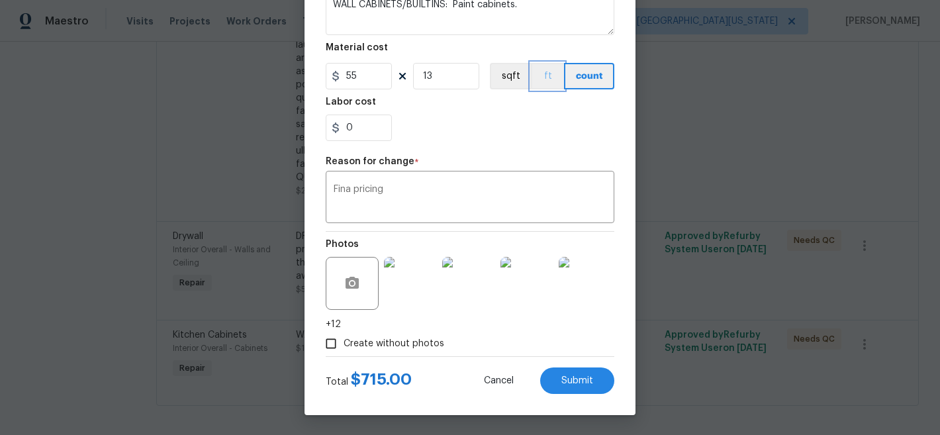
click at [547, 76] on button "ft" at bounding box center [547, 76] width 33 height 26
click at [571, 376] on span "Submit" at bounding box center [577, 381] width 32 height 10
type input "1"
type input "150"
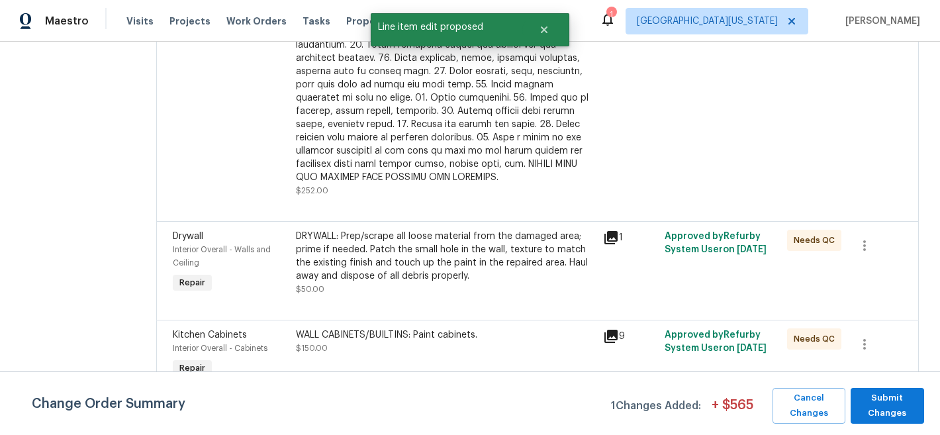
scroll to position [0, 0]
click at [906, 402] on span "Submit Changes" at bounding box center [887, 405] width 60 height 30
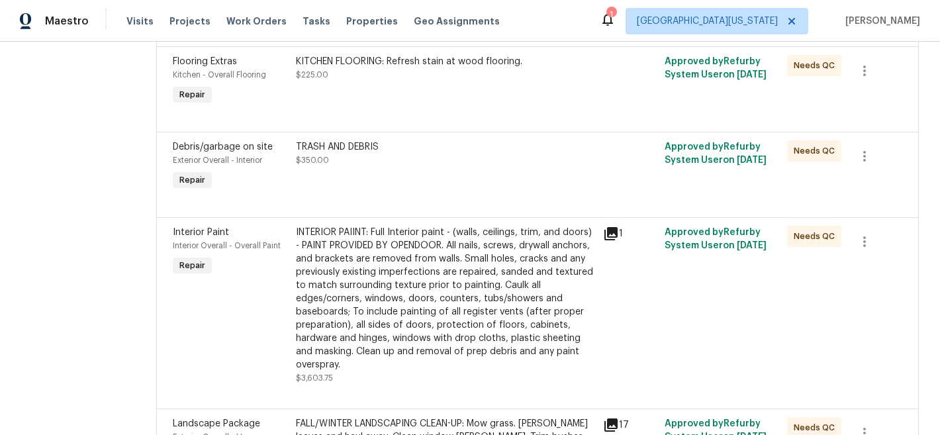
scroll to position [1999, 0]
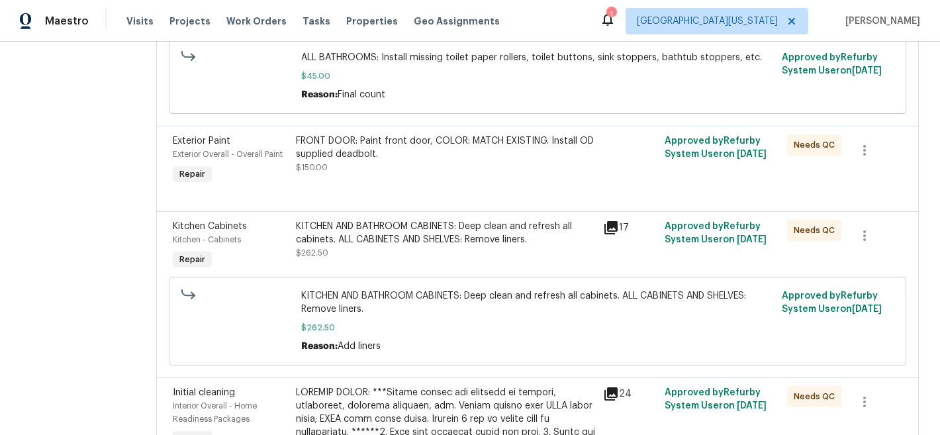
click at [437, 243] on div "KITCHEN AND BATHROOM CABINETS: Deep clean and refresh all cabinets. ALL CABINET…" at bounding box center [445, 233] width 299 height 26
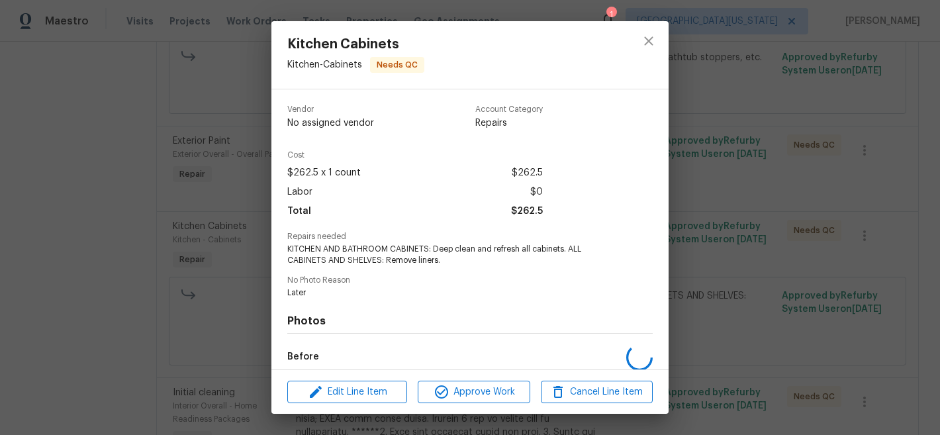
click at [438, 241] on div "Repairs needed KITCHEN AND BATHROOM CABINETS: Deep clean and refresh all cabine…" at bounding box center [469, 249] width 365 height 34
click at [369, 389] on span "Edit Line Item" at bounding box center [347, 392] width 112 height 17
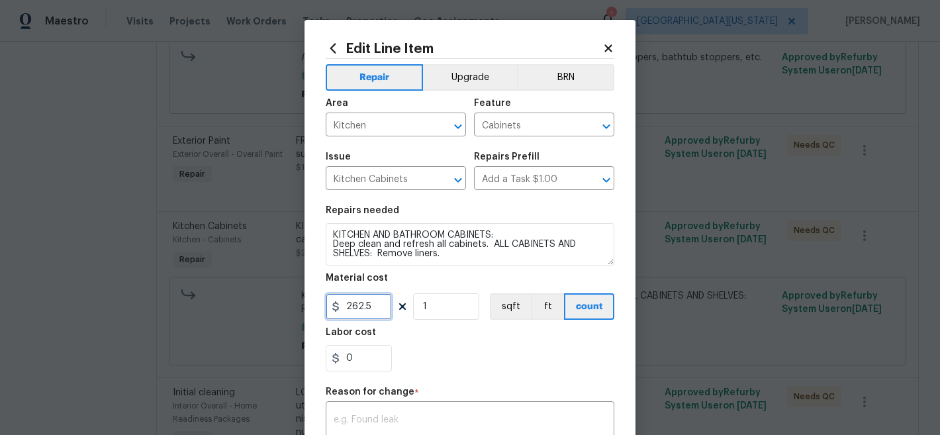
click at [363, 314] on input "262.5" at bounding box center [359, 306] width 66 height 26
type input "300"
click at [604, 44] on icon at bounding box center [608, 48] width 12 height 12
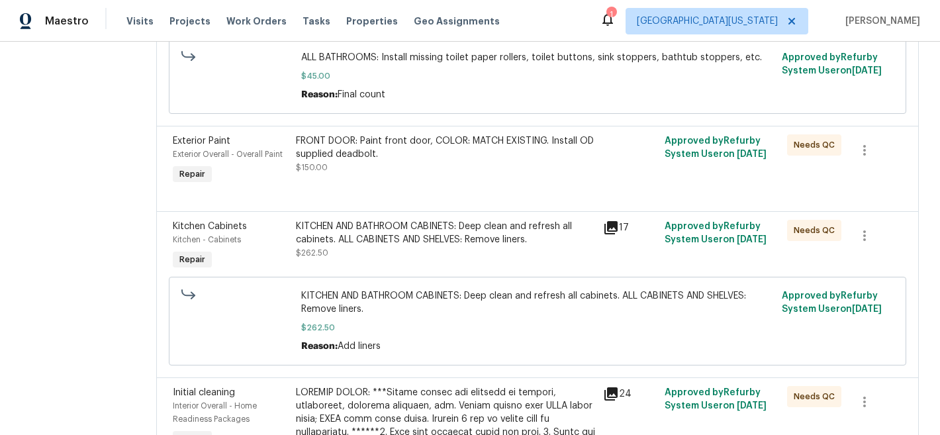
scroll to position [623, 0]
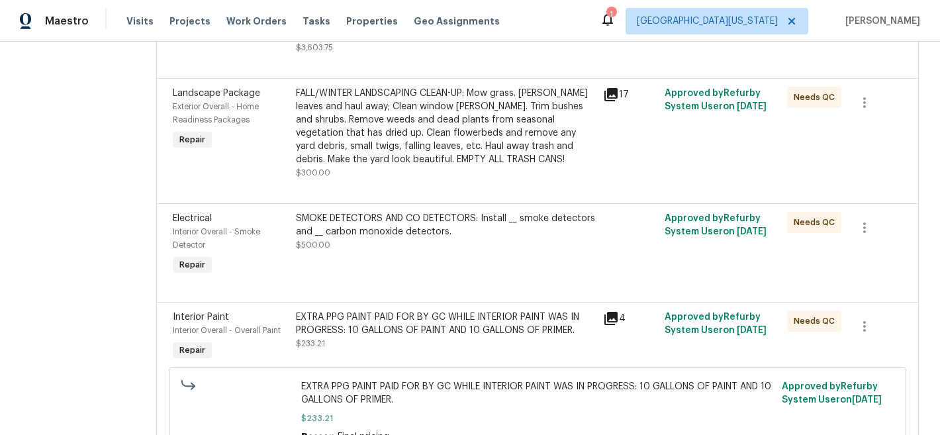
click at [375, 197] on div "Landscape Package Exterior Overall - Home Readiness Packages Repair FALL/WINTER…" at bounding box center [537, 140] width 762 height 125
click at [376, 211] on div "SMOKE DETECTORS AND CO DETECTORS: Install __ smoke detectors and __ carbon mono…" at bounding box center [445, 245] width 307 height 74
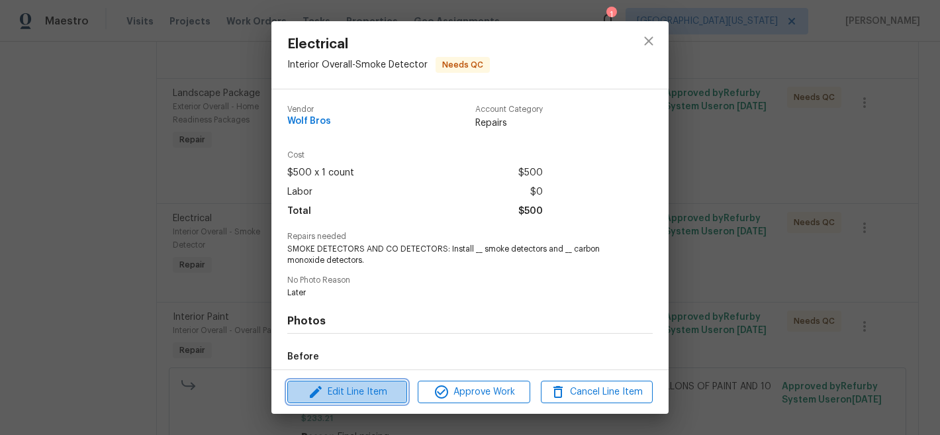
click at [382, 390] on span "Edit Line Item" at bounding box center [347, 392] width 112 height 17
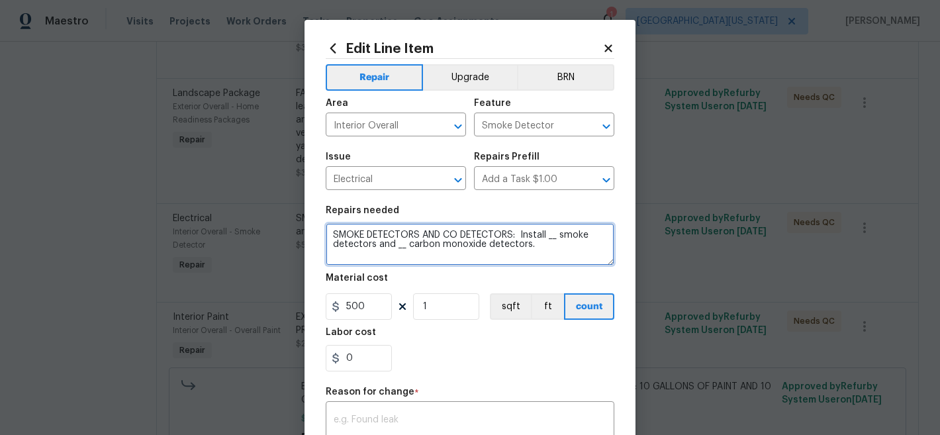
click at [468, 233] on textarea "SMOKE DETECTORS AND CO DETECTORS: Install __ smoke detectors and __ carbon mono…" at bounding box center [470, 244] width 288 height 42
paste textarea "Install 6 smoke detectors and 2 carbon monoxide detectors. Total $440"
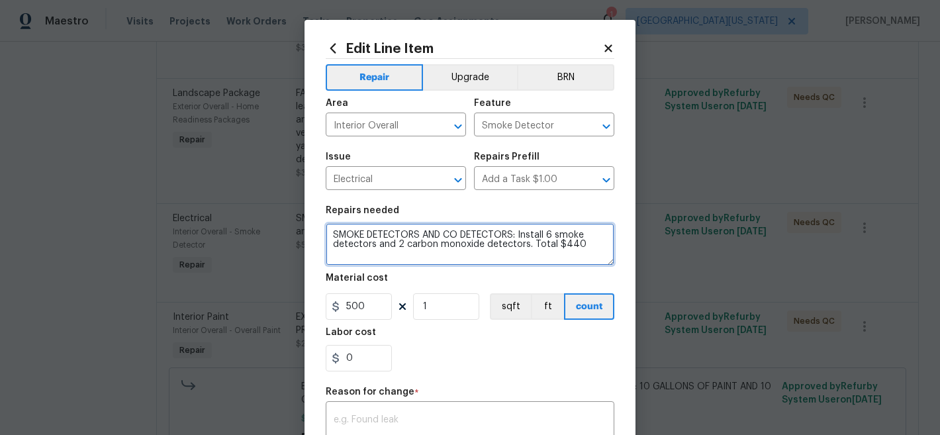
drag, startPoint x: 525, startPoint y: 248, endPoint x: 644, endPoint y: 247, distance: 119.1
click at [644, 247] on div "Edit Line Item Repair Upgrade BRN Area Interior Overall ​ Feature Smoke Detecto…" at bounding box center [470, 217] width 940 height 435
type textarea "SMOKE DETECTORS AND CO DETECTORS: Install 6 smoke detectors and 2 carbon monoxi…"
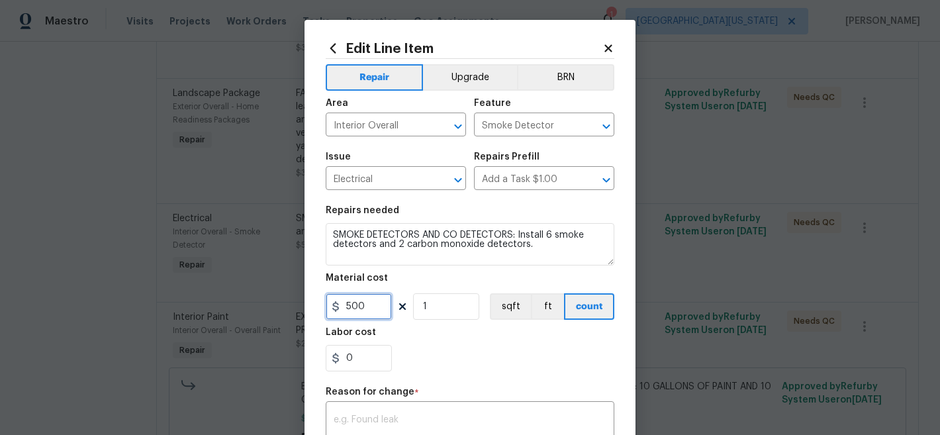
click at [385, 309] on input "500" at bounding box center [359, 306] width 66 height 26
type input "55"
click at [441, 303] on input "1" at bounding box center [446, 306] width 66 height 26
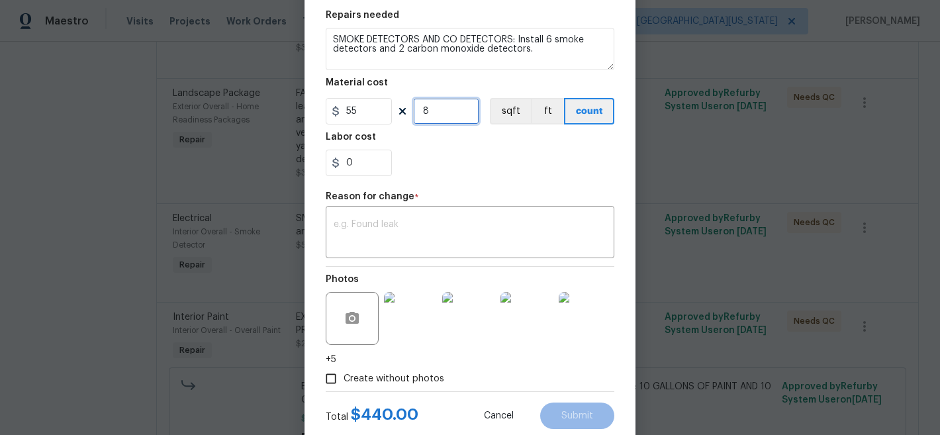
scroll to position [231, 0]
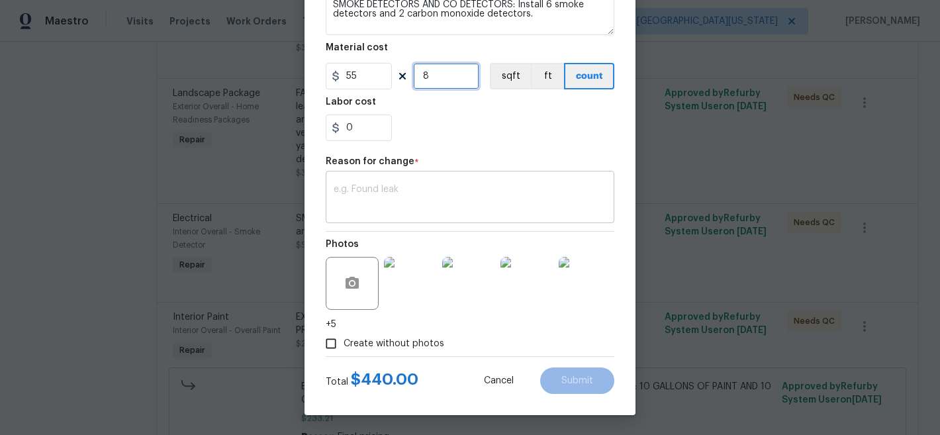
type input "8"
click at [486, 177] on div "x ​" at bounding box center [470, 198] width 288 height 49
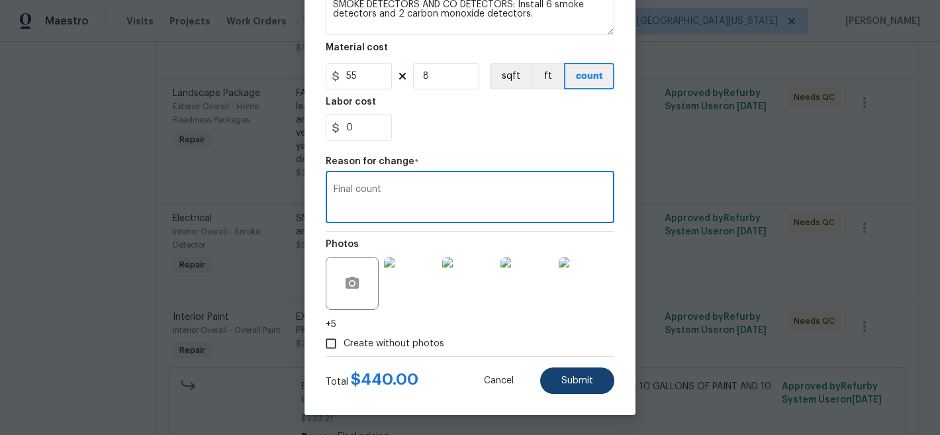
type textarea "Final count"
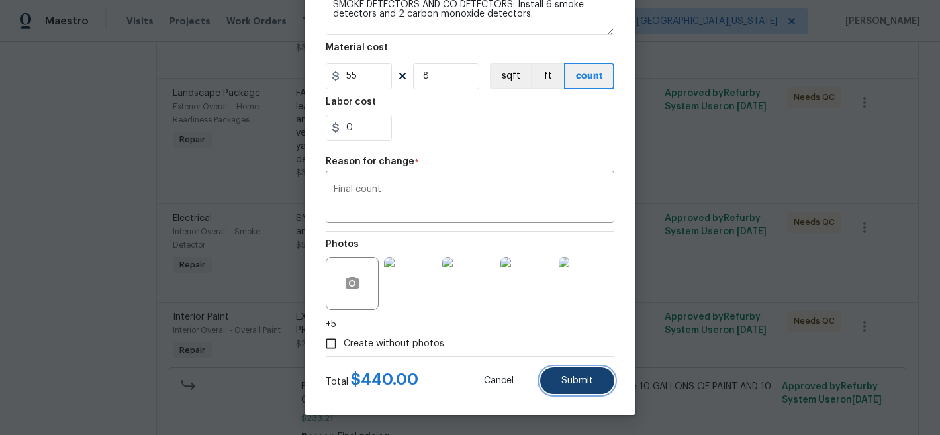
click at [581, 386] on button "Submit" at bounding box center [577, 380] width 74 height 26
type textarea "SMOKE DETECTORS AND CO DETECTORS: Install __ smoke detectors and __ carbon mono…"
type input "1"
type input "500"
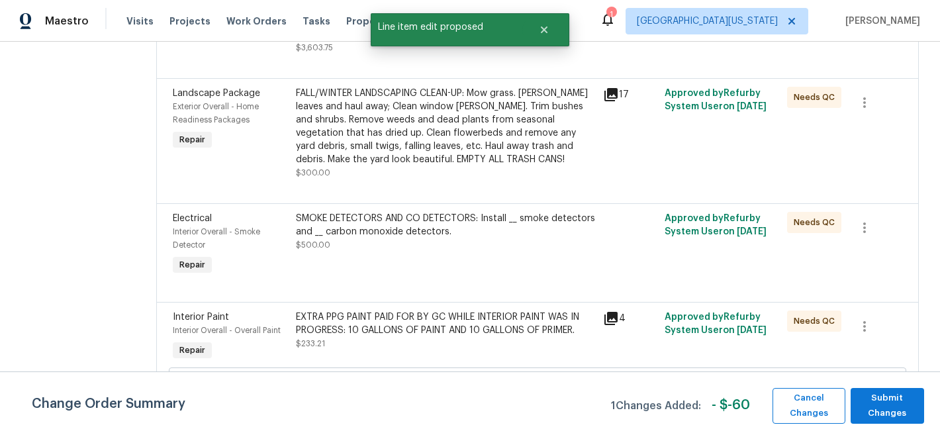
scroll to position [0, 0]
click at [873, 395] on span "Submit Changes" at bounding box center [887, 405] width 60 height 30
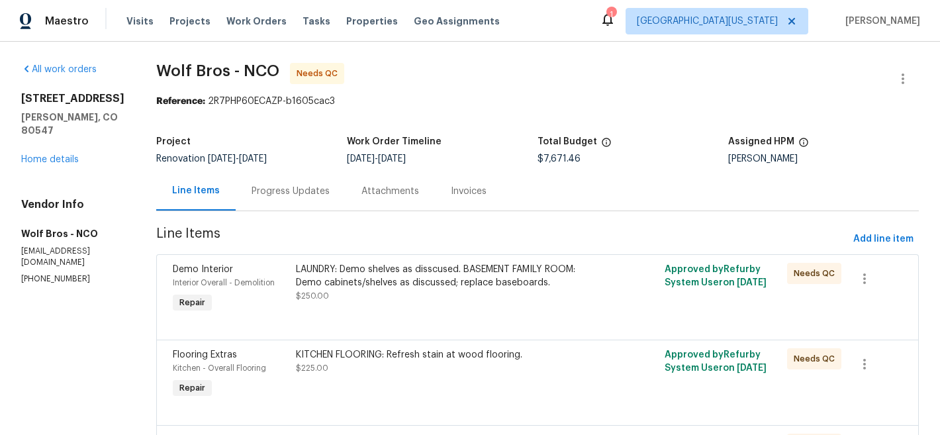
scroll to position [1029, 0]
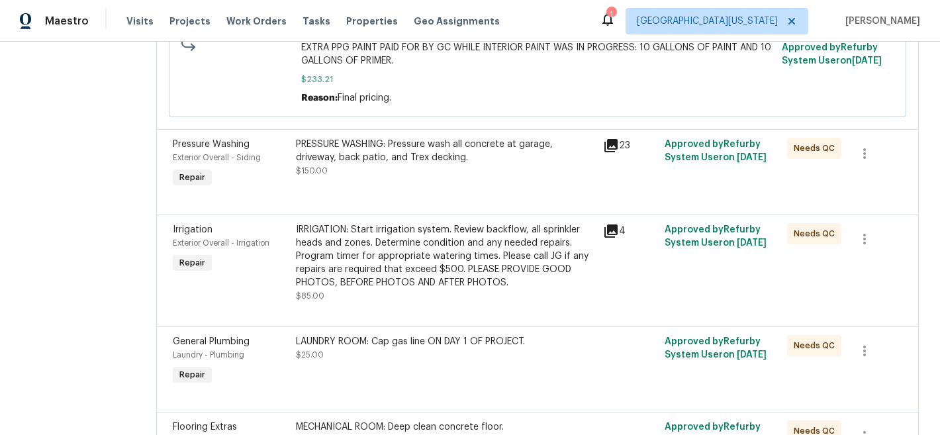
click at [425, 239] on div "IRRIGATION: Start irrigation system. Review backflow, all sprinkler heads and z…" at bounding box center [445, 256] width 299 height 66
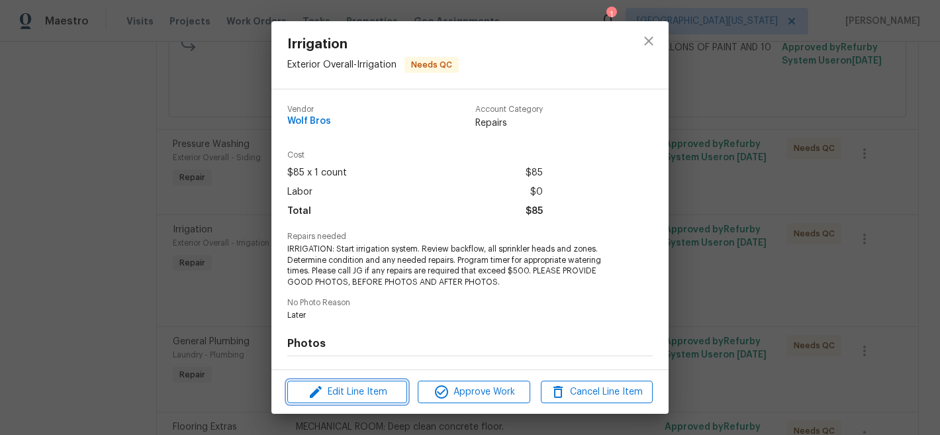
click at [369, 381] on button "Edit Line Item" at bounding box center [347, 391] width 120 height 23
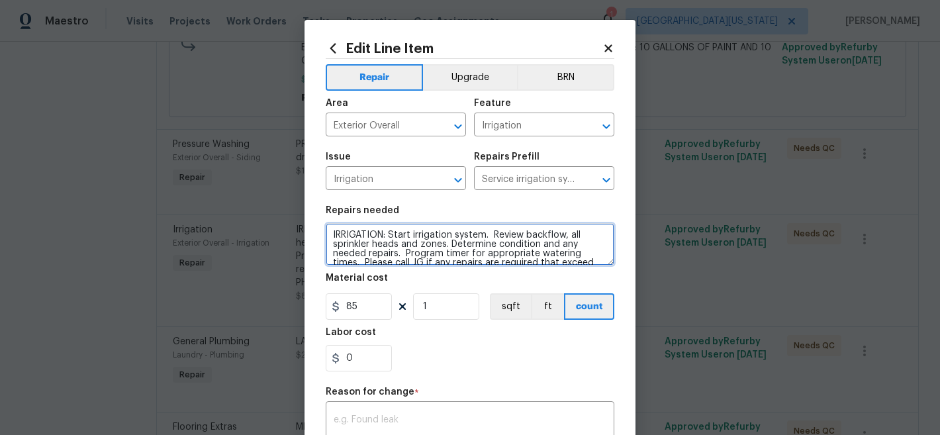
click at [444, 256] on textarea "IRRIGATION: Start irrigation system. Review backflow, all sprinkler heads and z…" at bounding box center [470, 244] width 288 height 42
paste textarea "IRRIGATION: Start irrigation system. Review backflow, all sprinkler heads and z…"
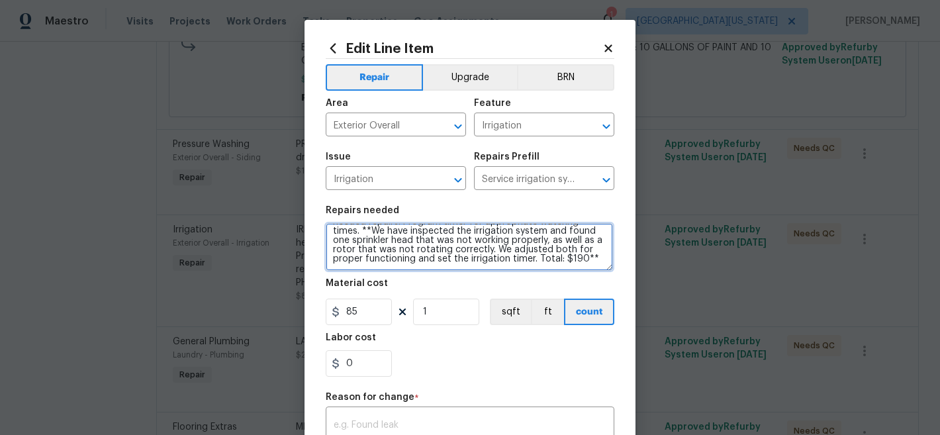
scroll to position [0, 0]
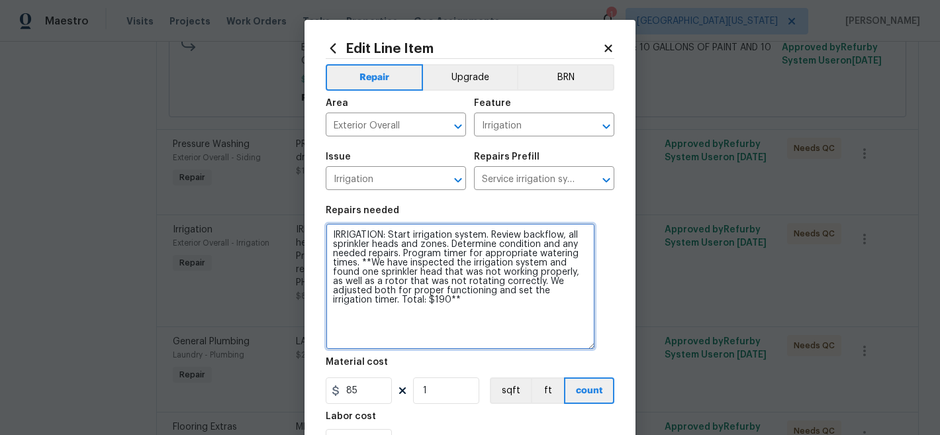
drag, startPoint x: 605, startPoint y: 263, endPoint x: 587, endPoint y: 347, distance: 85.4
click at [587, 347] on textarea "IRRIGATION: Start irrigation system. Review backflow, all sprinkler heads and z…" at bounding box center [460, 286] width 269 height 126
type textarea "IRRIGATION: Start irrigation system. Review backflow, all sprinkler heads and z…"
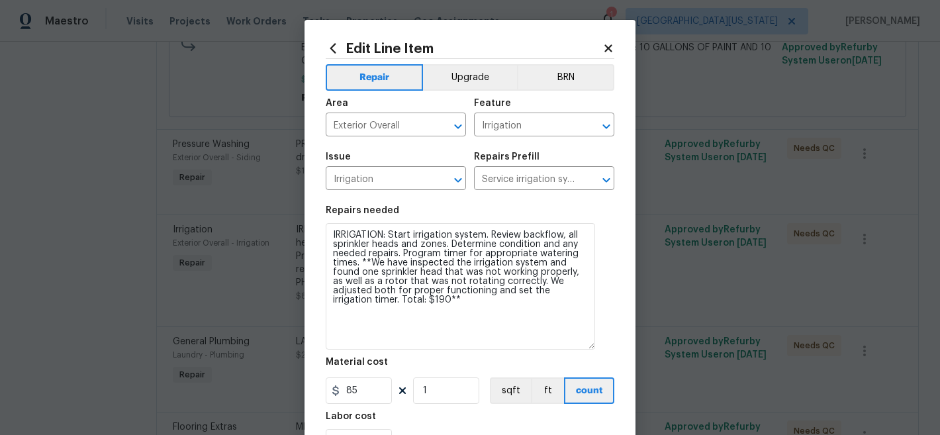
click at [604, 45] on icon at bounding box center [607, 47] width 7 height 7
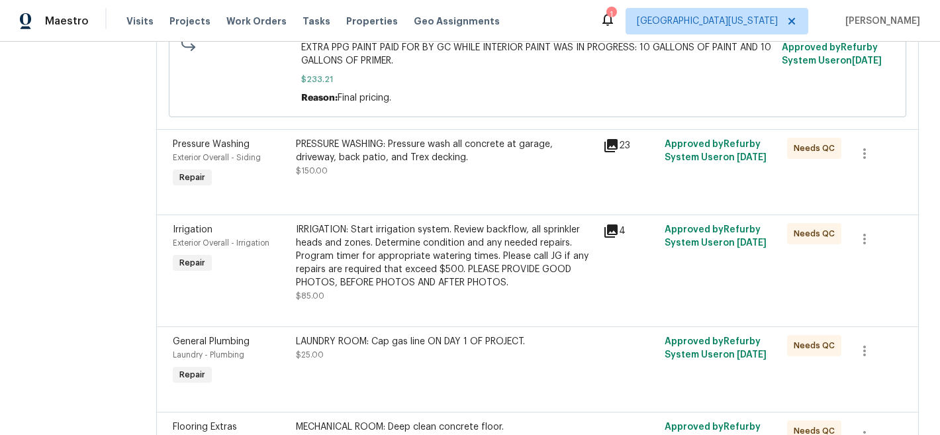
click at [407, 247] on div "IRRIGATION: Start irrigation system. Review backflow, all sprinkler heads and z…" at bounding box center [445, 256] width 299 height 66
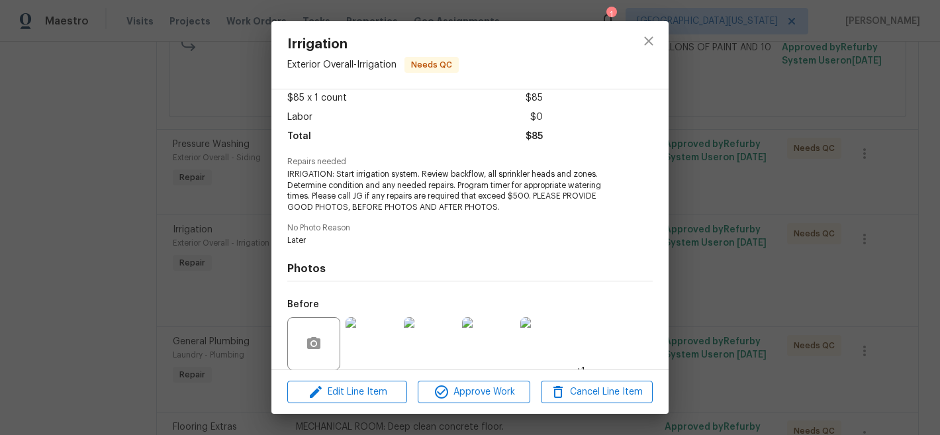
scroll to position [12, 0]
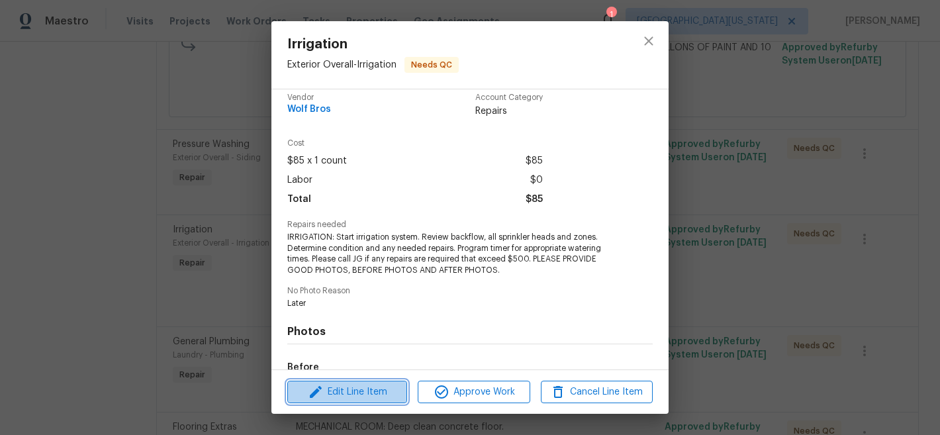
click at [369, 392] on span "Edit Line Item" at bounding box center [347, 392] width 112 height 17
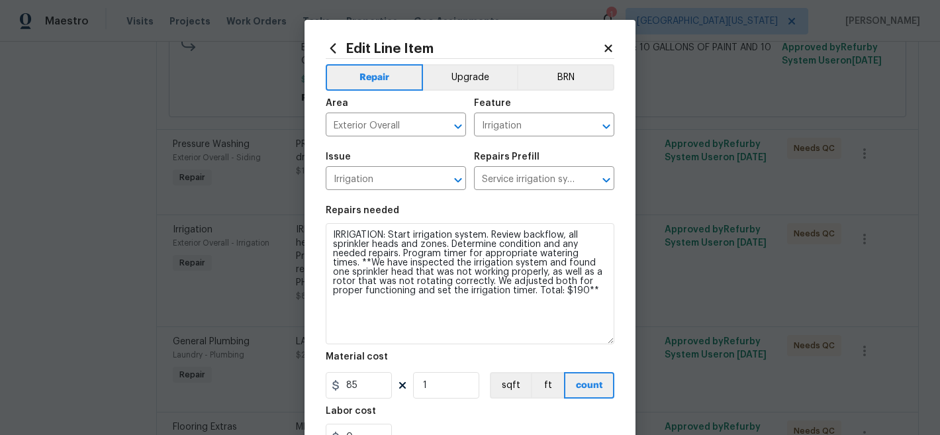
drag, startPoint x: 602, startPoint y: 259, endPoint x: 603, endPoint y: 338, distance: 78.7
click at [603, 338] on textarea "IRRIGATION: Start irrigation system. Review backflow, all sprinkler heads and z…" at bounding box center [470, 283] width 288 height 121
click at [367, 383] on input "85" at bounding box center [359, 385] width 66 height 26
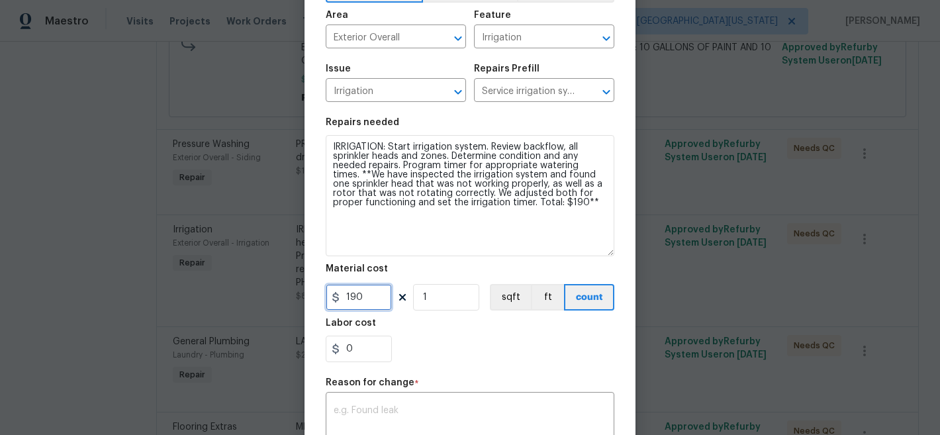
scroll to position [310, 0]
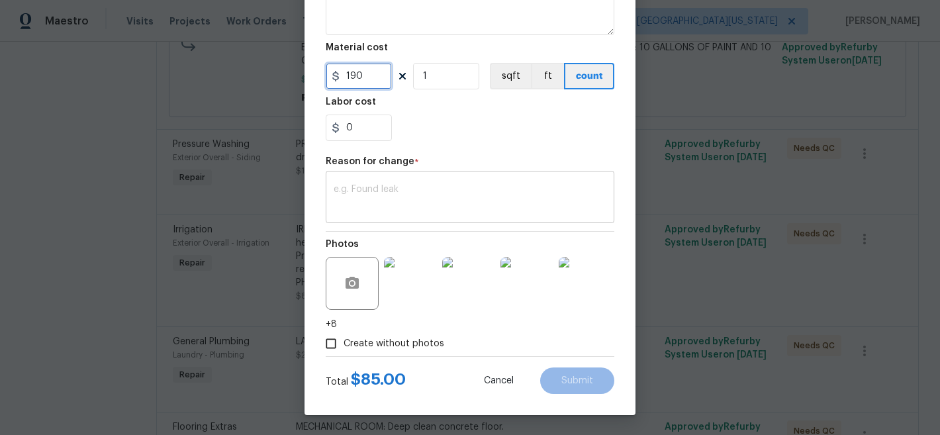
type input "190"
click at [426, 196] on textarea at bounding box center [469, 199] width 273 height 28
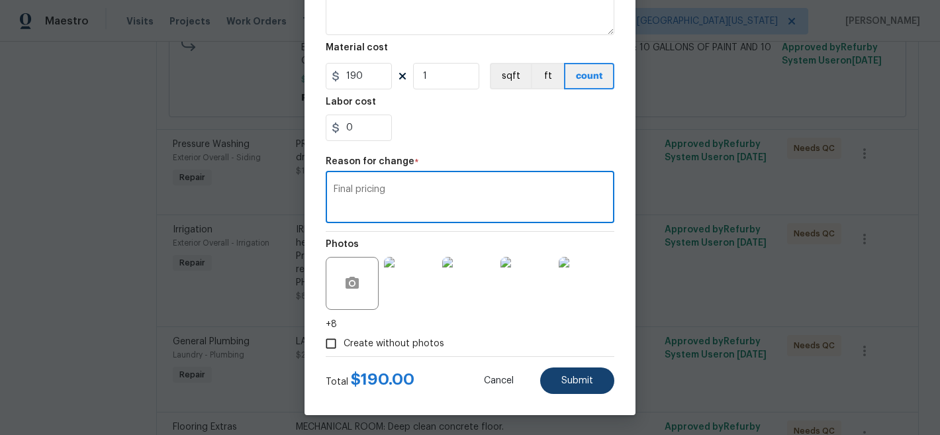
type textarea "Final pricing"
click at [591, 379] on button "Submit" at bounding box center [577, 380] width 74 height 26
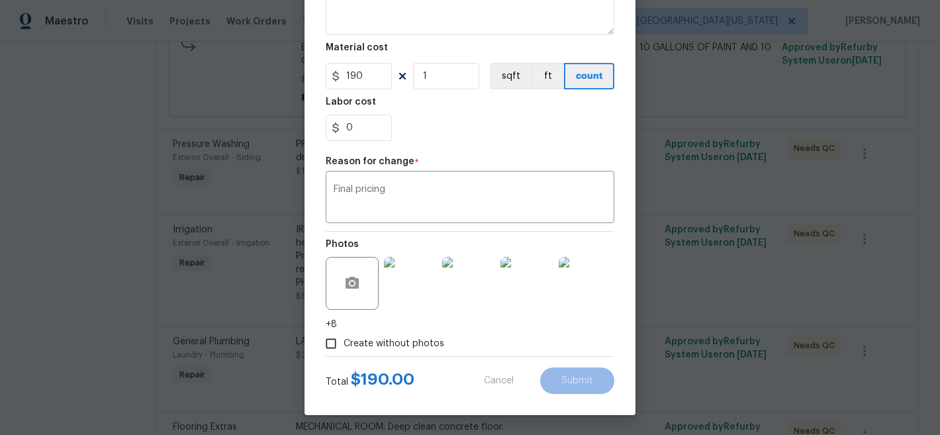
type textarea "IRRIGATION: Start irrigation system. Review backflow, all sprinkler heads and z…"
type input "85"
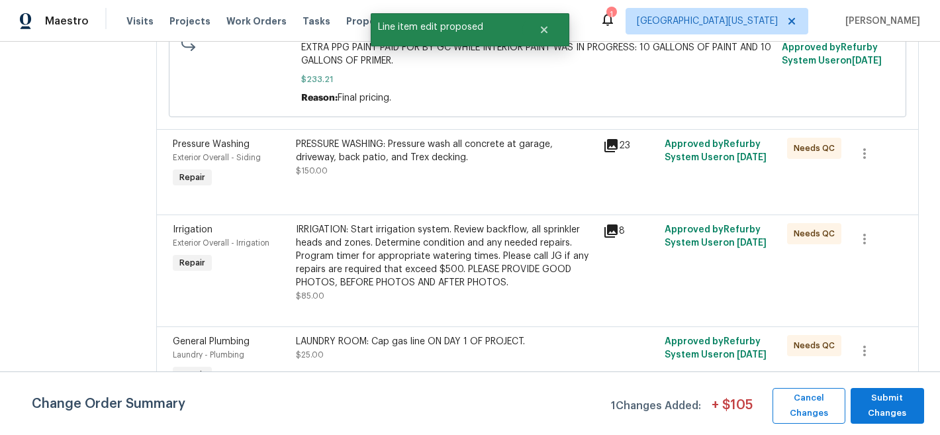
scroll to position [0, 0]
click at [880, 401] on span "Submit Changes" at bounding box center [887, 405] width 60 height 30
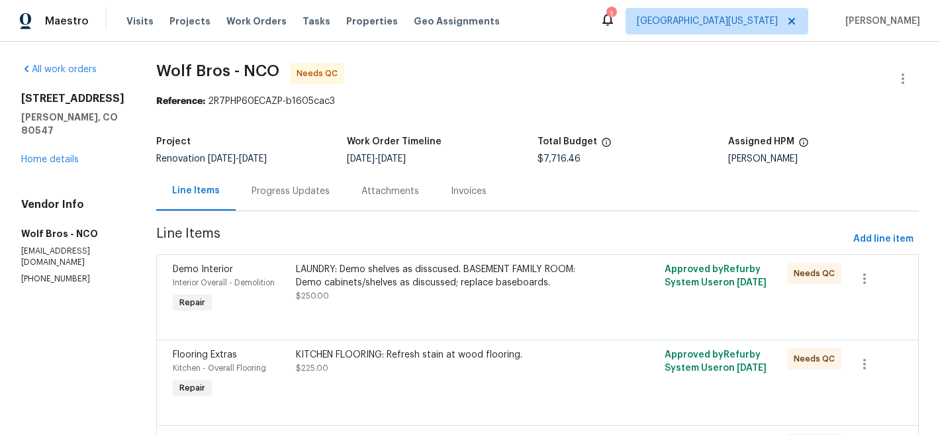
scroll to position [511, 0]
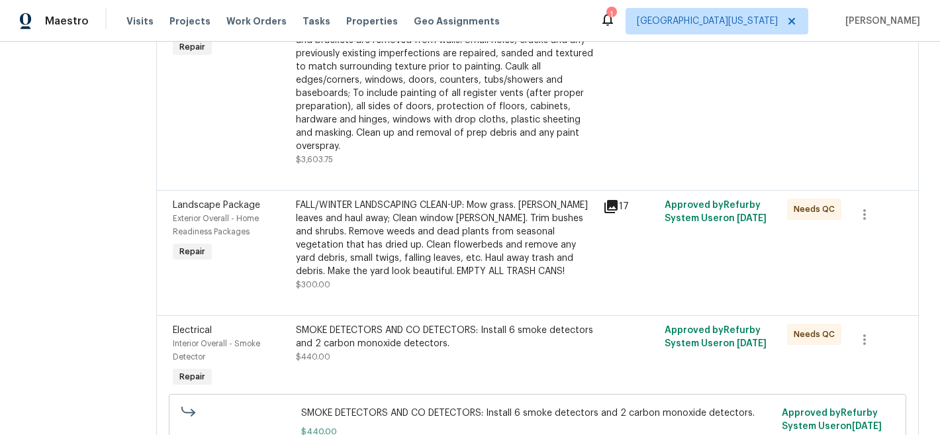
click at [446, 248] on div "FALL/WINTER LANDSCAPING CLEAN-UP: Mow grass. Rake leaves and haul away; Clean w…" at bounding box center [445, 237] width 299 height 79
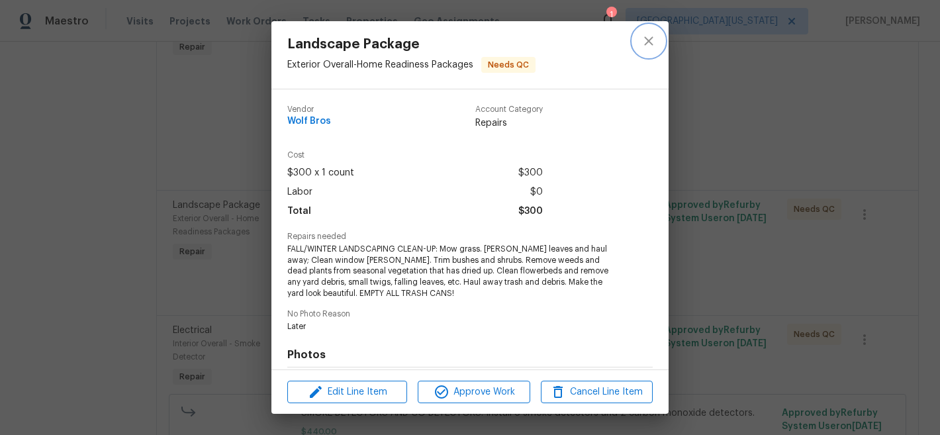
click at [655, 32] on button "close" at bounding box center [649, 41] width 32 height 32
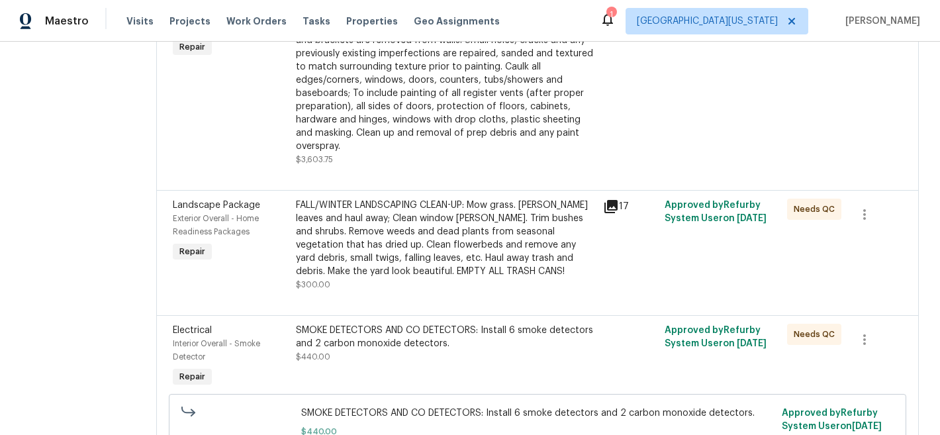
scroll to position [1573, 0]
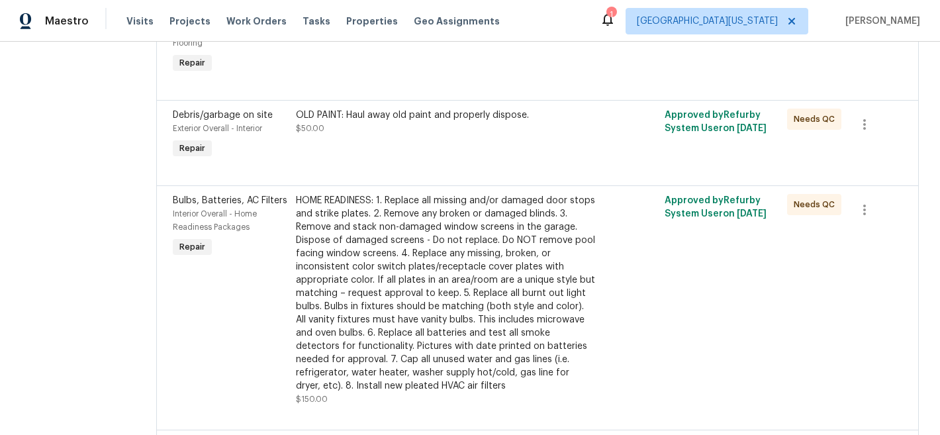
click at [483, 279] on div "HOME READINESS: 1. Replace all missing and/or damaged door stops and strike pla…" at bounding box center [445, 293] width 299 height 198
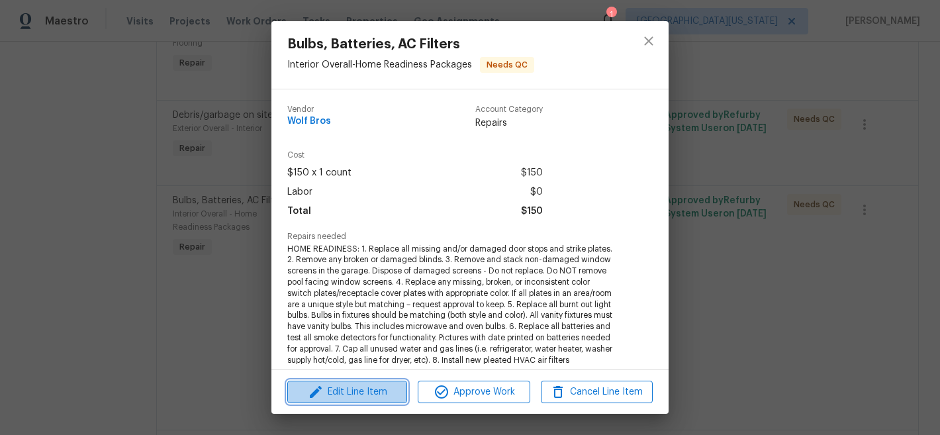
click at [346, 390] on span "Edit Line Item" at bounding box center [347, 392] width 112 height 17
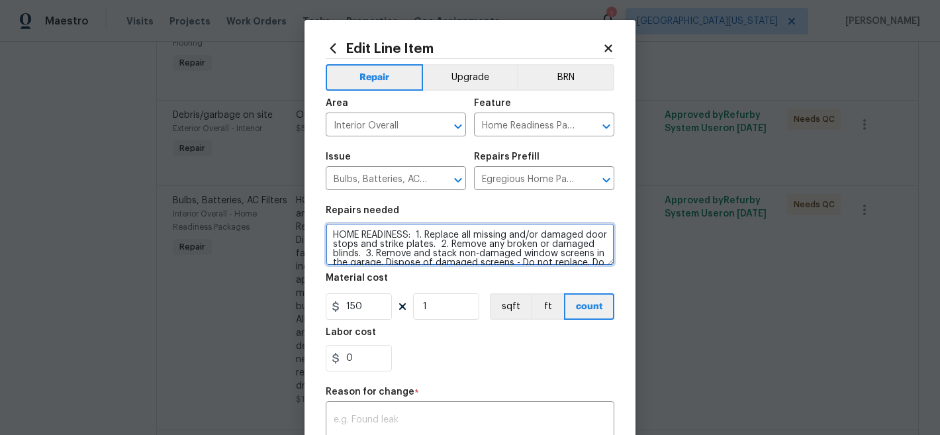
click at [527, 249] on textarea "HOME READINESS: 1. Replace all missing and/or damaged door stops and strike pla…" at bounding box center [470, 244] width 288 height 42
click at [526, 247] on textarea "HOME READINESS: 1. Replace all missing and/or damaged door stops and strike pla…" at bounding box center [470, 244] width 288 height 42
click at [528, 249] on textarea "HOME READINESS: 1. Replace all missing and/or damaged door stops and strike pla…" at bounding box center [470, 244] width 288 height 42
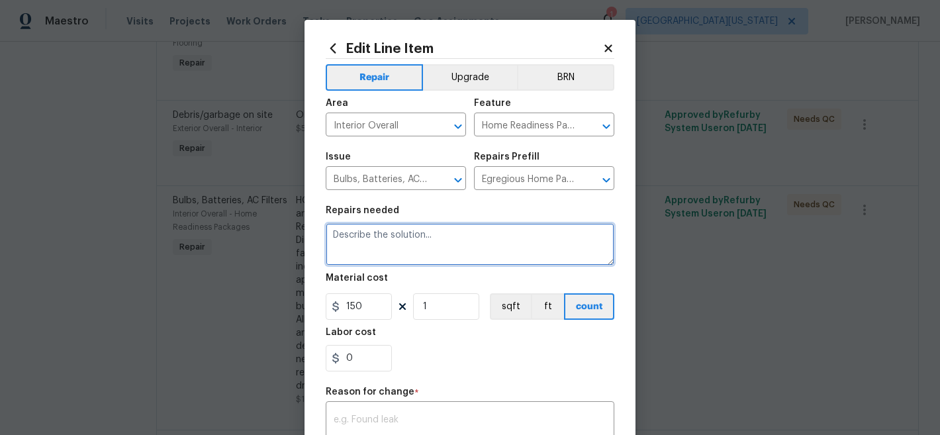
paste textarea "HOME READINESS: 1. Replace all missing and/or damaged door stops and strike pla…"
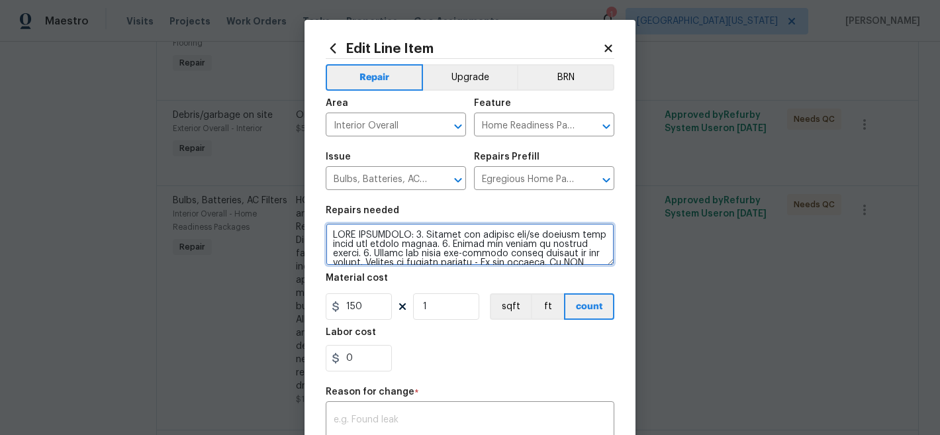
scroll to position [160, 0]
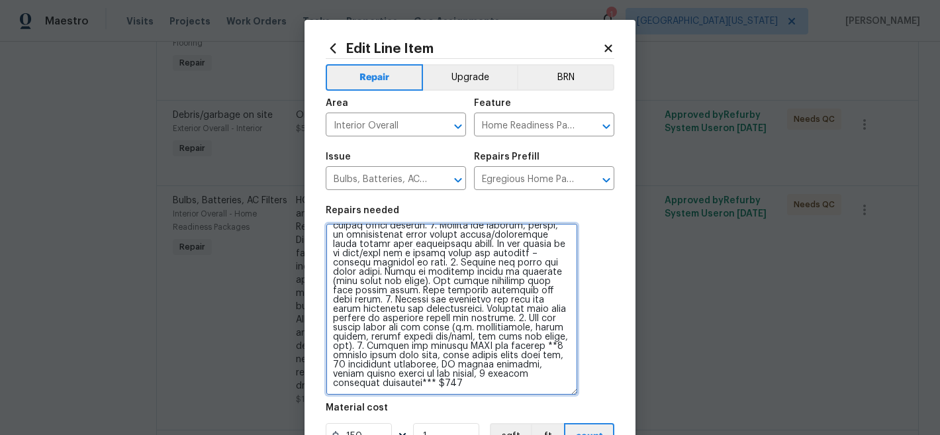
drag, startPoint x: 604, startPoint y: 261, endPoint x: 566, endPoint y: 398, distance: 142.7
click at [566, 395] on textarea at bounding box center [452, 309] width 252 height 172
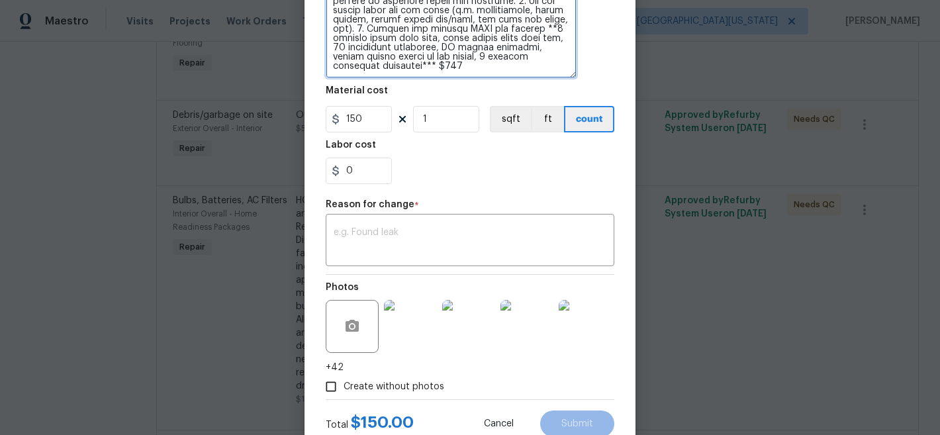
scroll to position [369, 0]
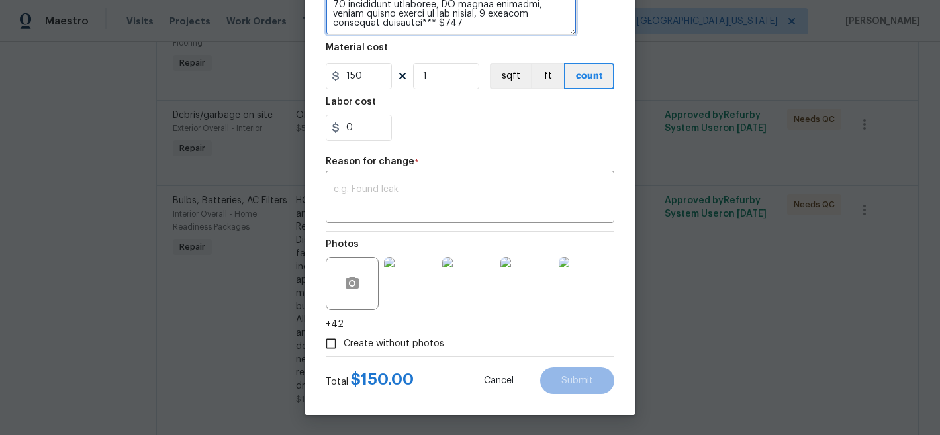
type textarea "HOME READINESS: 1. Replace all missing and/or damaged door stops and strike pla…"
click at [361, 78] on input "150" at bounding box center [359, 76] width 66 height 26
type input "385"
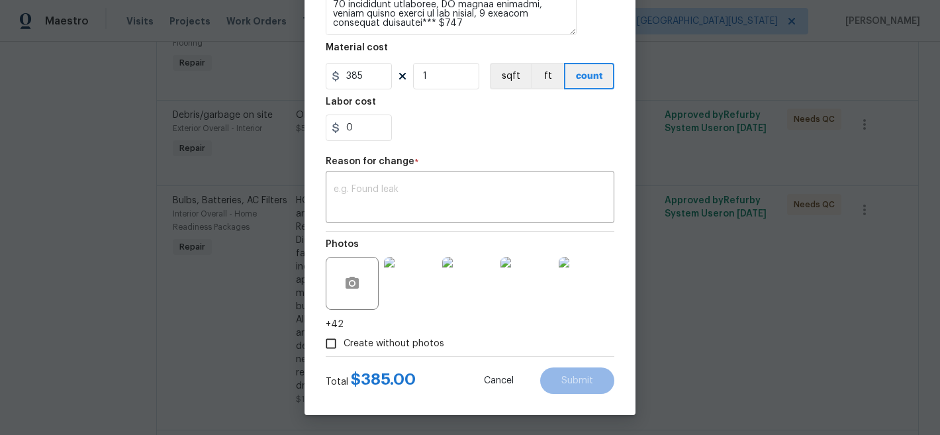
click at [423, 130] on div "0" at bounding box center [470, 127] width 288 height 26
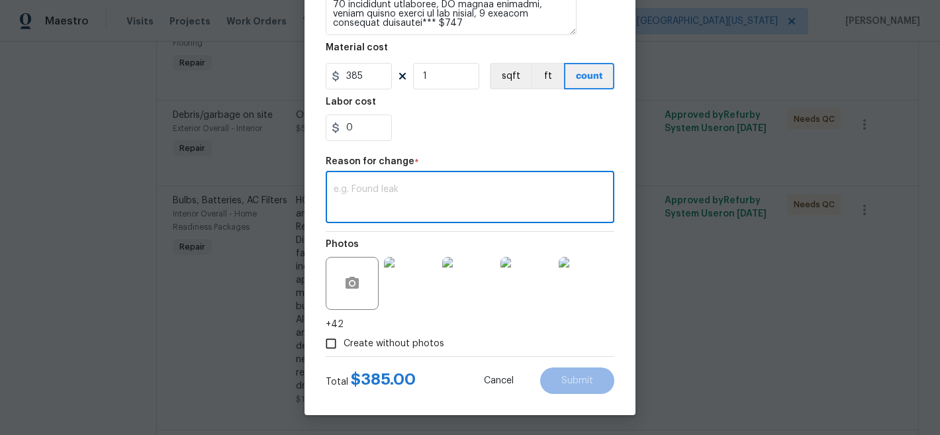
click at [423, 209] on textarea at bounding box center [469, 199] width 273 height 28
type textarea "Final count"
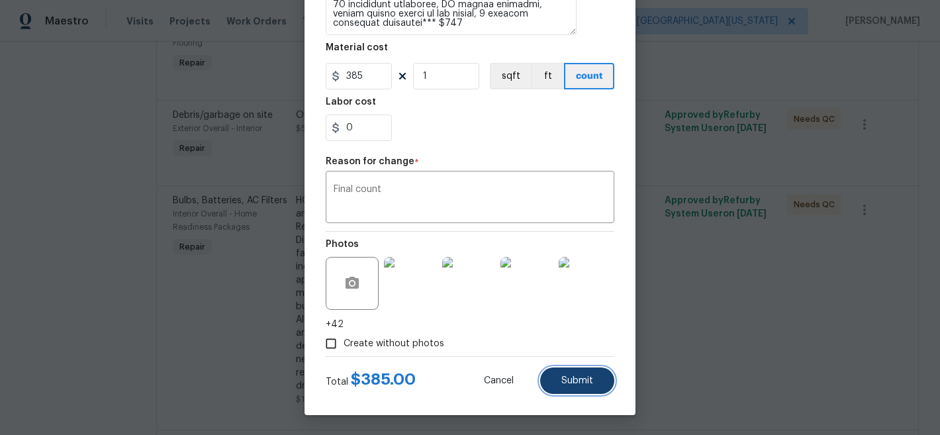
click at [564, 369] on button "Submit" at bounding box center [577, 380] width 74 height 26
type textarea "HOME READINESS: 1. Replace all missing and/or damaged door stops and strike pla…"
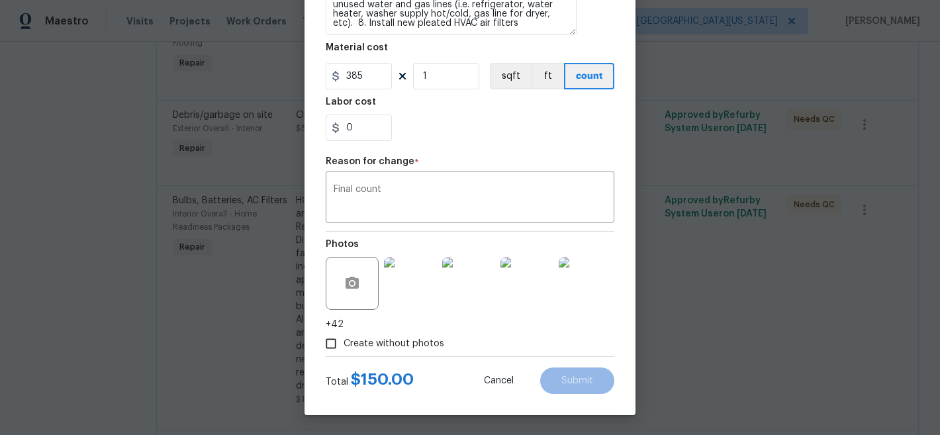
type input "150"
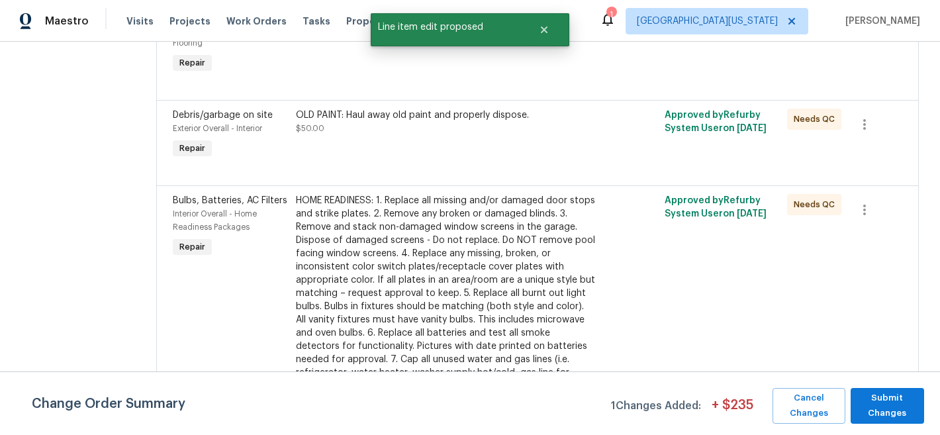
scroll to position [0, 0]
click at [907, 412] on span "Submit Changes" at bounding box center [887, 405] width 60 height 30
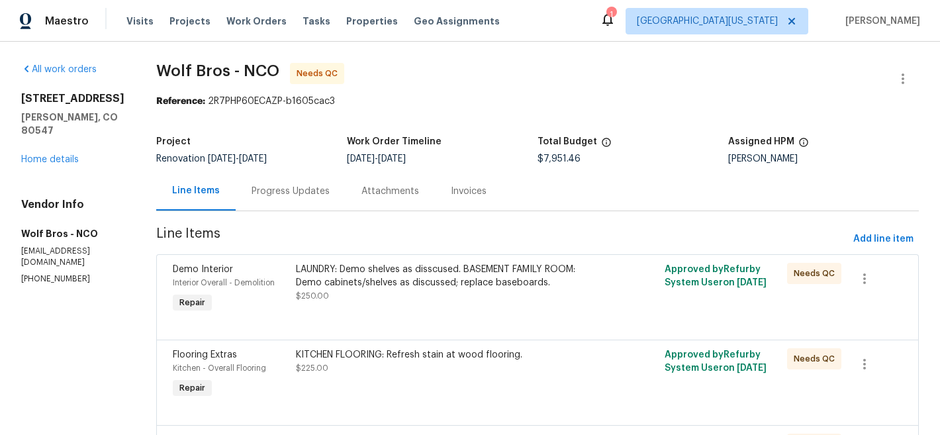
click at [62, 165] on div "5510 Homeward Dr Timnath, CO 80547 Home details" at bounding box center [72, 129] width 103 height 74
click at [62, 164] on div "5510 Homeward Dr Timnath, CO 80547 Home details" at bounding box center [72, 129] width 103 height 74
click at [64, 161] on link "Home details" at bounding box center [50, 159] width 58 height 9
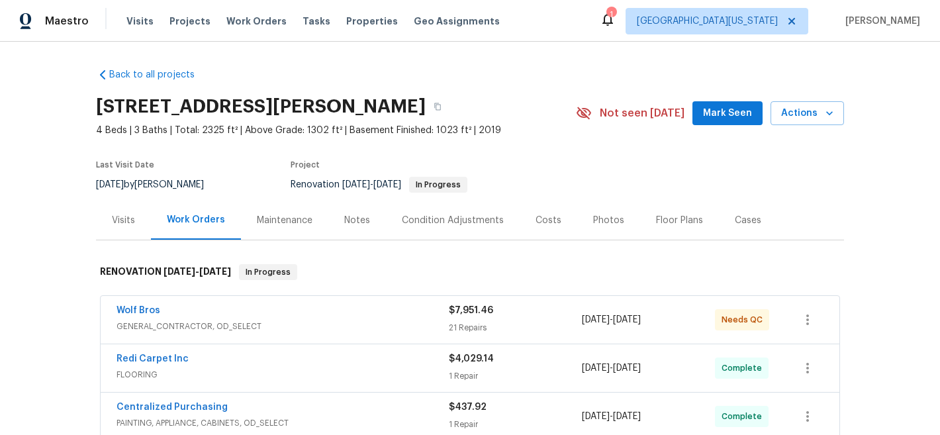
drag, startPoint x: 537, startPoint y: 222, endPoint x: 572, endPoint y: 220, distance: 35.1
click at [537, 222] on div "Costs" at bounding box center [548, 220] width 26 height 13
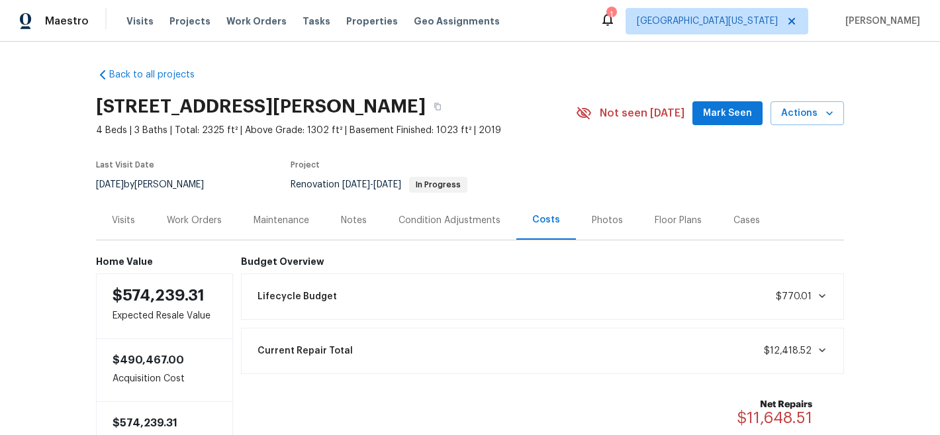
click at [166, 204] on div "Work Orders" at bounding box center [194, 219] width 87 height 39
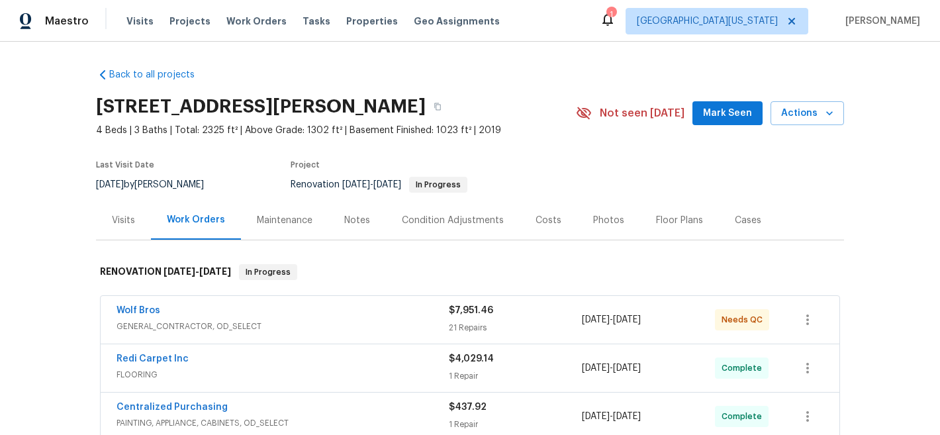
click at [169, 213] on div "Work Orders" at bounding box center [196, 219] width 58 height 13
click at [344, 224] on div "Notes" at bounding box center [357, 220] width 26 height 13
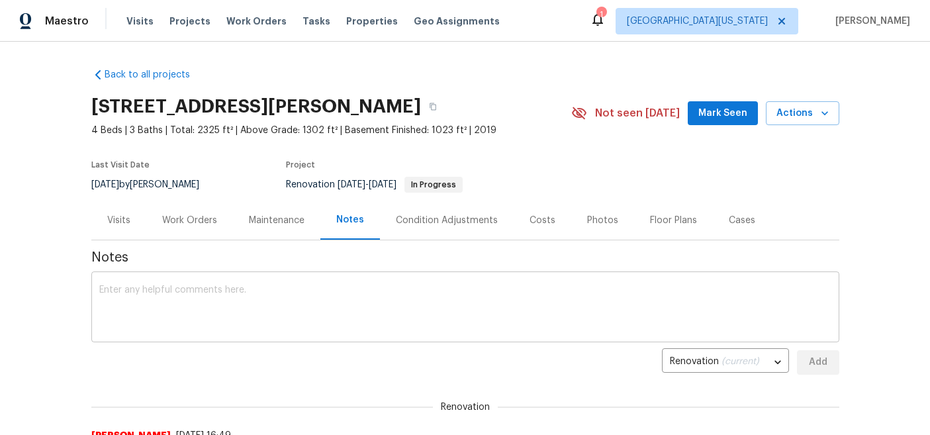
drag, startPoint x: 410, startPoint y: 292, endPoint x: 423, endPoint y: 292, distance: 13.2
click at [417, 291] on textarea at bounding box center [465, 308] width 732 height 46
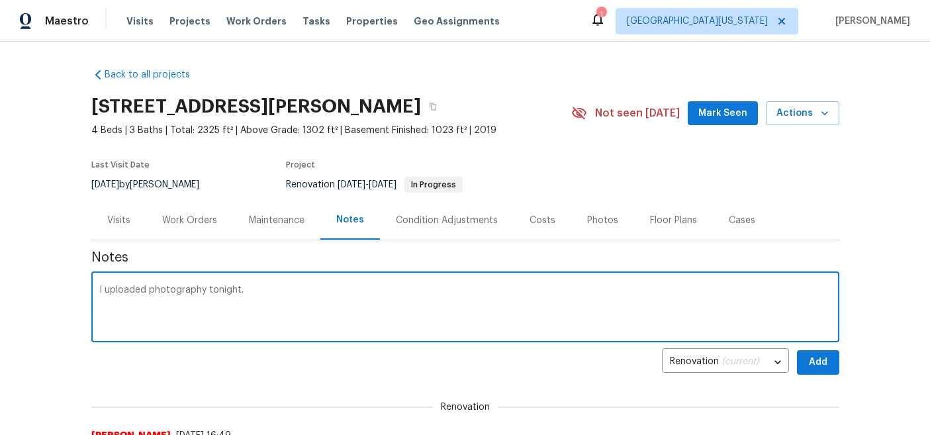
type textarea "I uploaded photography tonight."
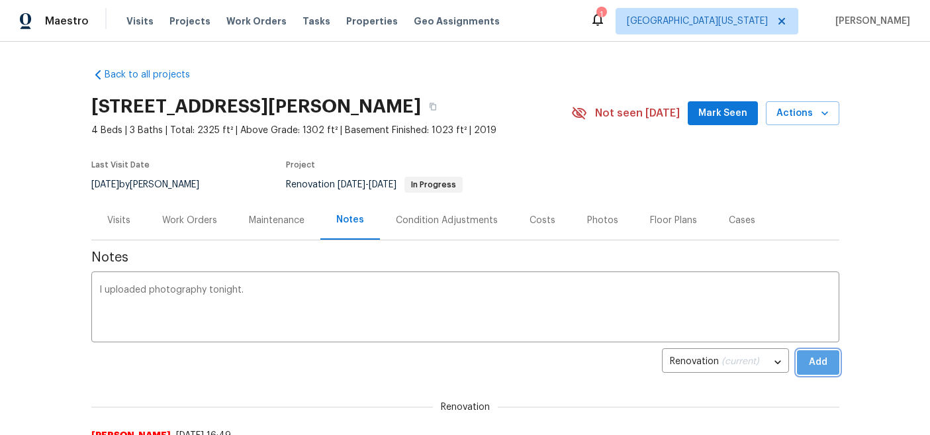
click at [801, 361] on button "Add" at bounding box center [818, 362] width 42 height 24
click at [593, 214] on div "Photos" at bounding box center [602, 220] width 31 height 13
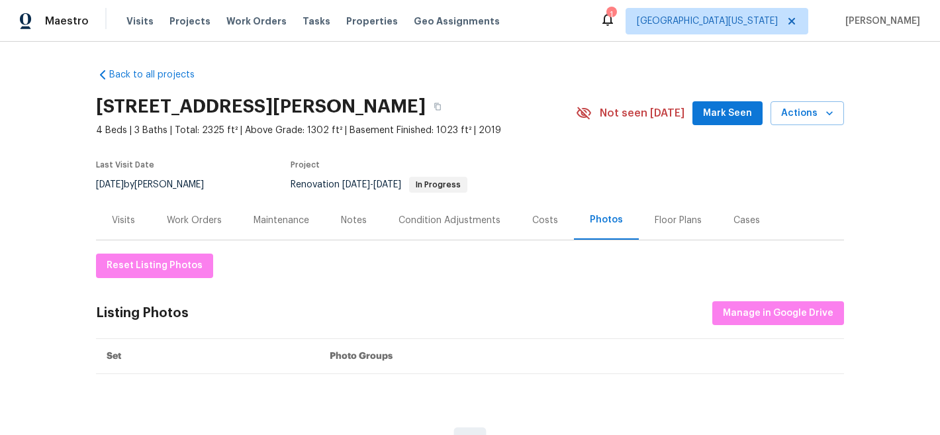
click at [517, 179] on div "Renovation 9/15/2025 - 9/29/2025 In Progress" at bounding box center [417, 185] width 254 height 16
click at [211, 219] on div "Work Orders" at bounding box center [194, 220] width 55 height 13
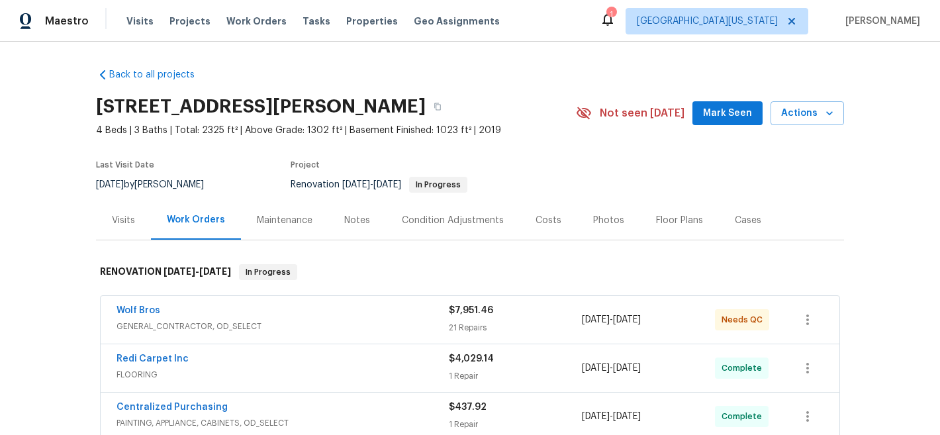
click at [549, 118] on div "5510 Homeward Dr, Timnath, CO 80547" at bounding box center [336, 106] width 480 height 34
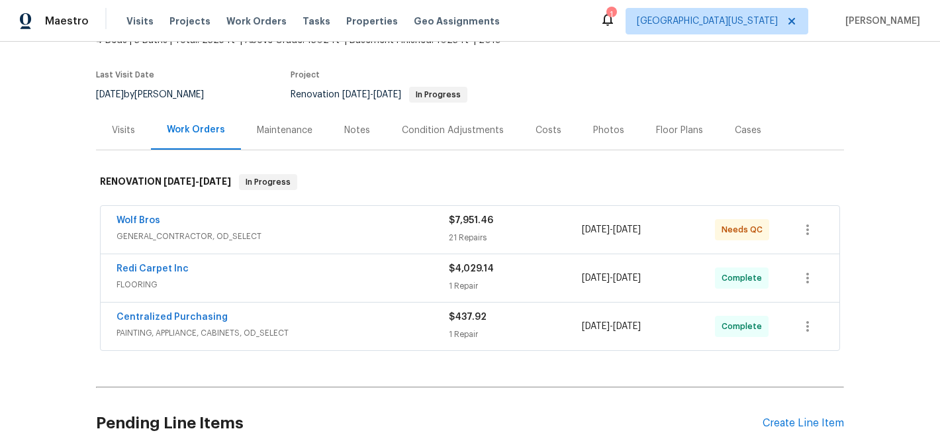
scroll to position [222, 0]
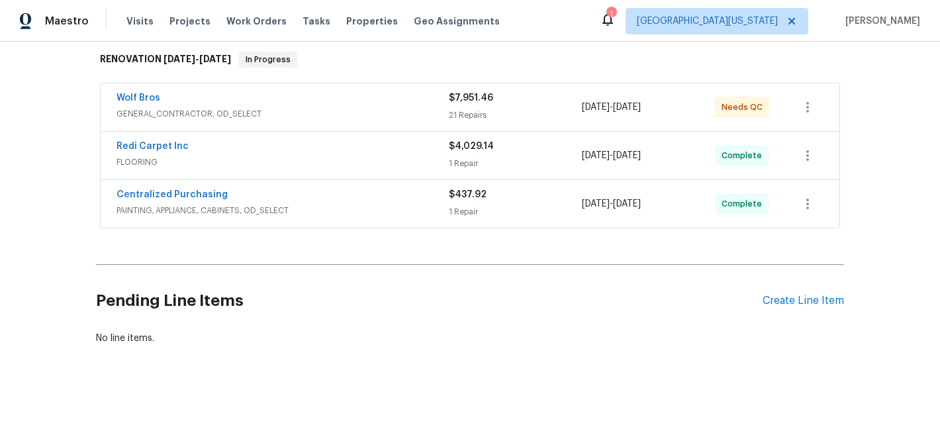
drag, startPoint x: 593, startPoint y: 352, endPoint x: 599, endPoint y: 346, distance: 8.9
click at [593, 352] on div "Back to all projects 5510 Homeward Dr, Timnath, CO 80547 4 Beds | 3 Baths | Tot…" at bounding box center [470, 238] width 940 height 393
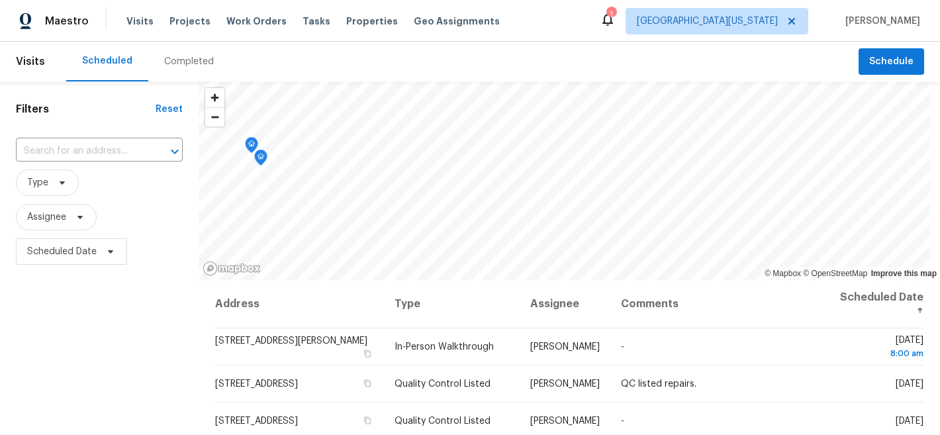
click at [97, 338] on div "Filters Reset ​ Type Assignee Scheduled Date" at bounding box center [99, 354] width 198 height 547
click at [572, 36] on div "Maestro Visits Projects Work Orders Tasks Properties Geo Assignments 1 [GEOGRAP…" at bounding box center [470, 21] width 940 height 42
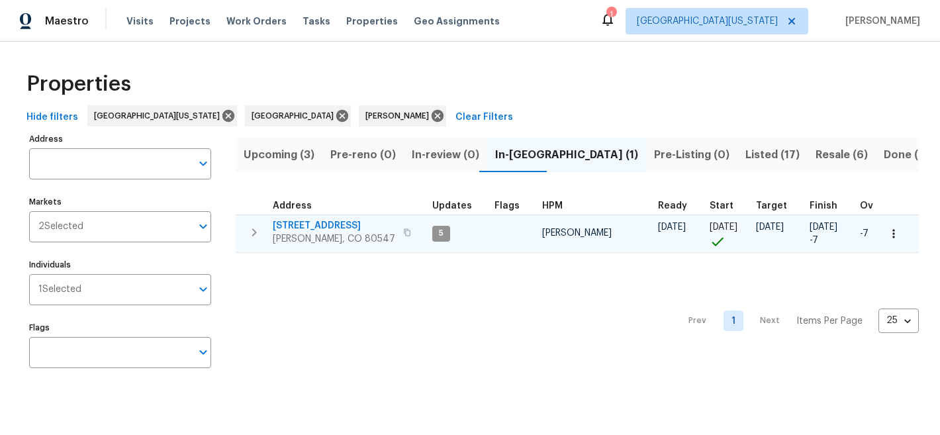
click at [340, 224] on span "[STREET_ADDRESS]" at bounding box center [334, 225] width 122 height 13
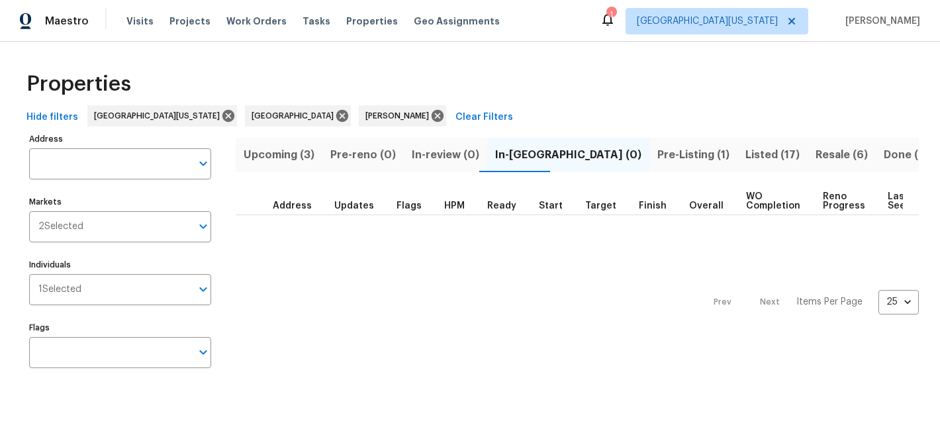
click at [657, 152] on span "Pre-Listing (1)" at bounding box center [693, 155] width 72 height 19
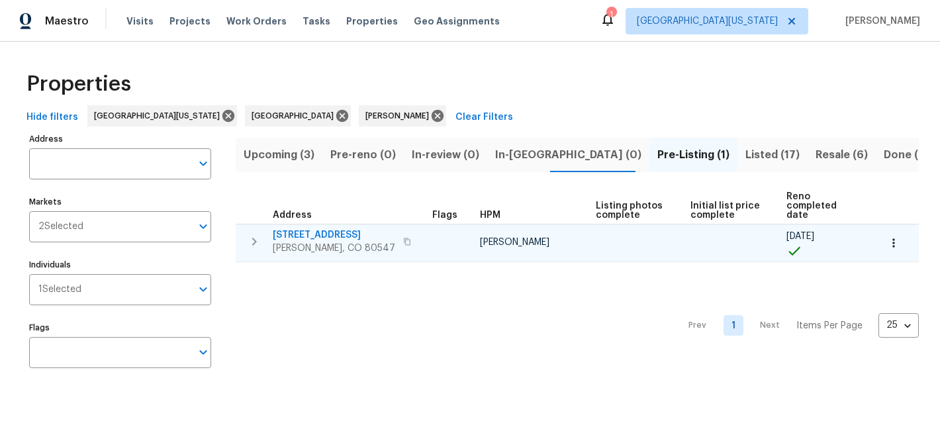
click at [324, 234] on span "5510 Homeward Dr" at bounding box center [334, 234] width 122 height 13
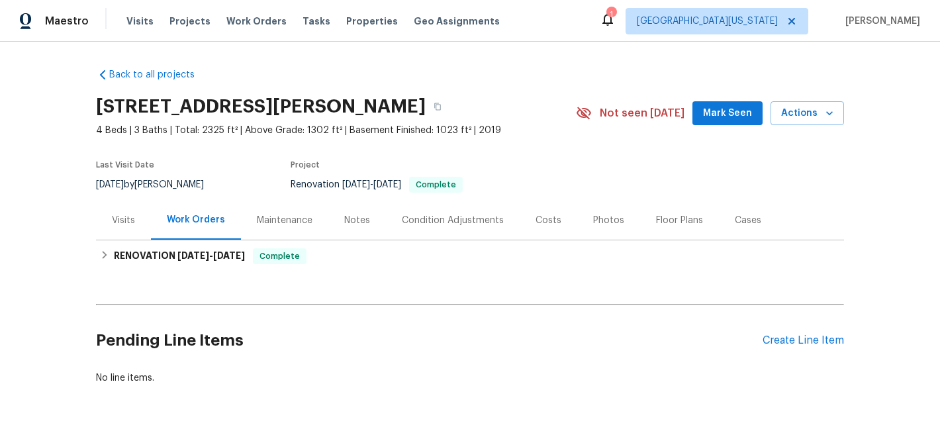
click at [593, 222] on div "Photos" at bounding box center [608, 220] width 31 height 13
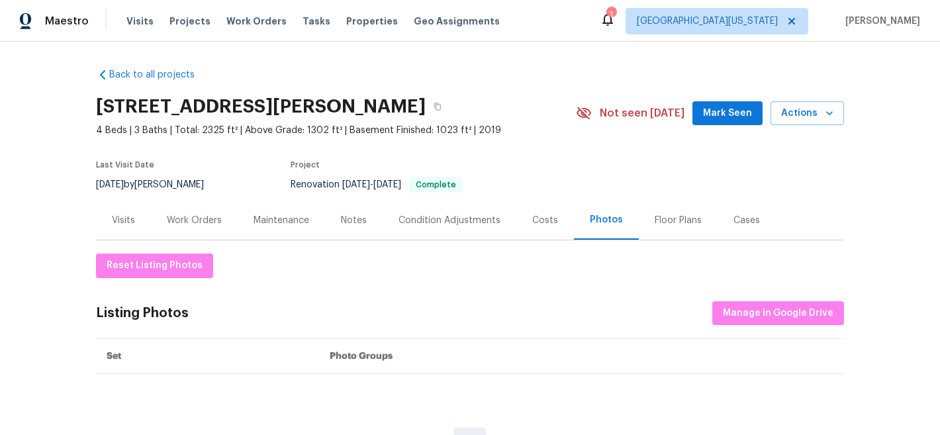
click at [117, 222] on div "Visits" at bounding box center [123, 220] width 23 height 13
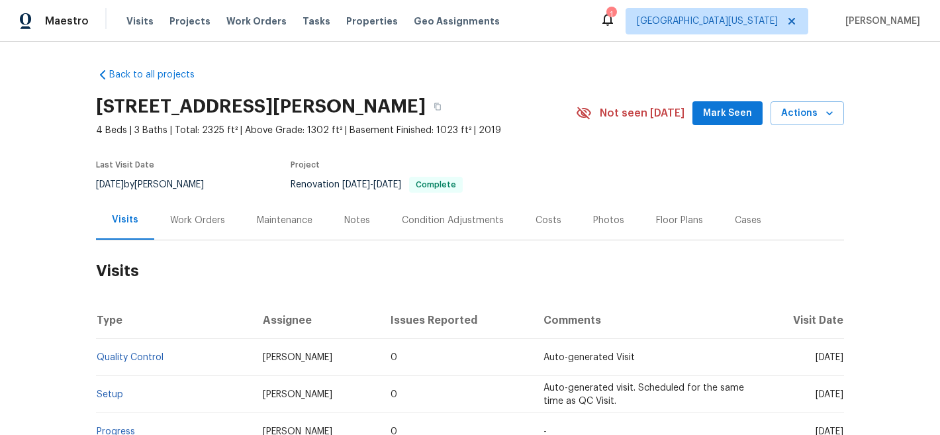
click at [211, 216] on div "Work Orders" at bounding box center [197, 220] width 55 height 13
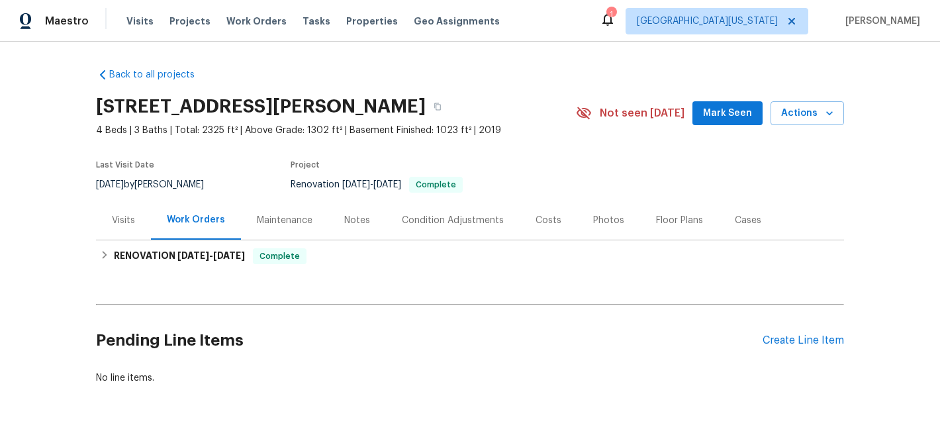
click at [535, 223] on div "Costs" at bounding box center [548, 220] width 26 height 13
